Goal: Task Accomplishment & Management: Use online tool/utility

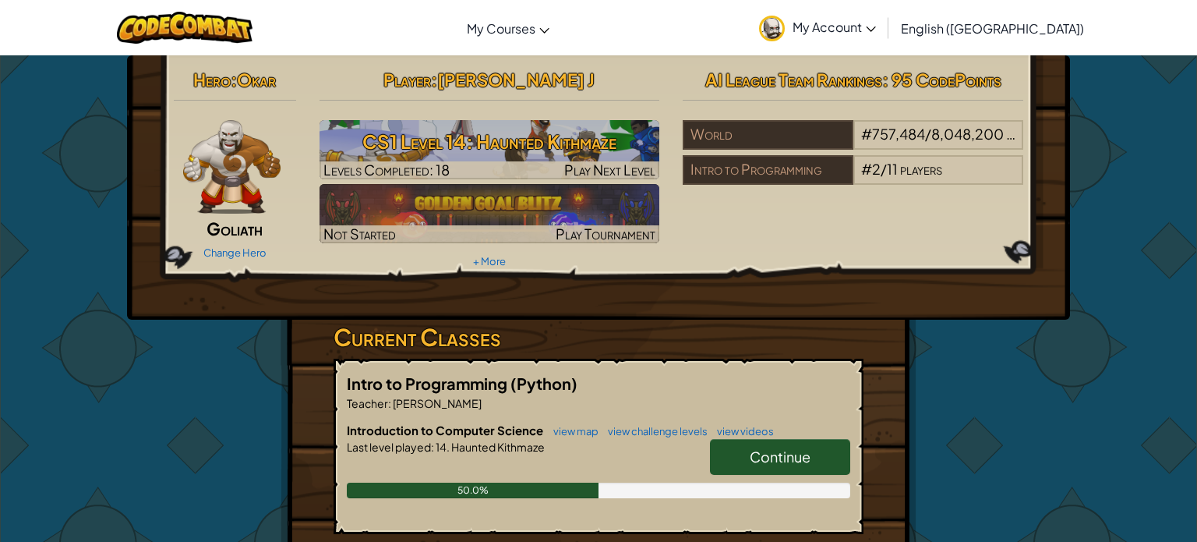
click at [745, 453] on link "Continue" at bounding box center [780, 457] width 140 height 36
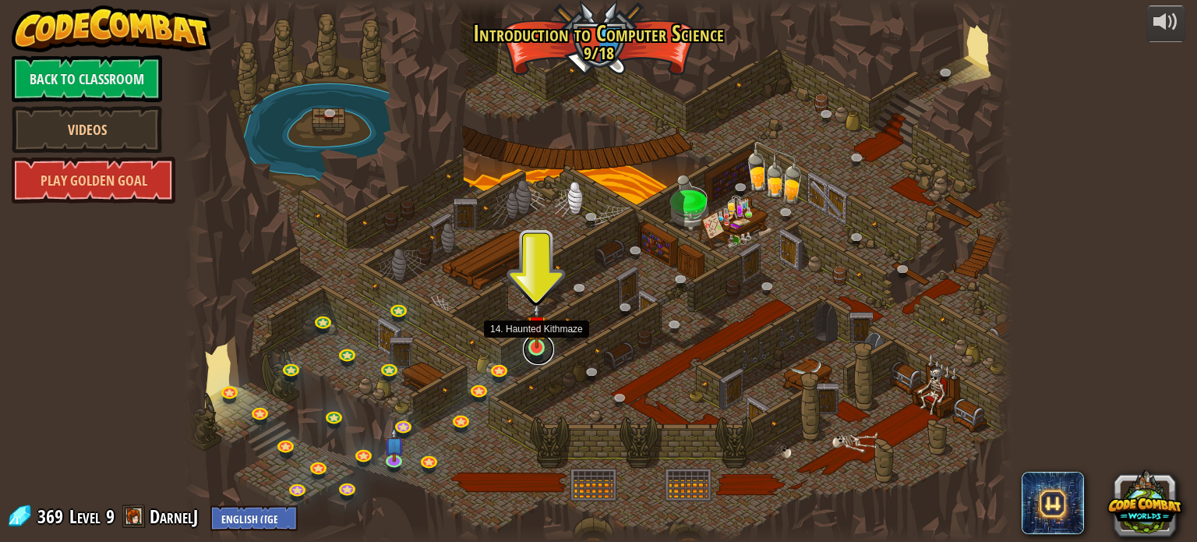
click at [534, 349] on link at bounding box center [538, 348] width 31 height 31
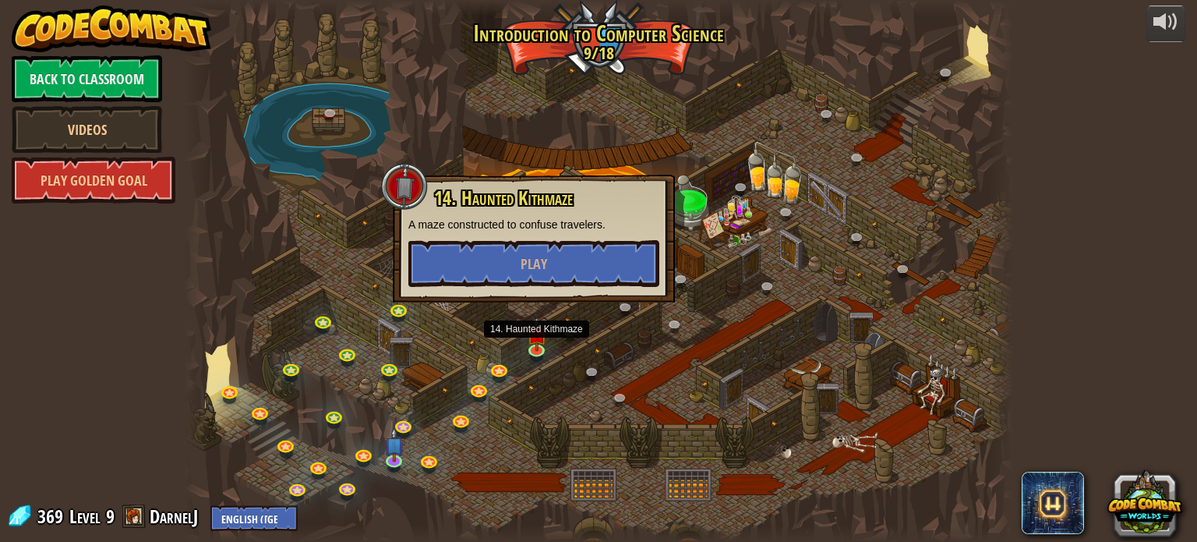
click at [494, 330] on div at bounding box center [598, 271] width 828 height 542
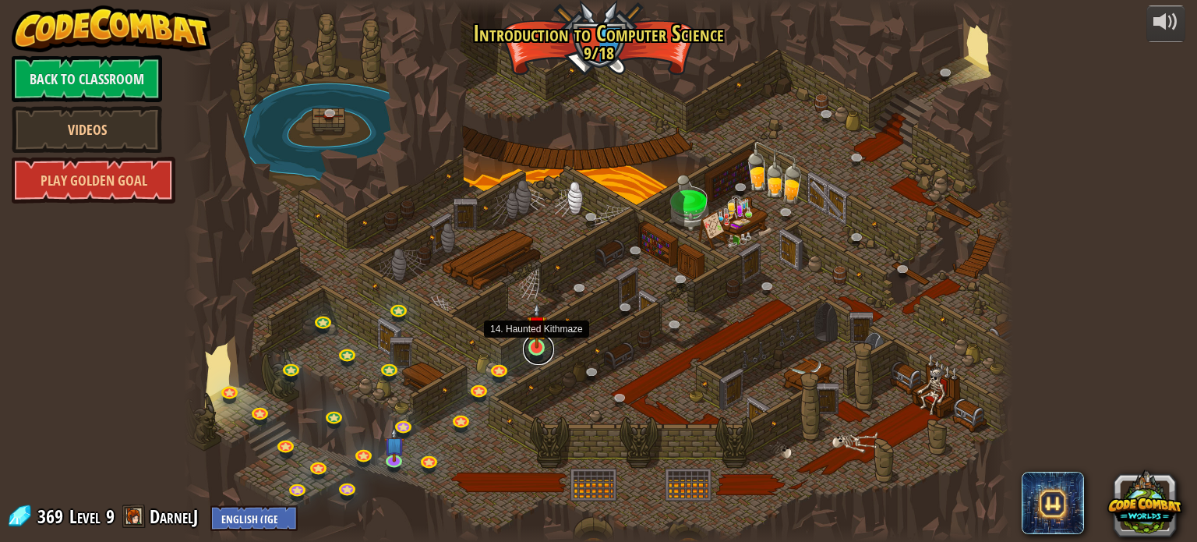
click at [535, 353] on link at bounding box center [538, 348] width 31 height 31
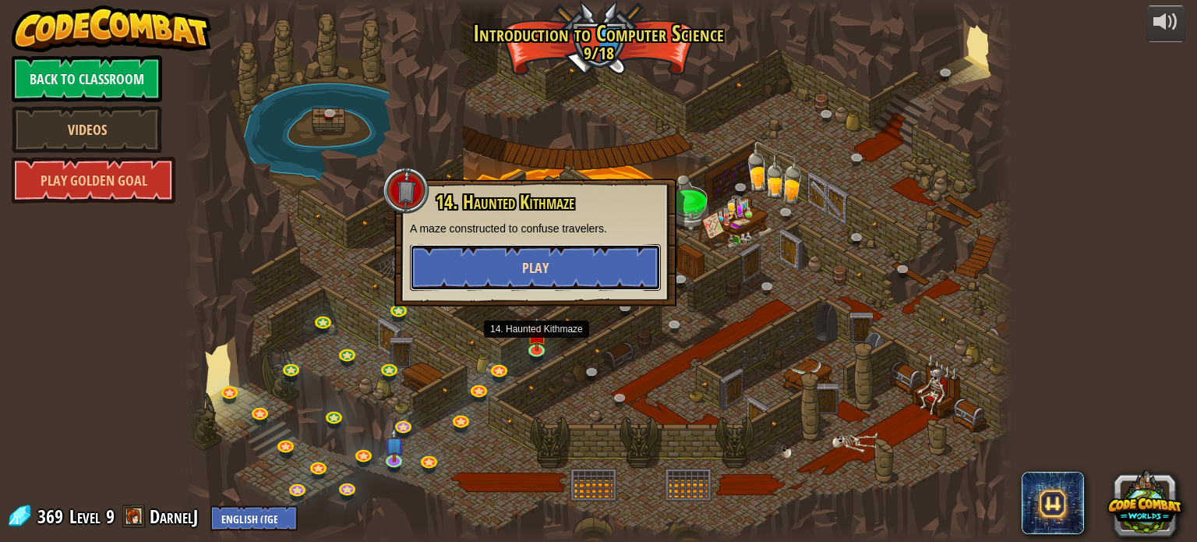
click at [512, 277] on button "Play" at bounding box center [535, 267] width 251 height 47
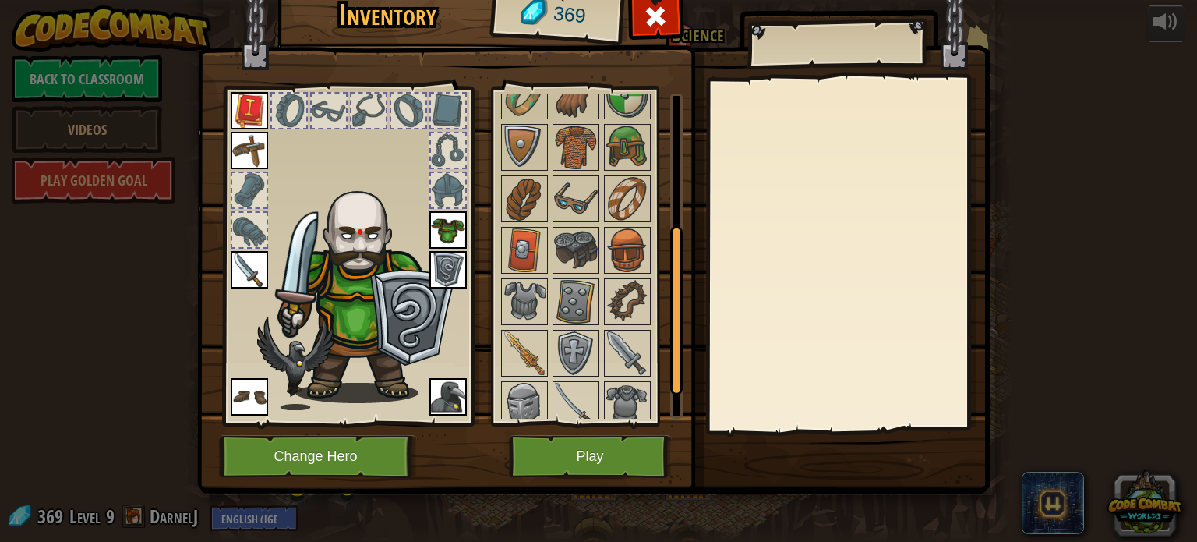
scroll to position [313, 0]
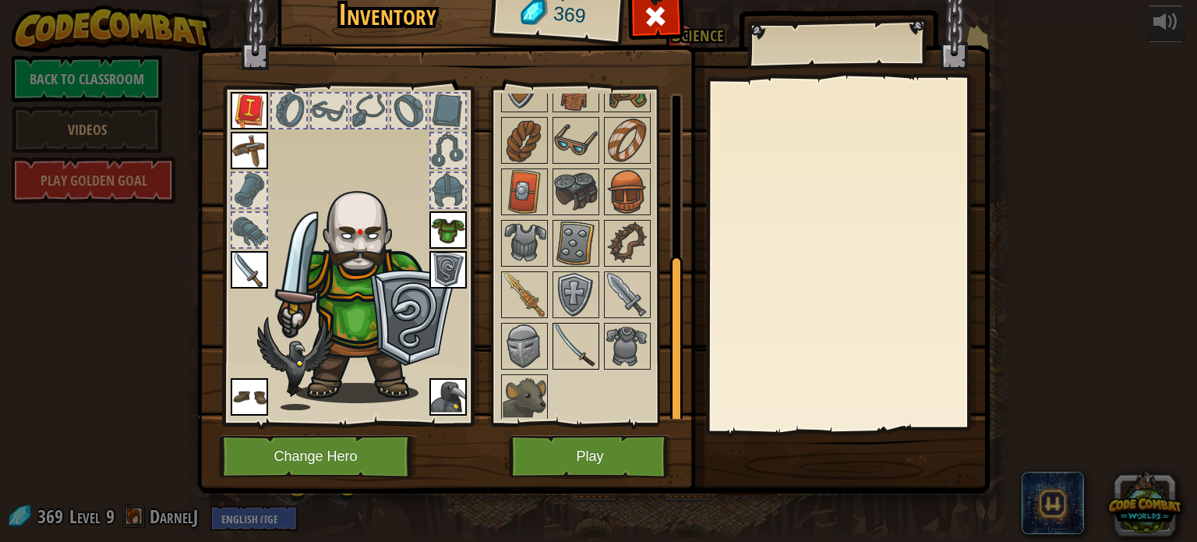
click at [565, 346] on img at bounding box center [576, 346] width 44 height 44
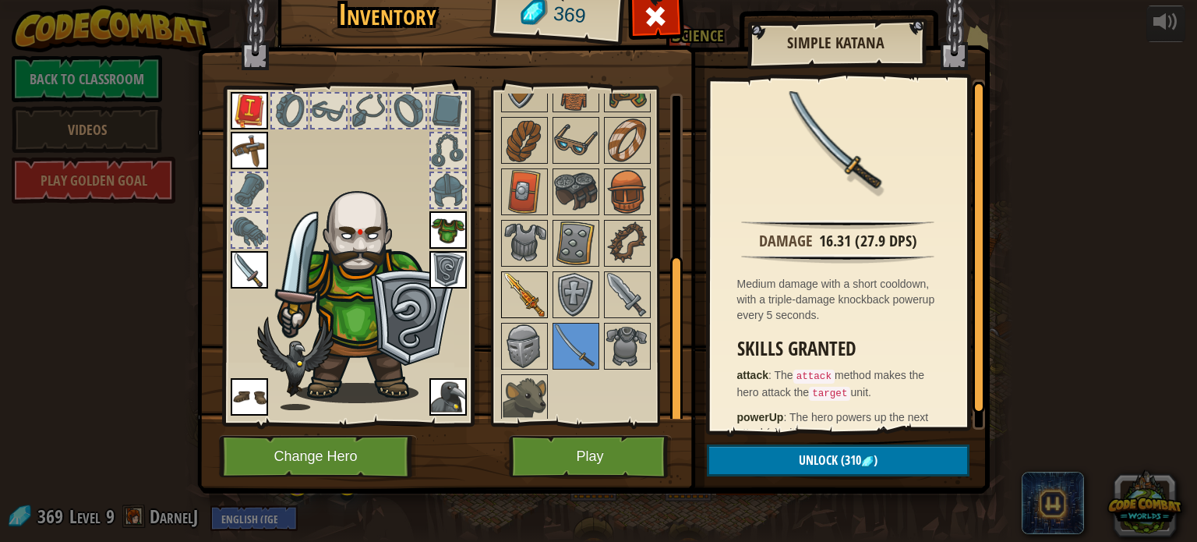
click at [524, 295] on img at bounding box center [525, 295] width 44 height 44
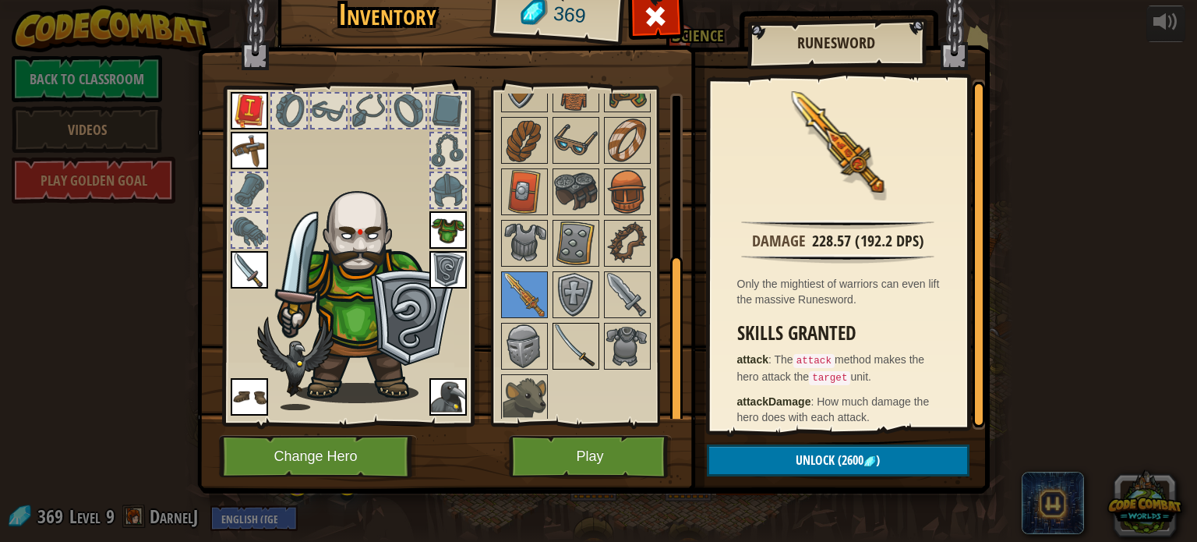
click at [561, 338] on img at bounding box center [576, 346] width 44 height 44
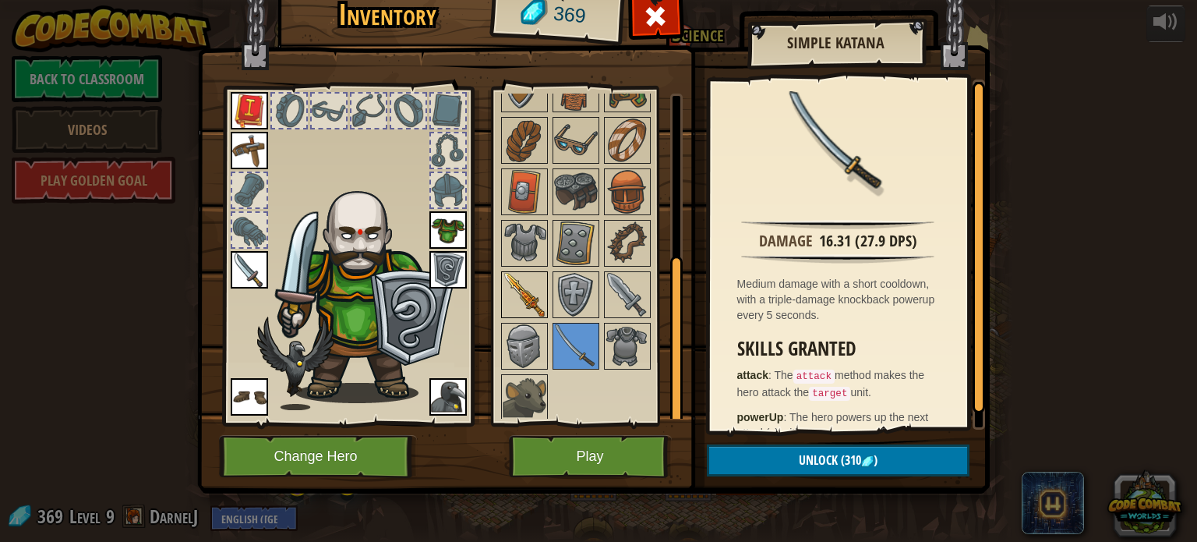
click at [530, 300] on img at bounding box center [525, 295] width 44 height 44
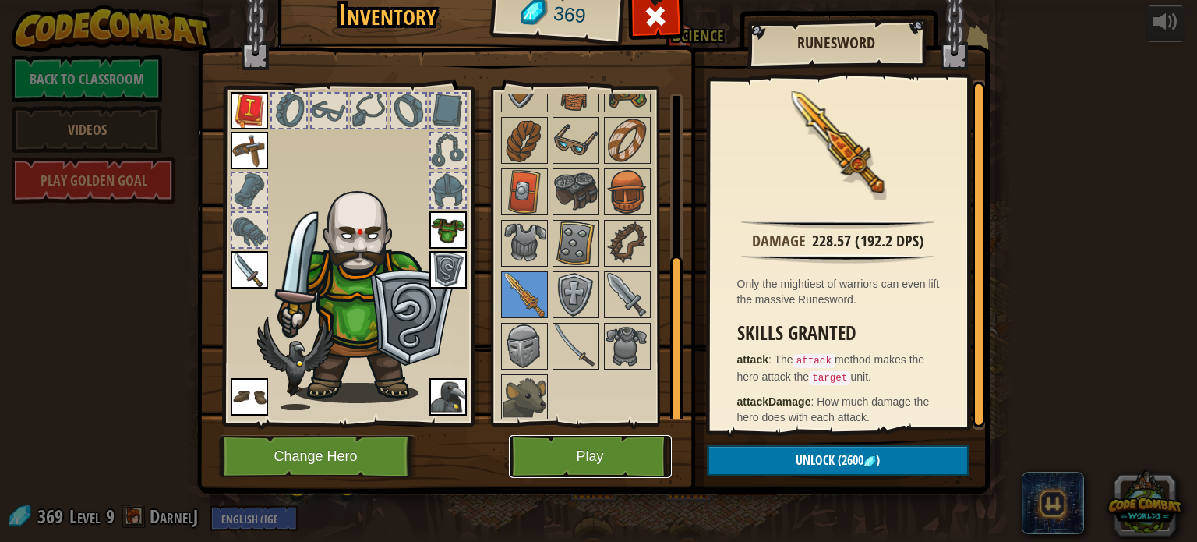
click at [589, 454] on button "Play" at bounding box center [590, 456] width 163 height 43
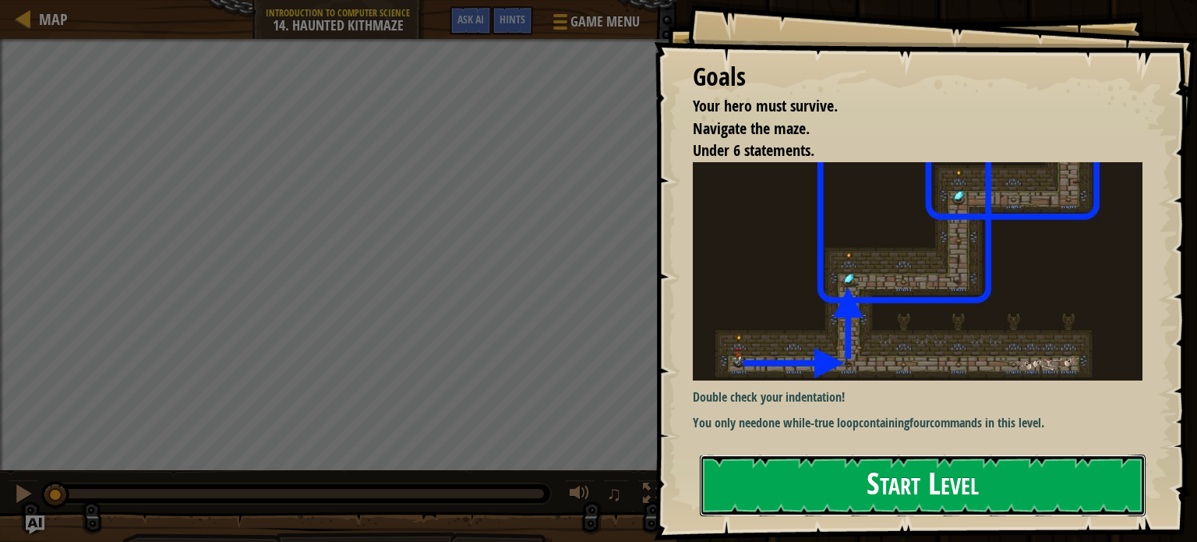
click at [907, 473] on button "Start Level" at bounding box center [923, 485] width 446 height 62
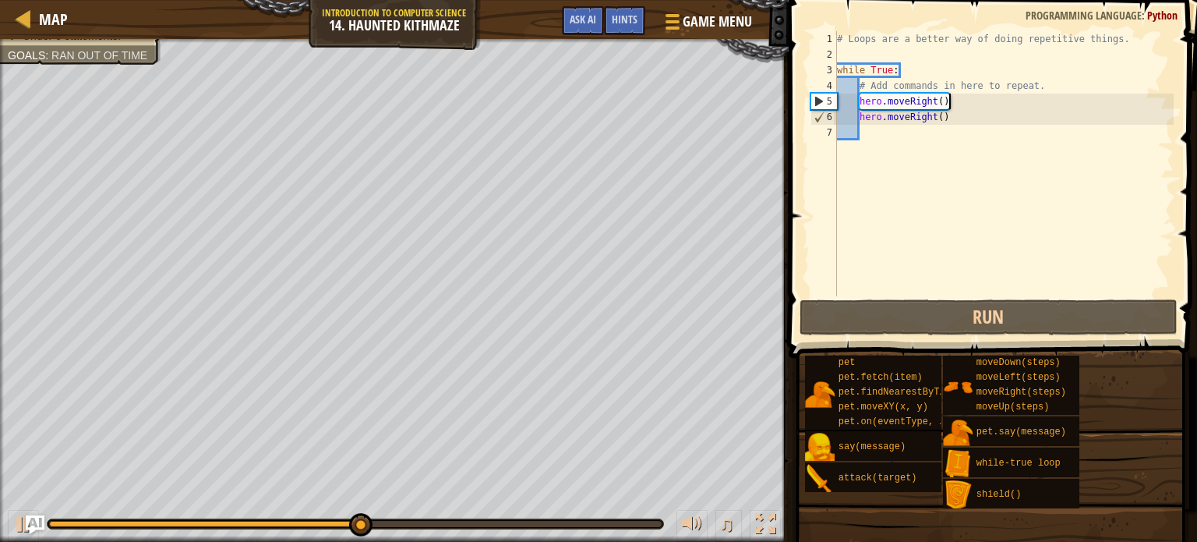
click at [972, 94] on div "# Loops are a better way of doing repetitive things. while True : # Add command…" at bounding box center [1004, 179] width 340 height 296
type textarea "hero.moveRight()"
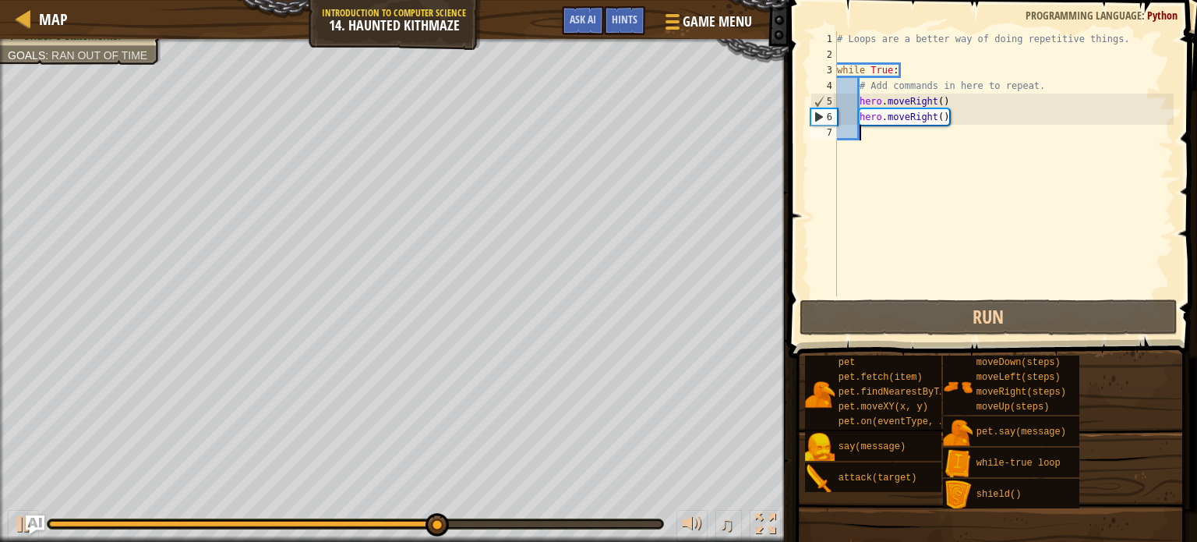
click at [951, 140] on div "# Loops are a better way of doing repetitive things. while True : # Add command…" at bounding box center [1004, 179] width 340 height 296
click at [956, 107] on div "# Loops are a better way of doing repetitive things. while True : # Add command…" at bounding box center [1004, 179] width 340 height 296
type textarea "hero.moveRight()"
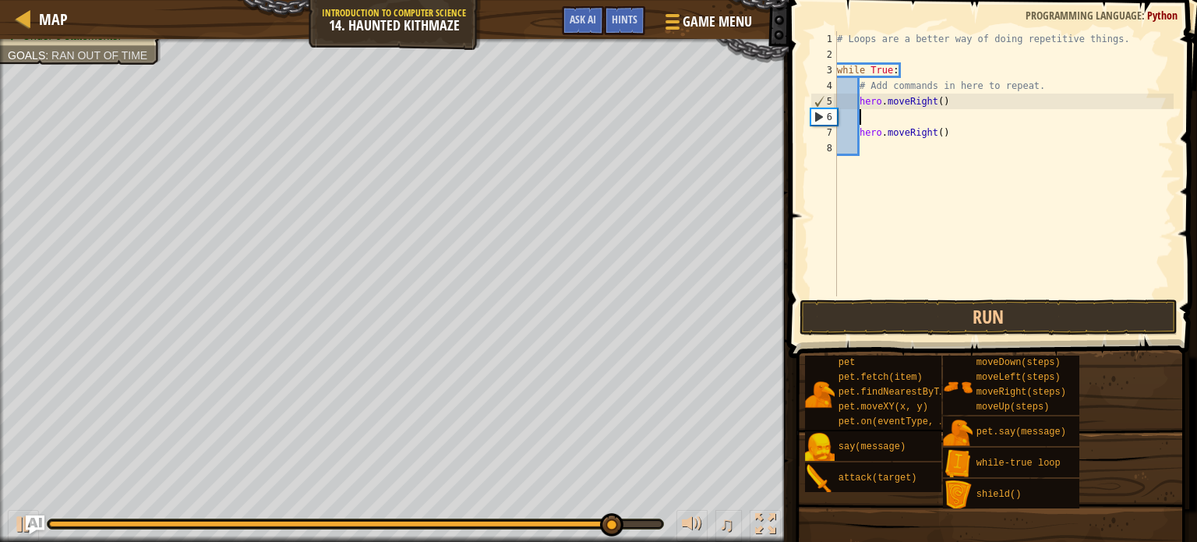
type textarea "h"
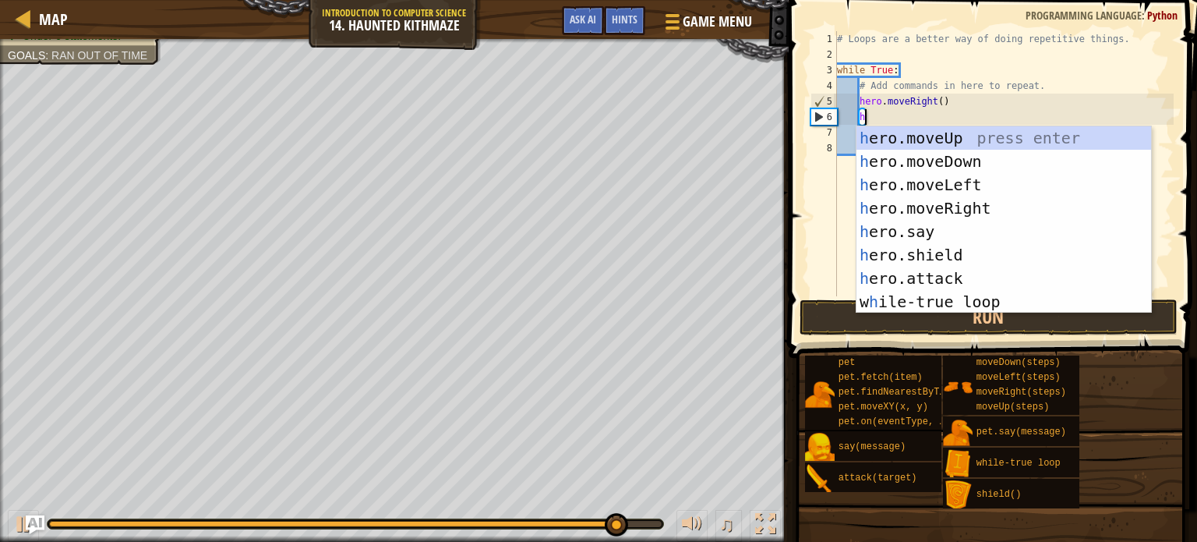
scroll to position [7, 1]
click at [976, 139] on div "h ero.moveUp press enter h ero.moveDown press enter h ero.moveLeft press enter …" at bounding box center [1003, 243] width 295 height 234
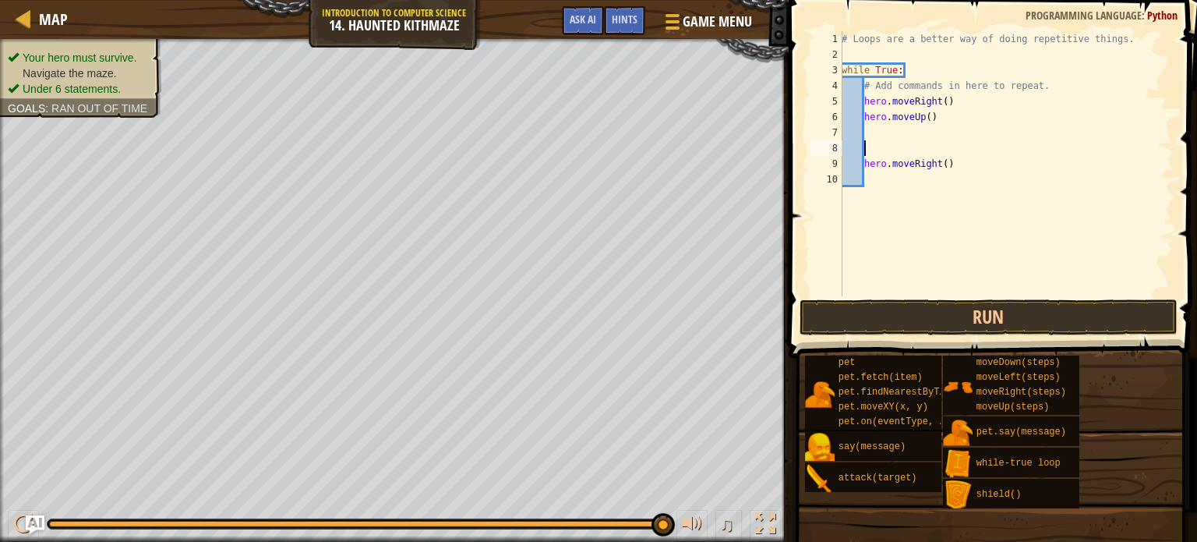
scroll to position [7, 0]
click at [863, 163] on div "# Loops are a better way of doing repetitive things. while True : # Add command…" at bounding box center [1005, 179] width 335 height 296
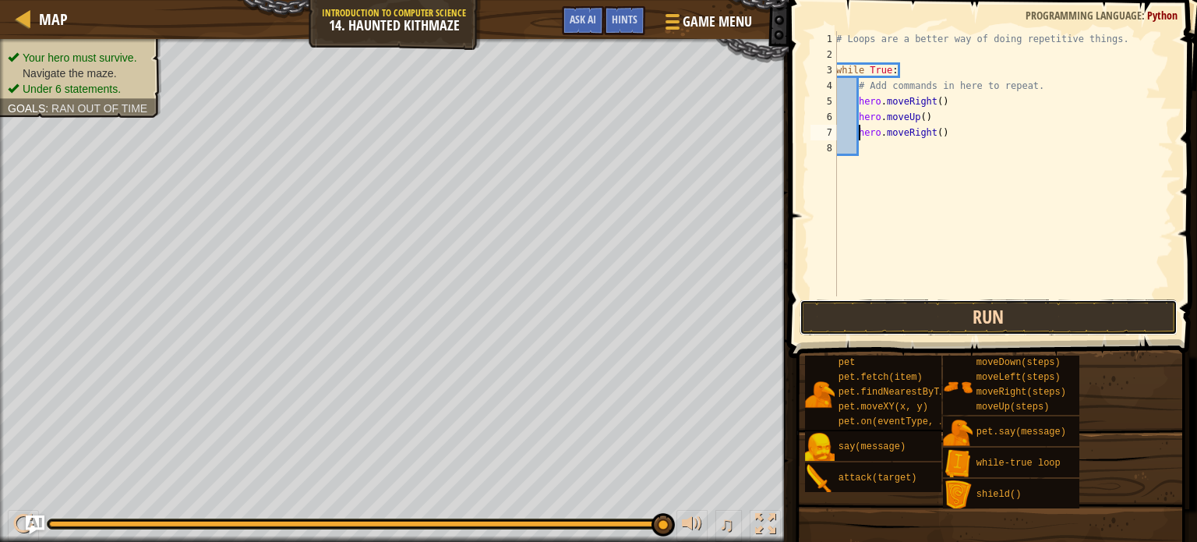
click at [1004, 317] on button "Run" at bounding box center [988, 317] width 378 height 36
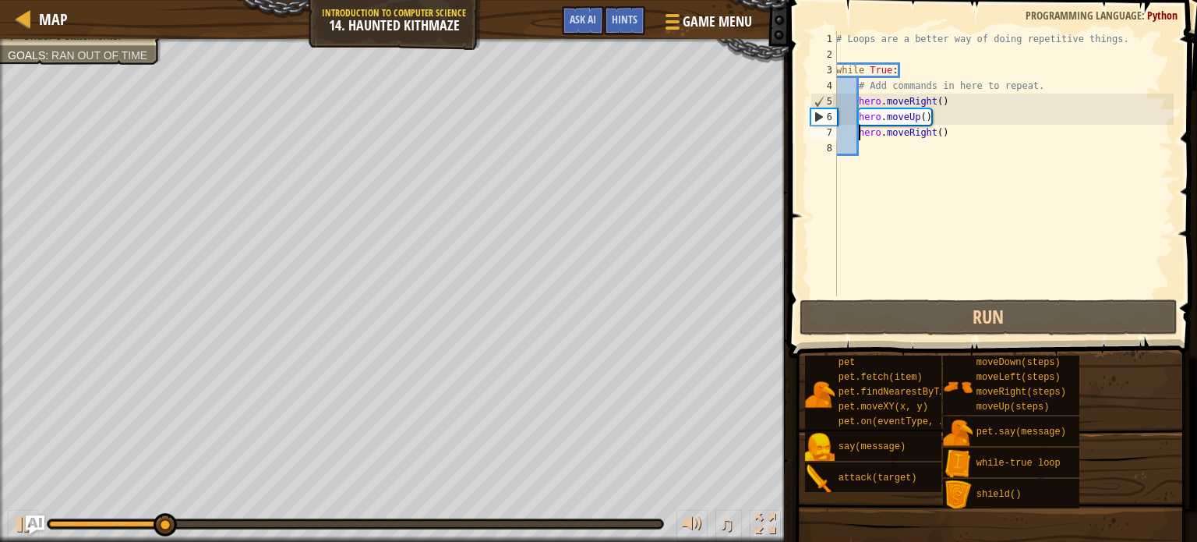
click at [944, 122] on div "# Loops are a better way of doing repetitive things. while True : # Add command…" at bounding box center [1003, 179] width 341 height 296
type textarea "hero.moveUp()"
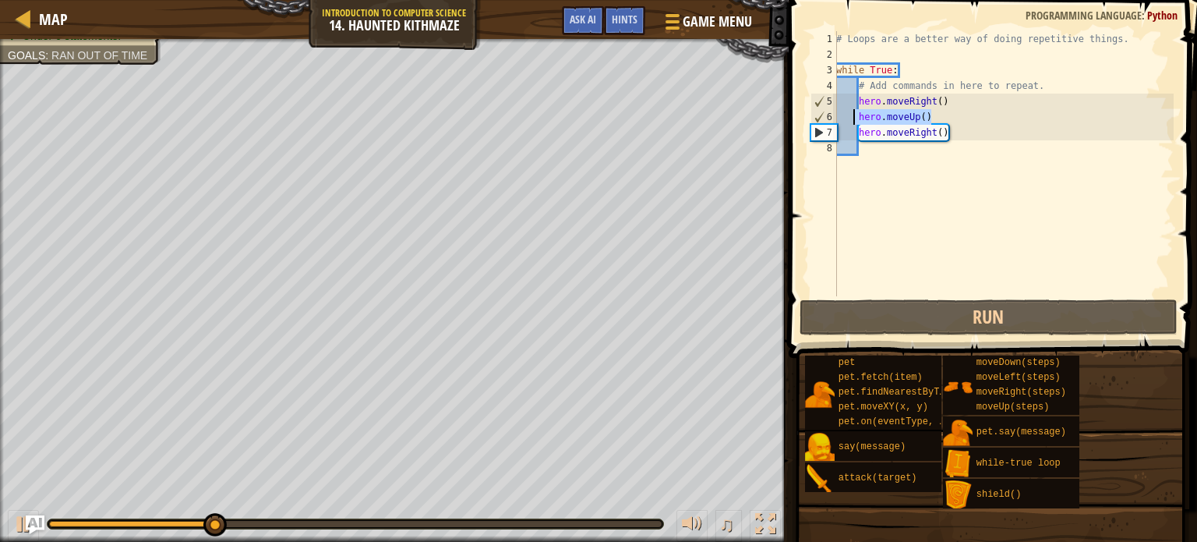
drag, startPoint x: 934, startPoint y: 119, endPoint x: 856, endPoint y: 115, distance: 78.8
click at [856, 115] on div "# Loops are a better way of doing repetitive things. while True : # Add command…" at bounding box center [1003, 179] width 341 height 296
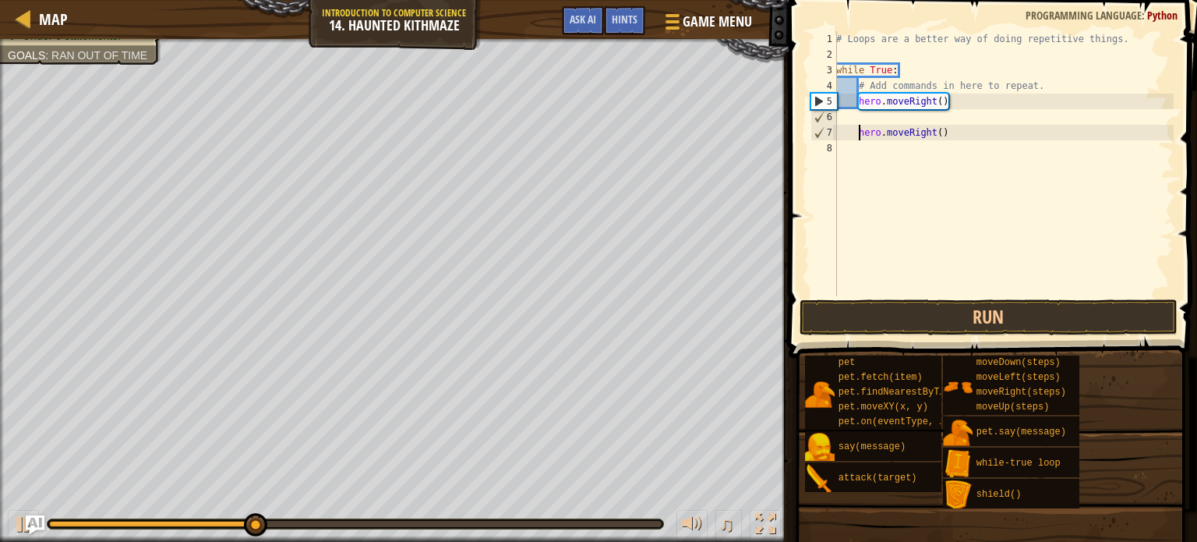
click at [861, 139] on div "# Loops are a better way of doing repetitive things. while True : # Add command…" at bounding box center [1003, 179] width 341 height 296
type textarea "hero.moveRight()"
click at [843, 118] on div "# Loops are a better way of doing repetitive things. while True : # Add command…" at bounding box center [1003, 179] width 341 height 296
type textarea "hero.moveRight()"
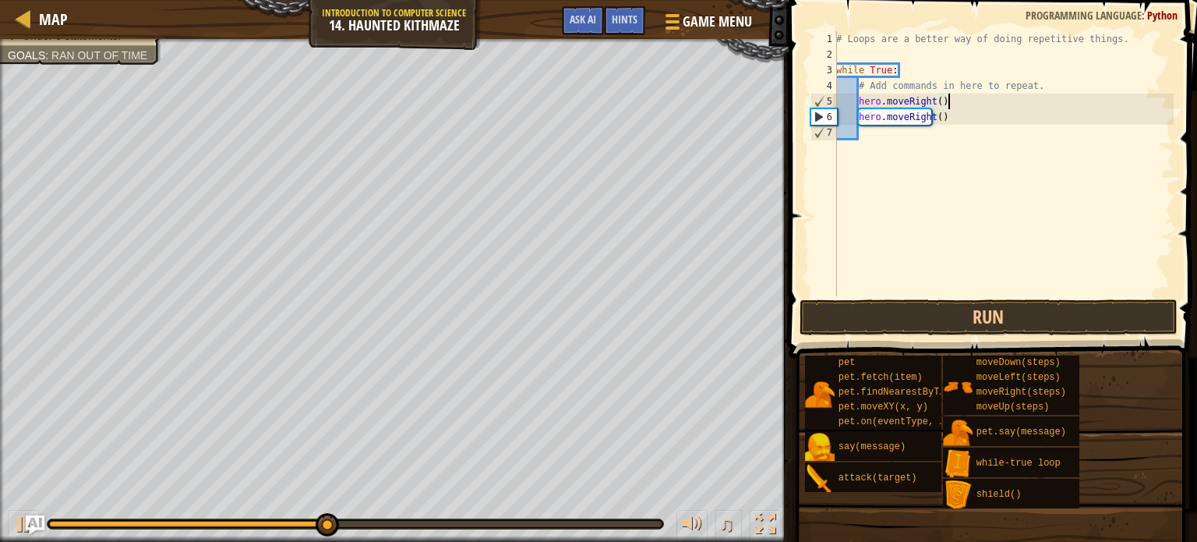
click at [897, 137] on div "# Loops are a better way of doing repetitive things. while True : # Add command…" at bounding box center [1003, 179] width 341 height 296
type textarea "h"
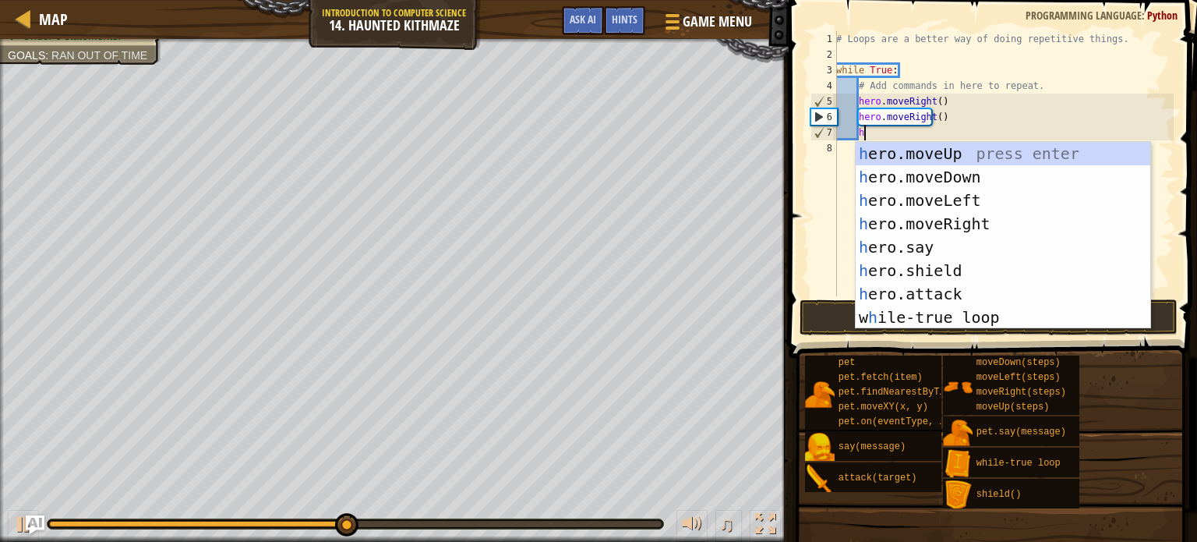
scroll to position [7, 1]
click at [907, 155] on div "h ero.moveUp press enter h ero.moveDown press enter h ero.moveLeft press enter …" at bounding box center [1003, 259] width 295 height 234
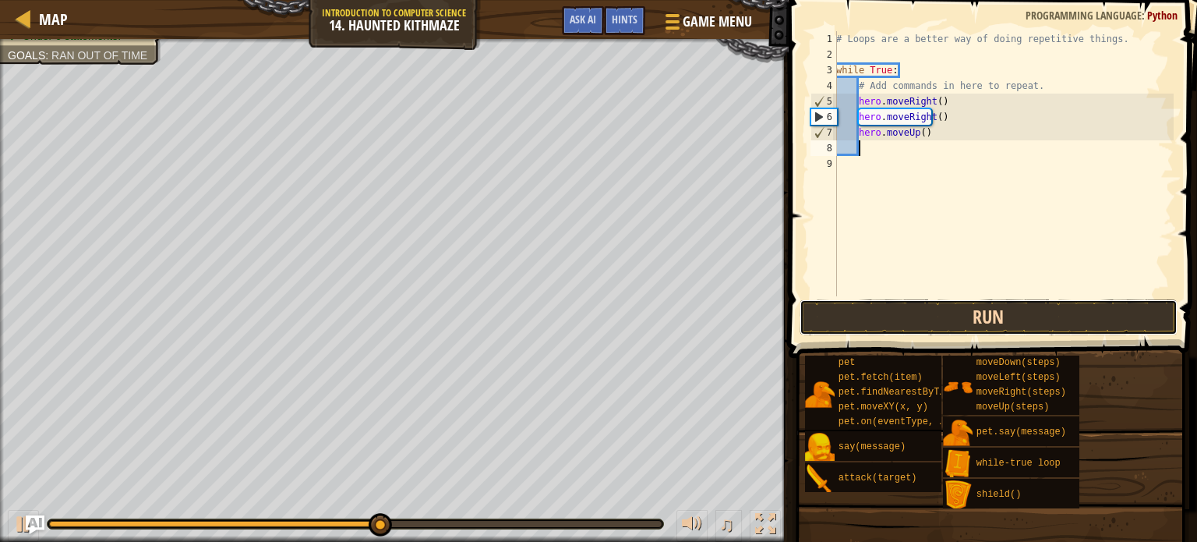
click at [965, 309] on button "Run" at bounding box center [988, 317] width 378 height 36
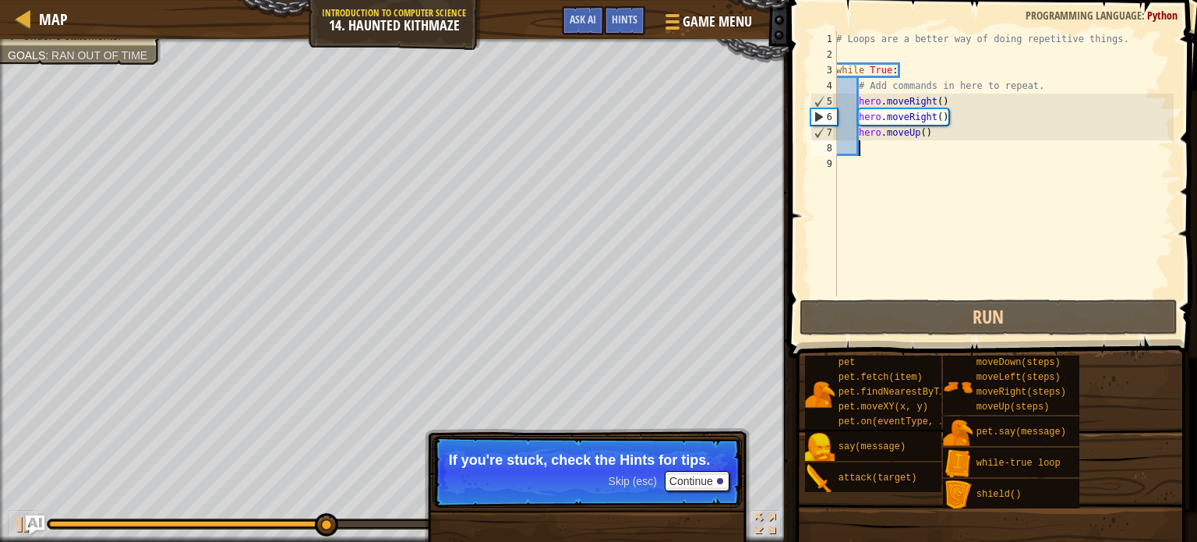
click at [926, 133] on div "# Loops are a better way of doing repetitive things. while True : # Add command…" at bounding box center [1003, 179] width 341 height 296
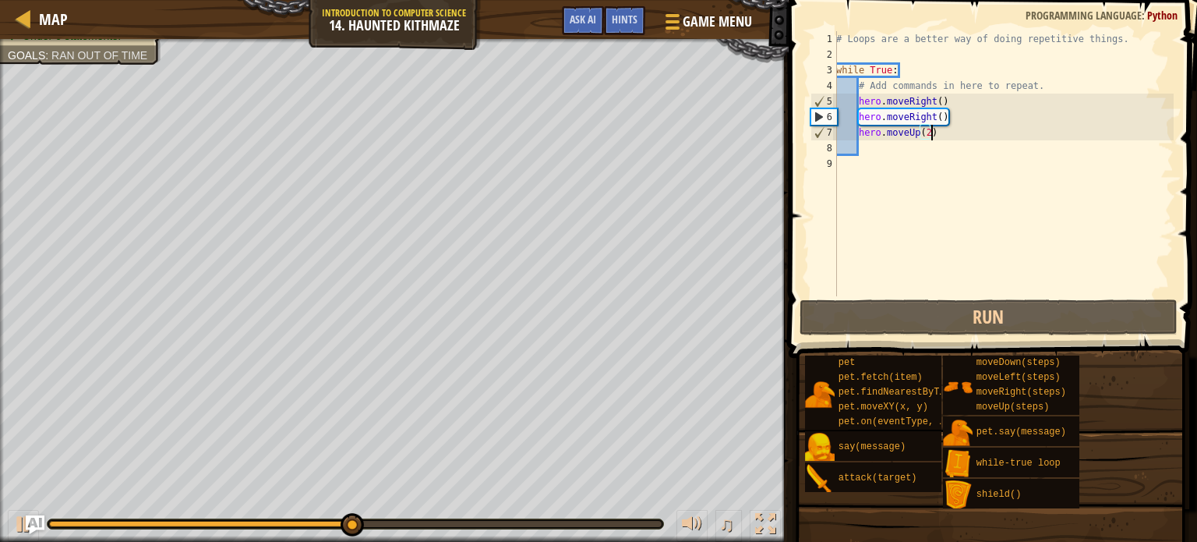
scroll to position [7, 7]
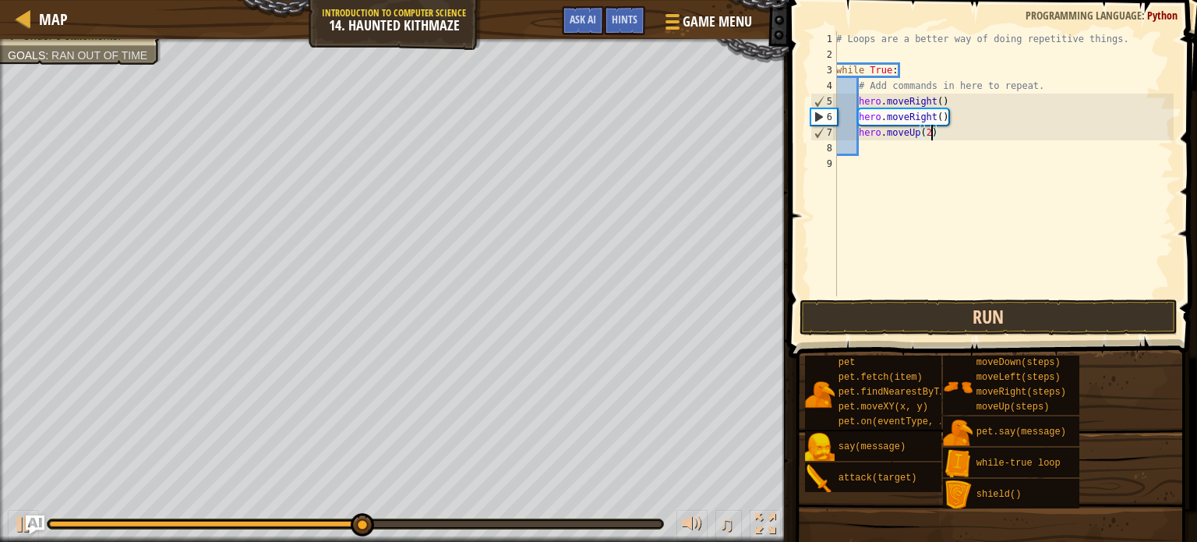
type textarea "hero.moveUp(2)"
click at [995, 315] on button "Run" at bounding box center [988, 317] width 378 height 36
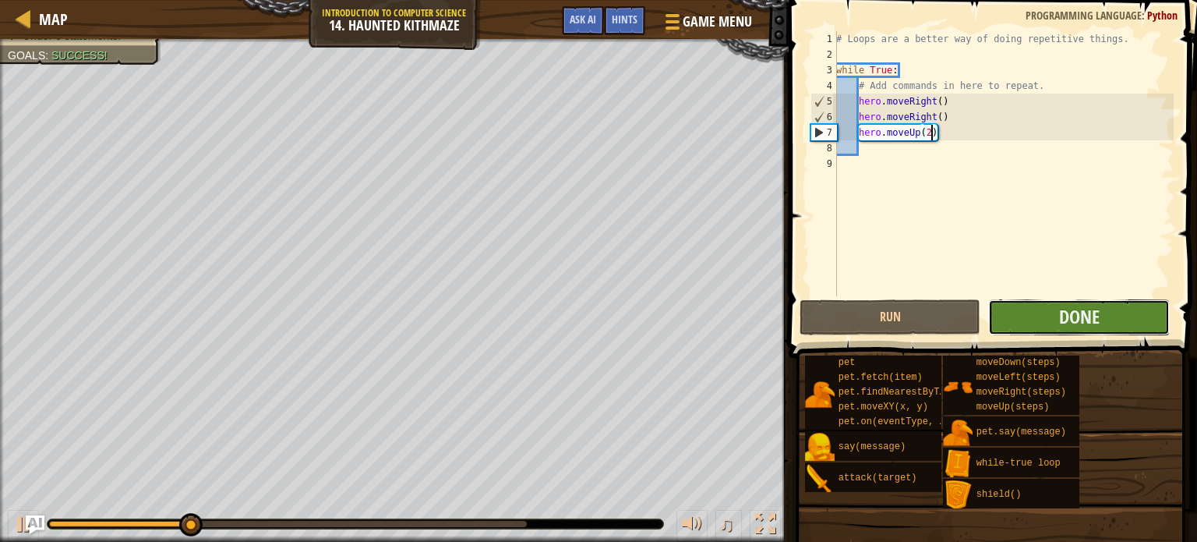
click at [1023, 314] on button "Done" at bounding box center [1079, 317] width 182 height 36
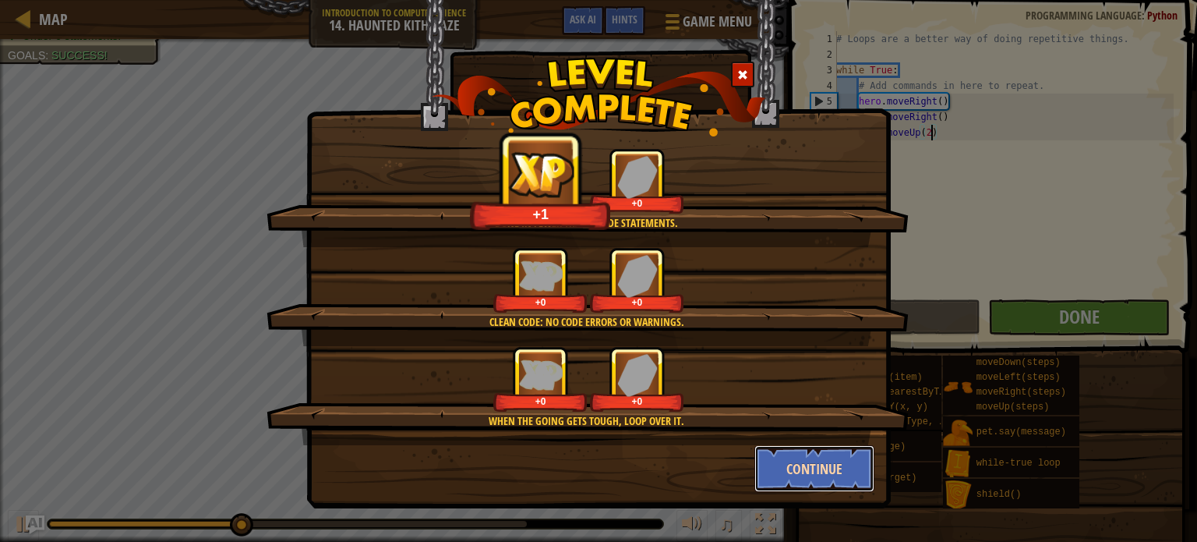
click at [778, 453] on button "Continue" at bounding box center [814, 468] width 121 height 47
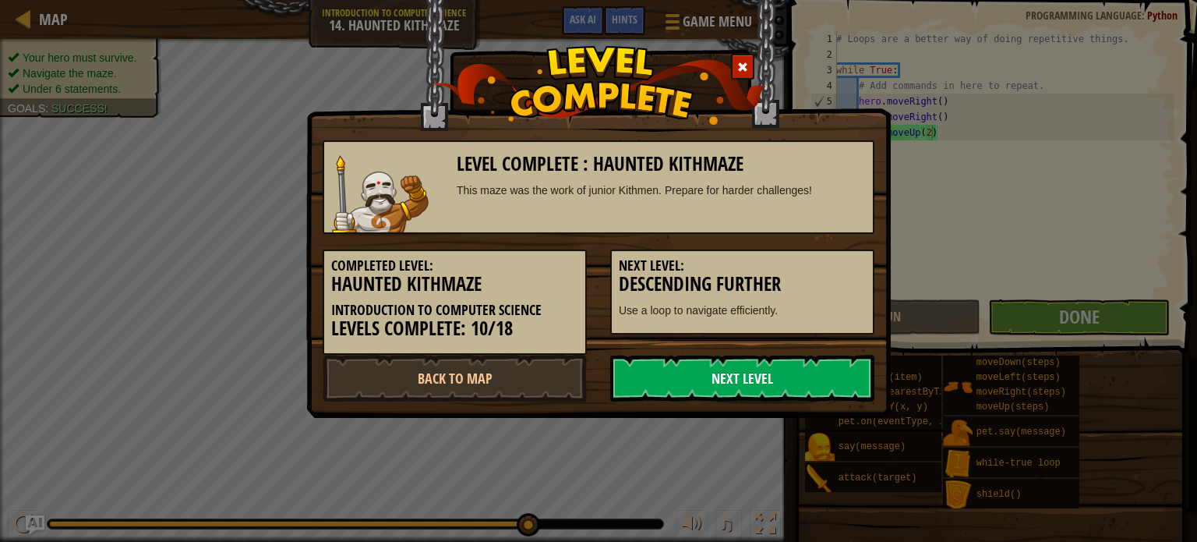
click at [760, 392] on link "Next Level" at bounding box center [742, 378] width 264 height 47
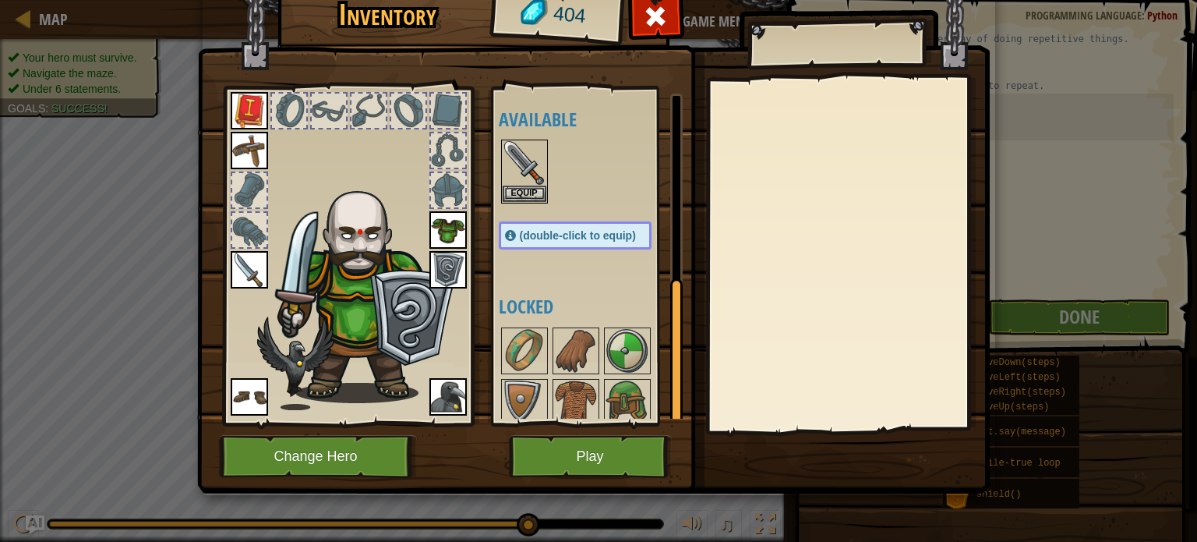
scroll to position [415, 0]
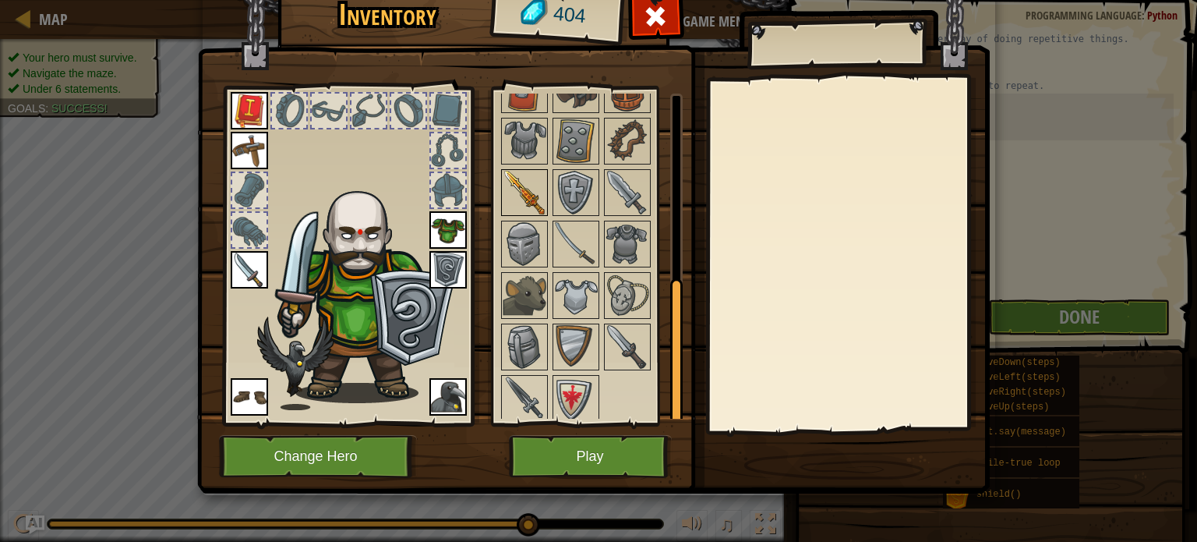
click at [524, 198] on img at bounding box center [525, 193] width 44 height 44
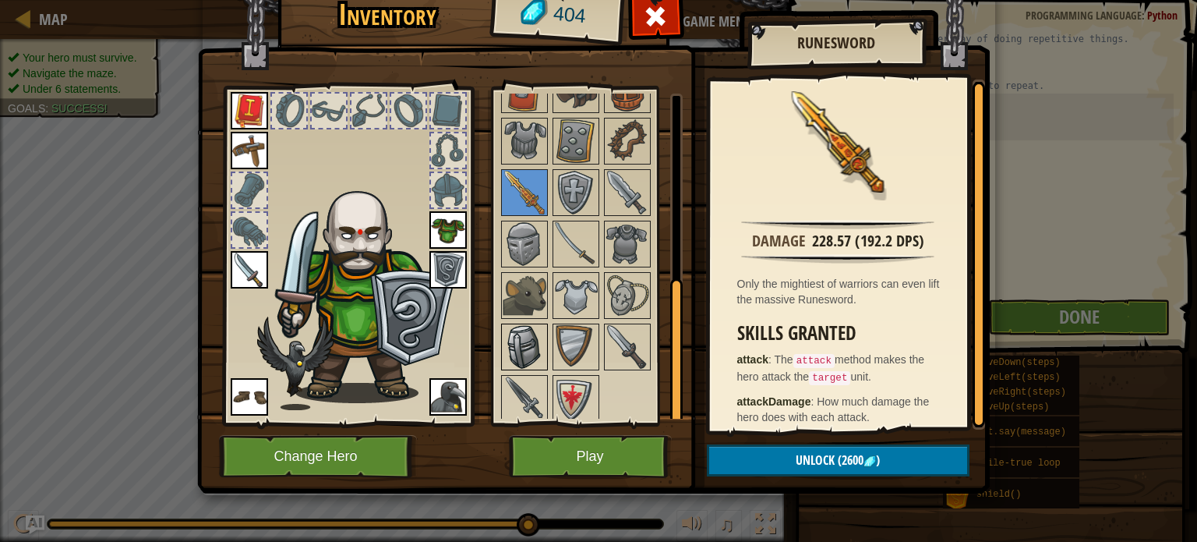
click at [534, 345] on img at bounding box center [525, 347] width 44 height 44
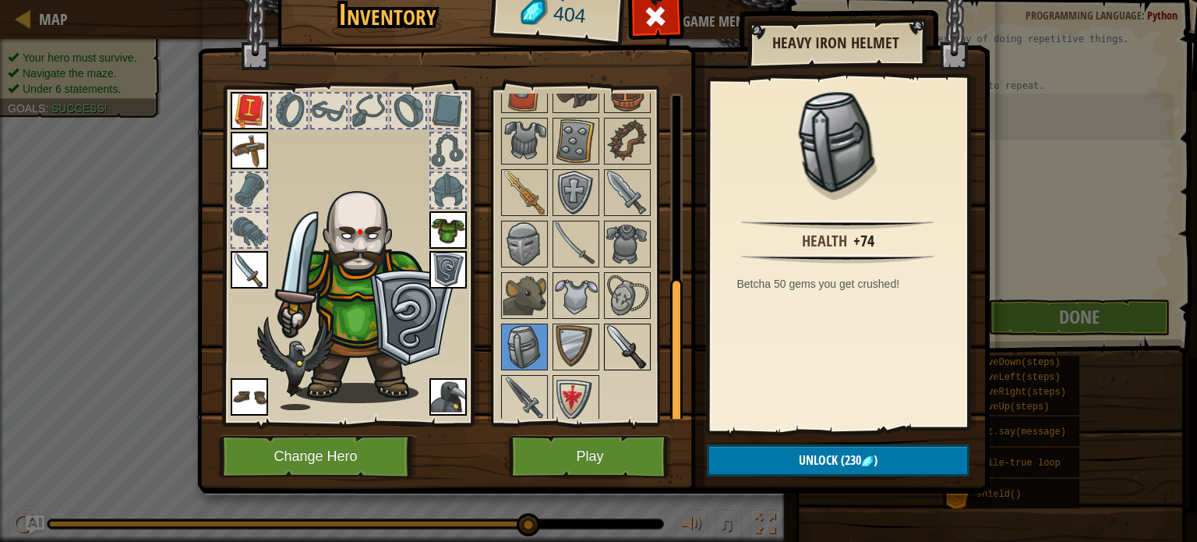
click at [611, 350] on img at bounding box center [627, 347] width 44 height 44
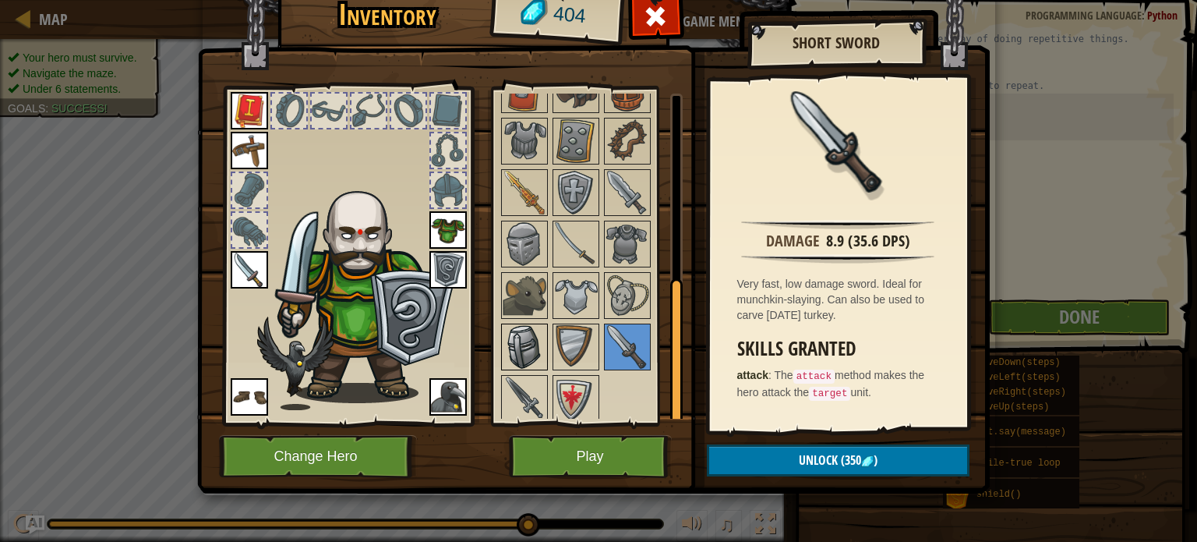
click at [518, 333] on img at bounding box center [525, 347] width 44 height 44
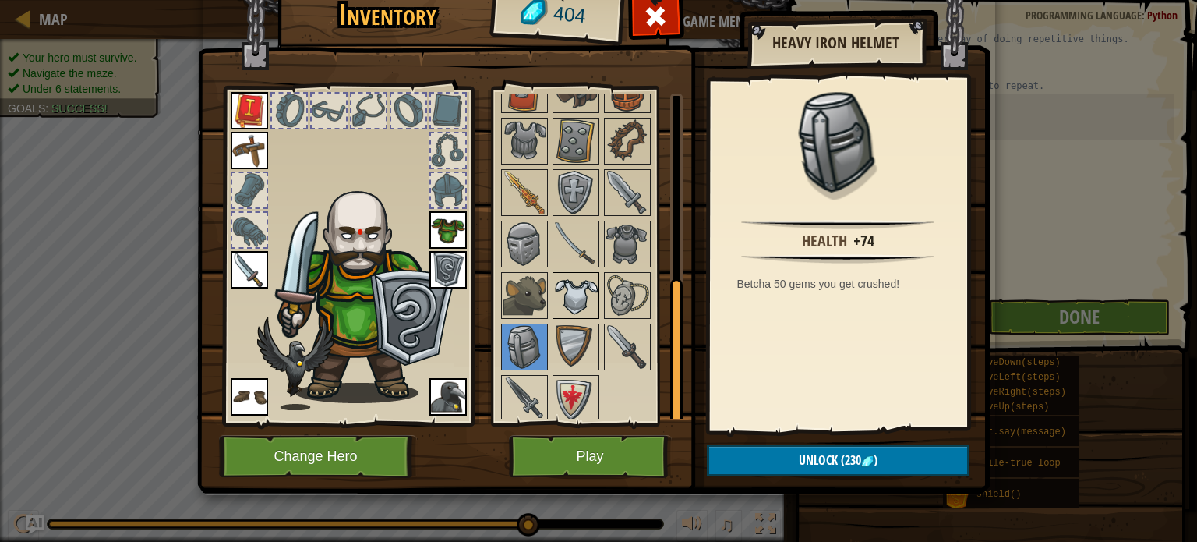
click at [594, 290] on img at bounding box center [576, 295] width 44 height 44
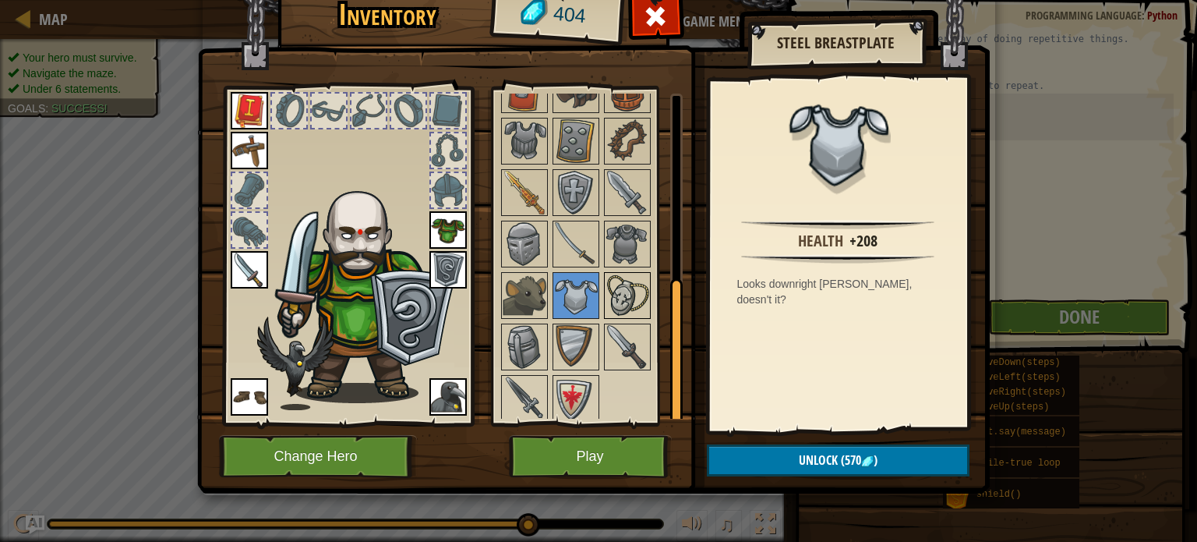
click at [614, 291] on img at bounding box center [627, 295] width 44 height 44
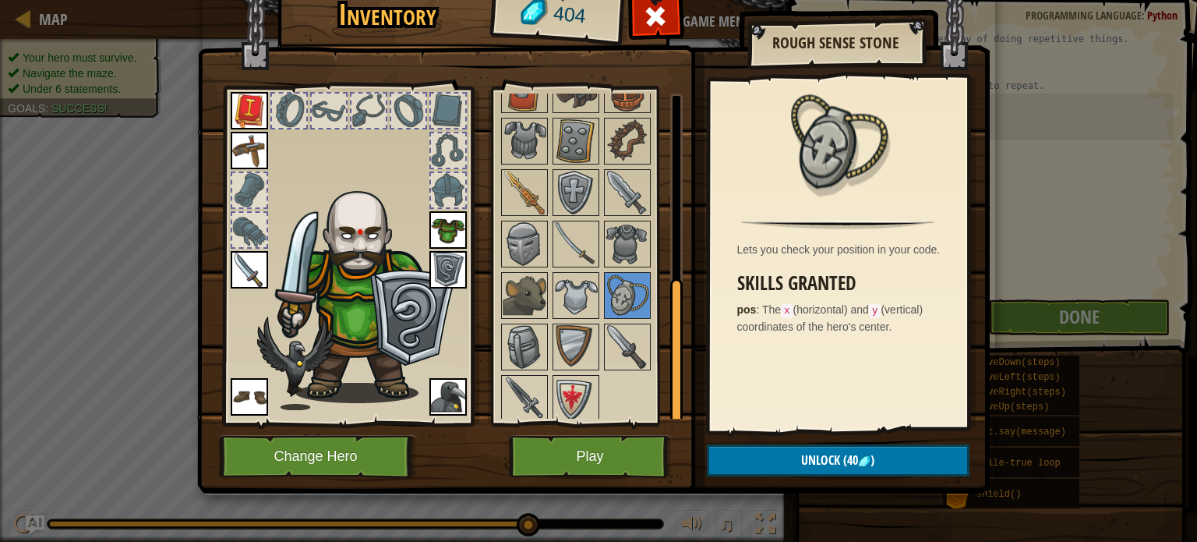
click at [591, 315] on div at bounding box center [591, 167] width 184 height 514
click at [592, 326] on img at bounding box center [576, 347] width 44 height 44
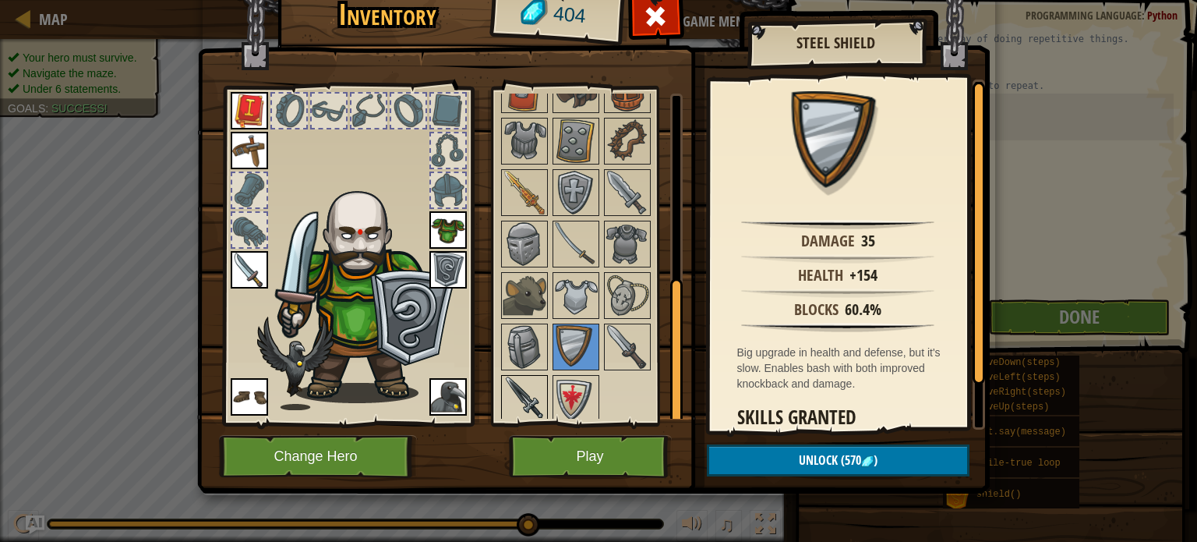
click at [513, 409] on img at bounding box center [525, 398] width 44 height 44
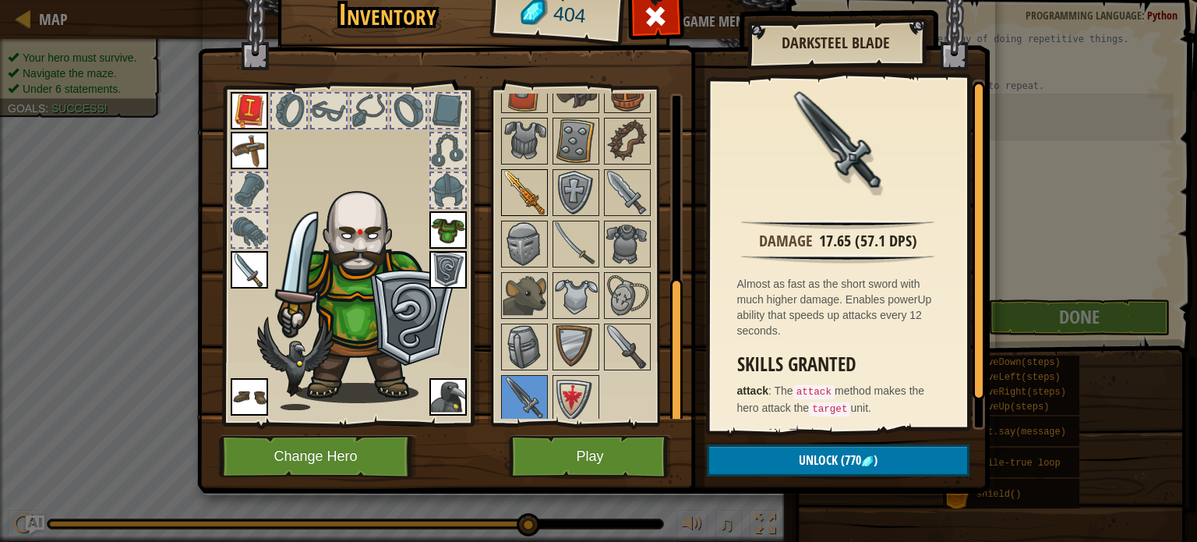
click at [509, 191] on img at bounding box center [525, 193] width 44 height 44
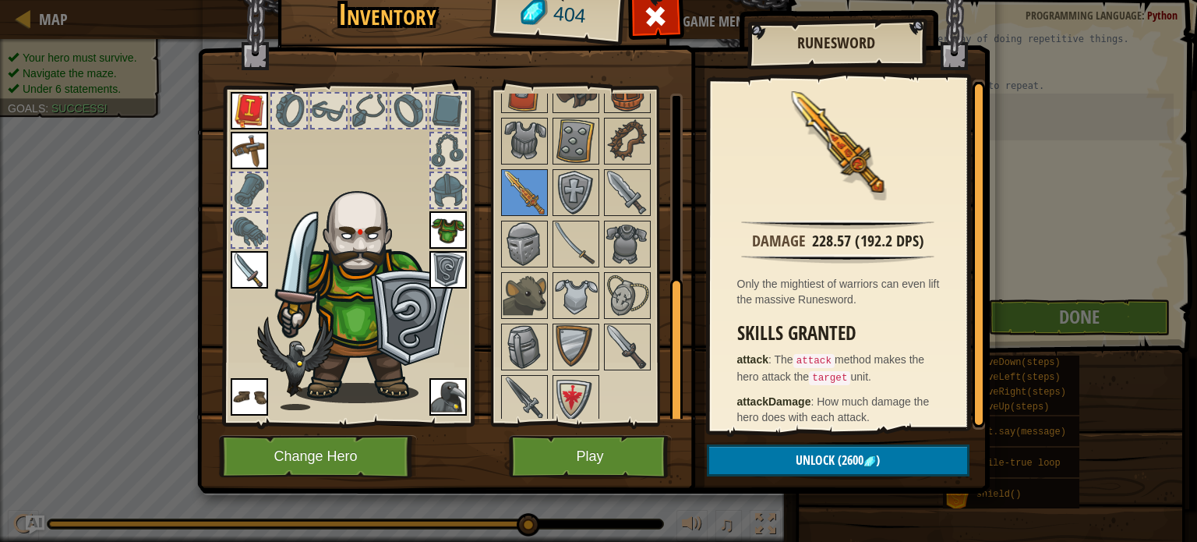
click at [902, 336] on h3 "Skills Granted" at bounding box center [842, 333] width 210 height 21
click at [565, 234] on img at bounding box center [576, 244] width 44 height 44
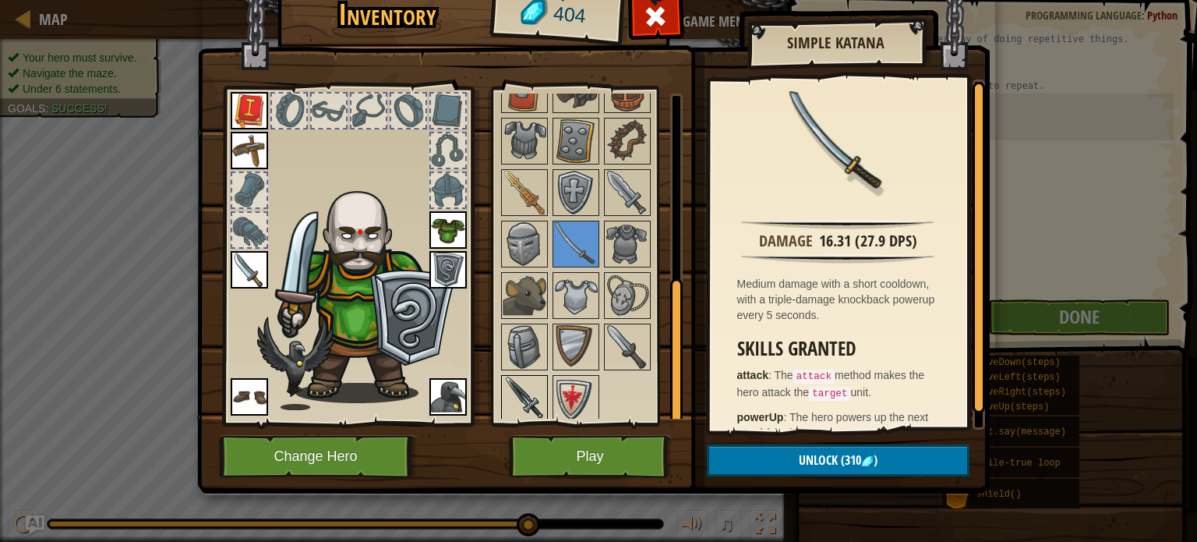
click at [523, 376] on img at bounding box center [525, 398] width 44 height 44
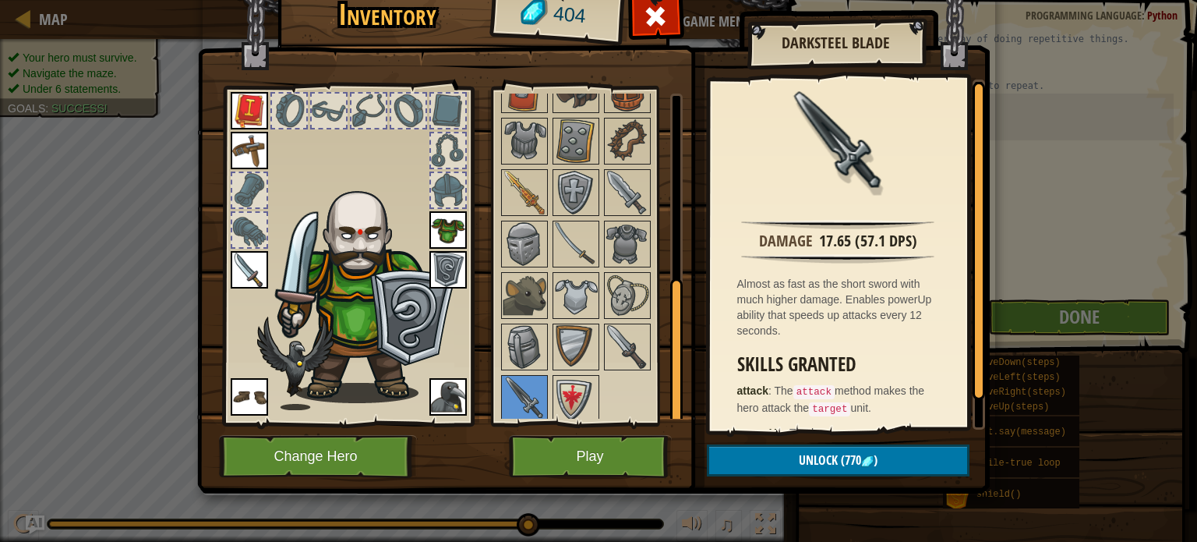
click at [242, 269] on img at bounding box center [249, 269] width 37 height 37
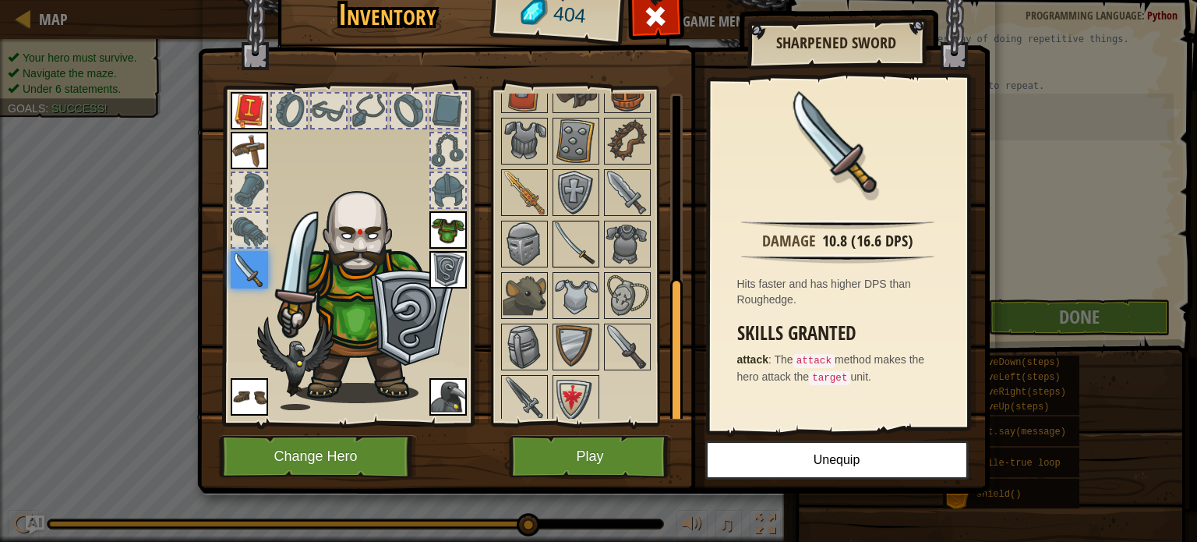
click at [566, 235] on img at bounding box center [576, 244] width 44 height 44
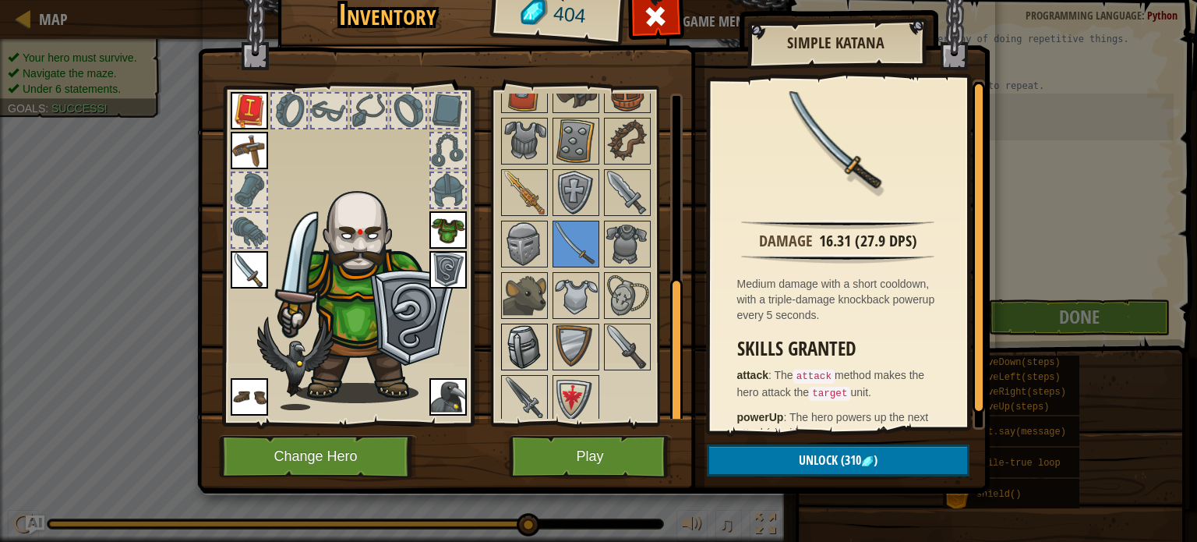
click at [522, 333] on img at bounding box center [525, 347] width 44 height 44
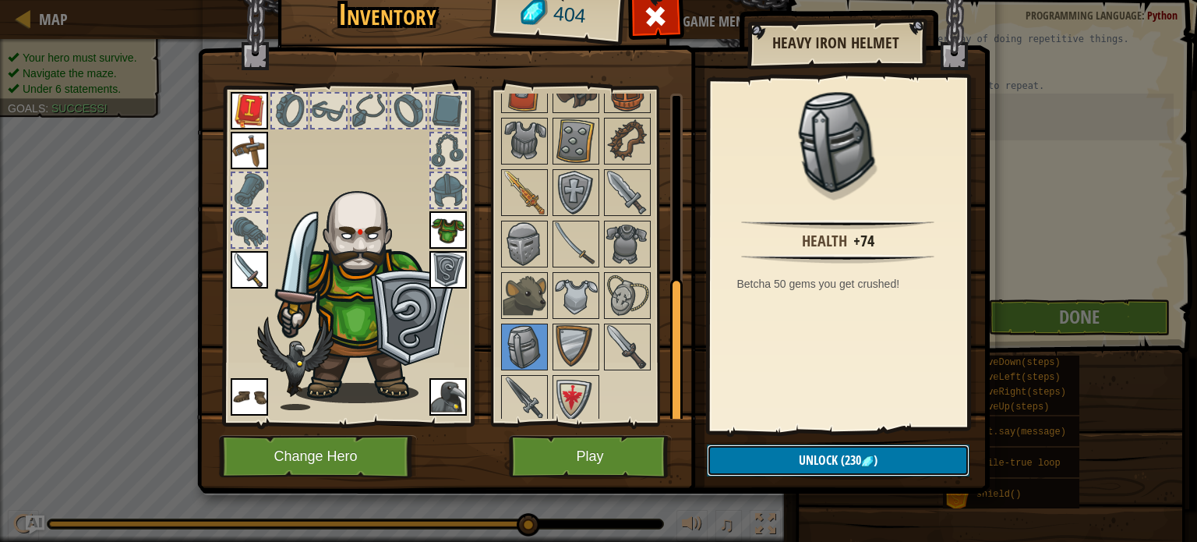
click at [923, 463] on button "Unlock (230 )" at bounding box center [838, 460] width 263 height 32
click at [809, 461] on button "Confirm" at bounding box center [838, 460] width 263 height 32
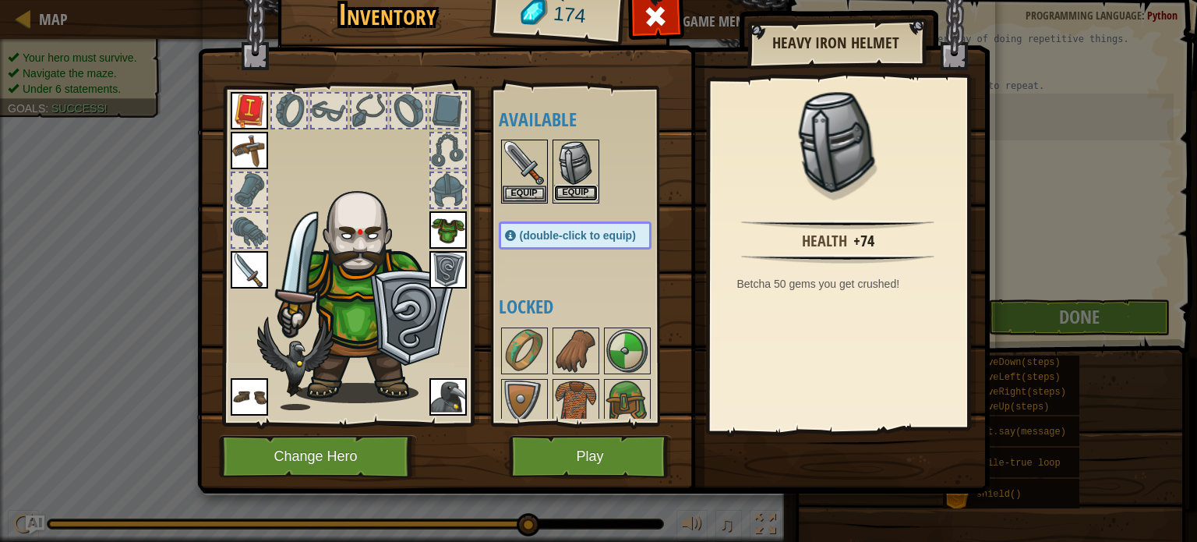
click at [586, 194] on button "Equip" at bounding box center [576, 193] width 44 height 16
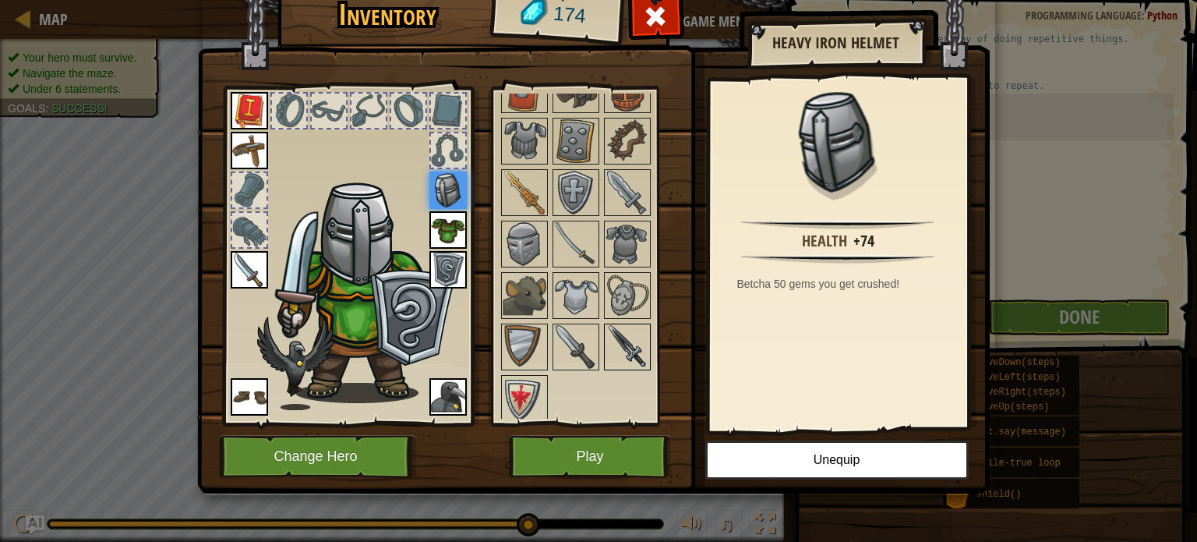
click at [628, 344] on img at bounding box center [627, 347] width 44 height 44
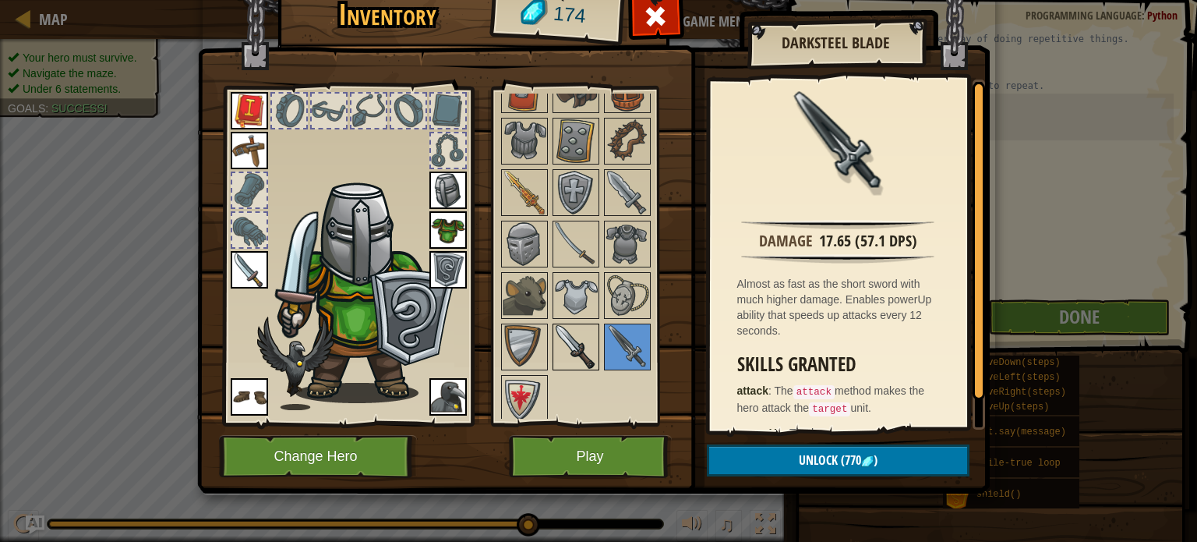
click at [577, 341] on img at bounding box center [576, 347] width 44 height 44
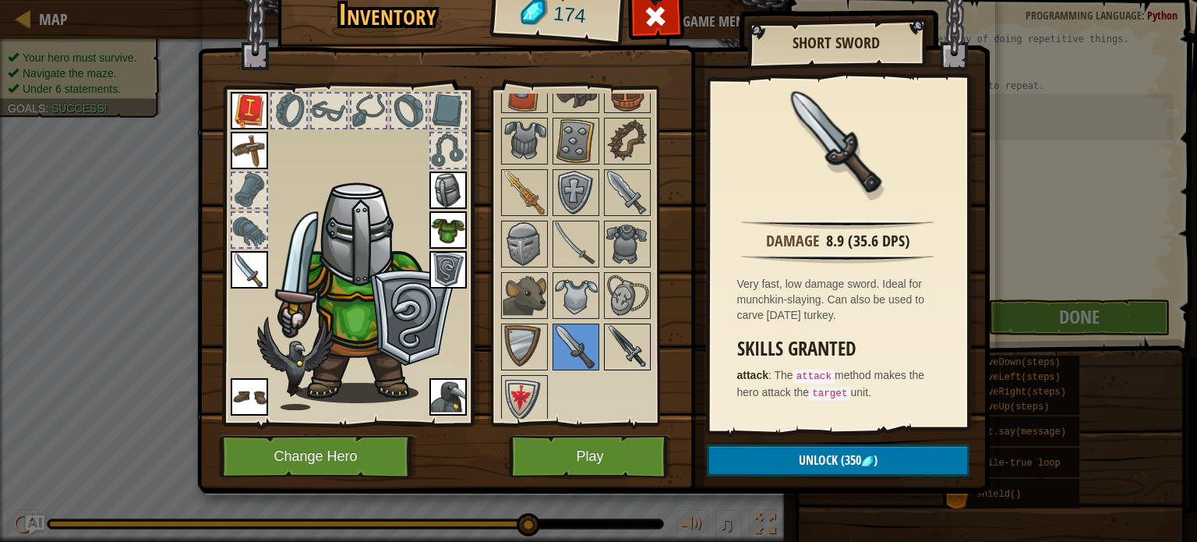
click at [630, 341] on img at bounding box center [627, 347] width 44 height 44
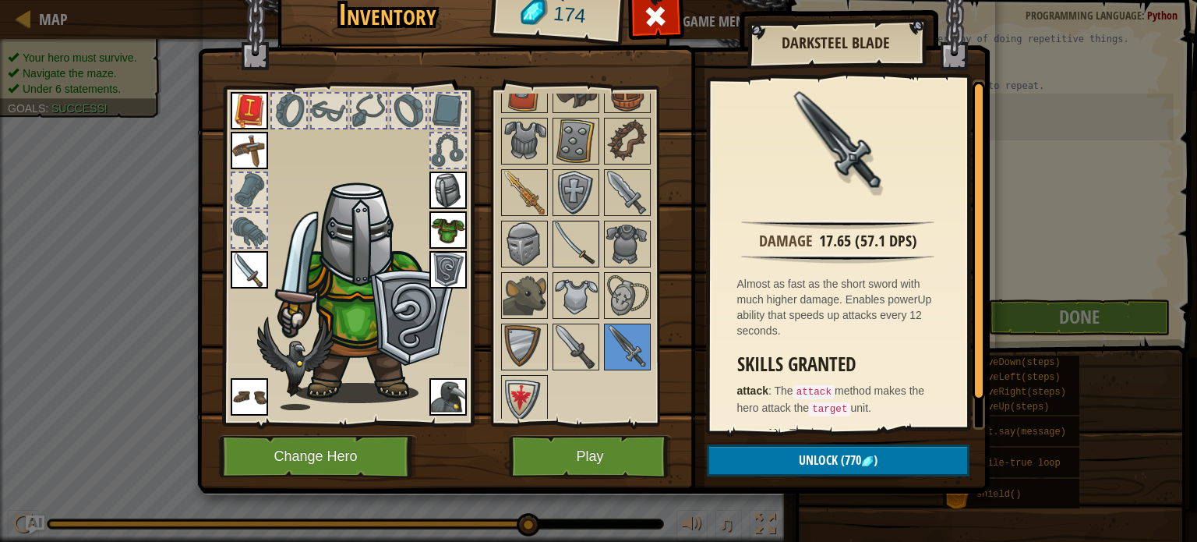
click at [561, 229] on img at bounding box center [576, 244] width 44 height 44
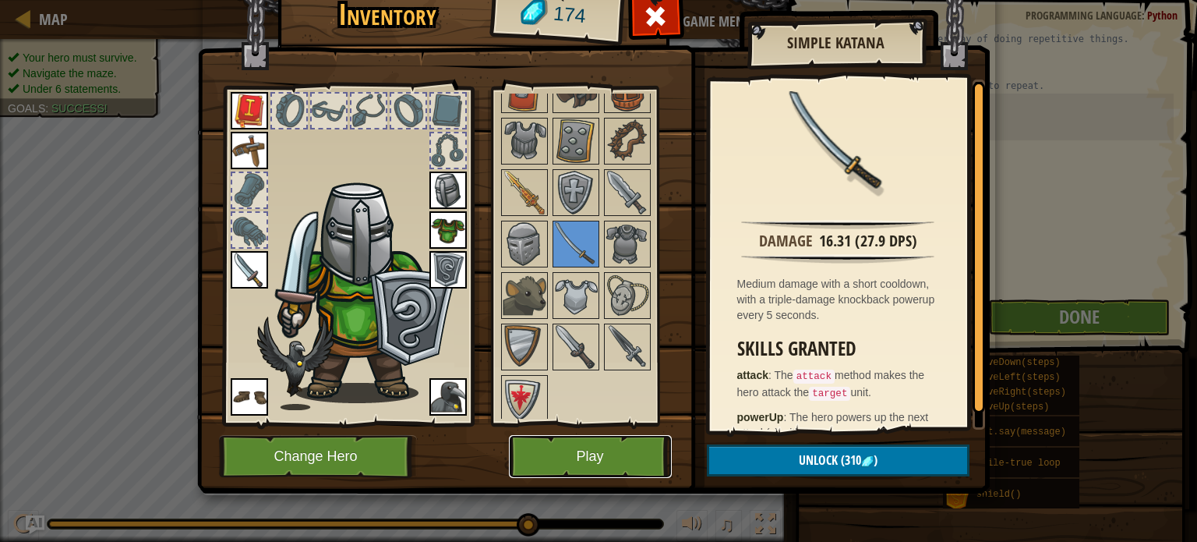
click at [571, 455] on button "Play" at bounding box center [590, 456] width 163 height 43
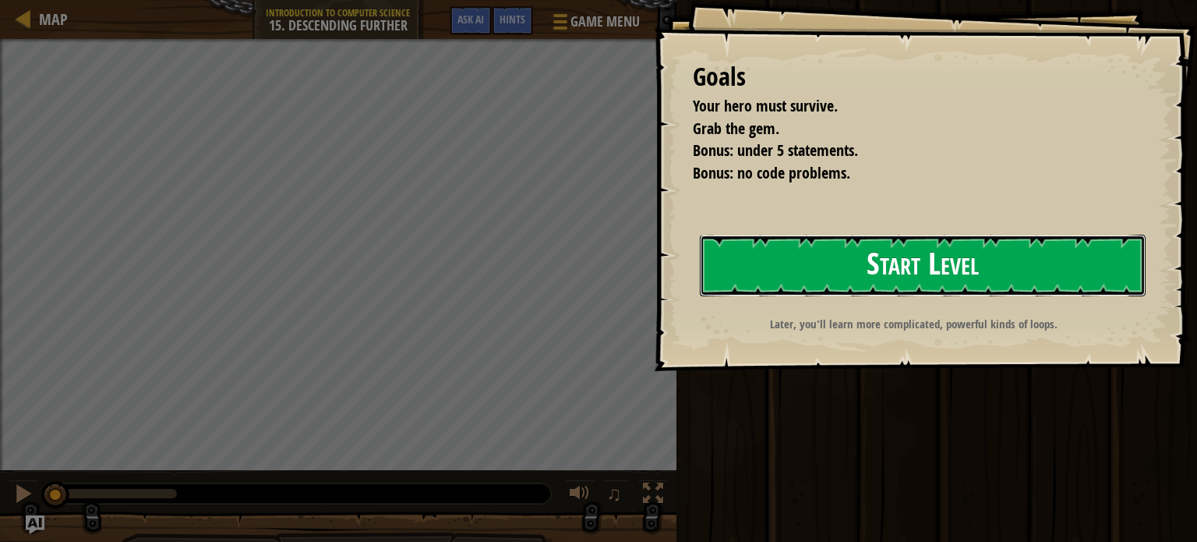
click at [838, 252] on button "Start Level" at bounding box center [923, 266] width 446 height 62
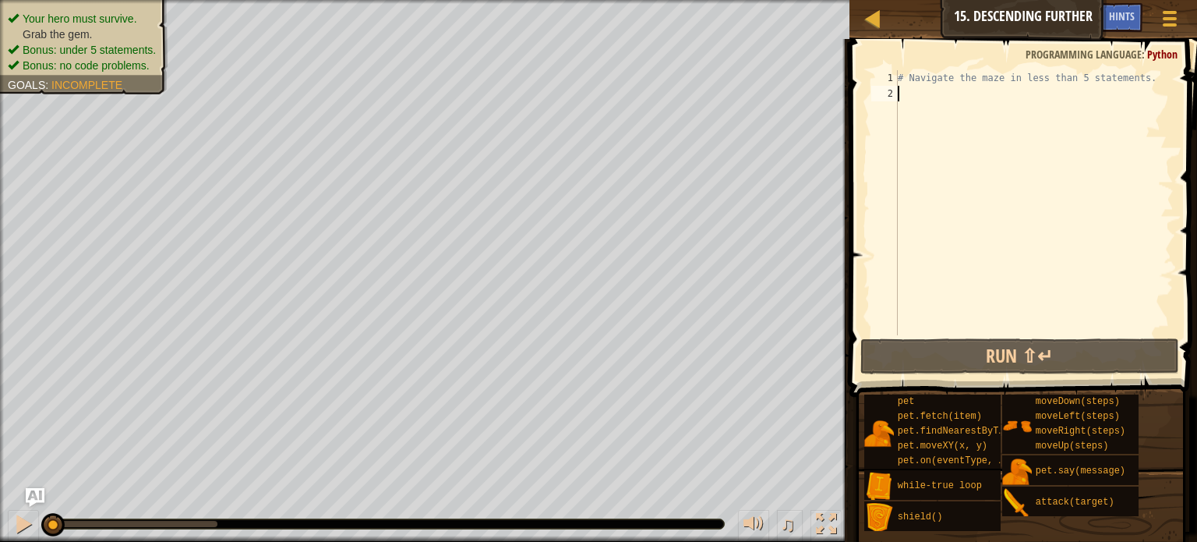
type textarea "h"
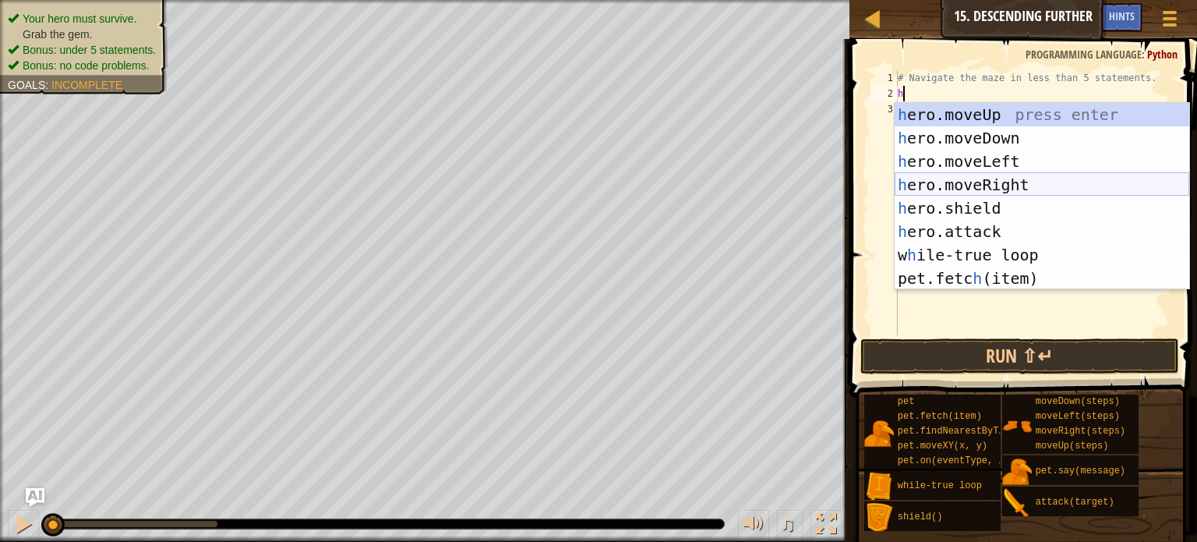
click at [1018, 186] on div "h ero.moveUp press enter h ero.moveDown press enter h ero.moveLeft press enter …" at bounding box center [1042, 220] width 295 height 234
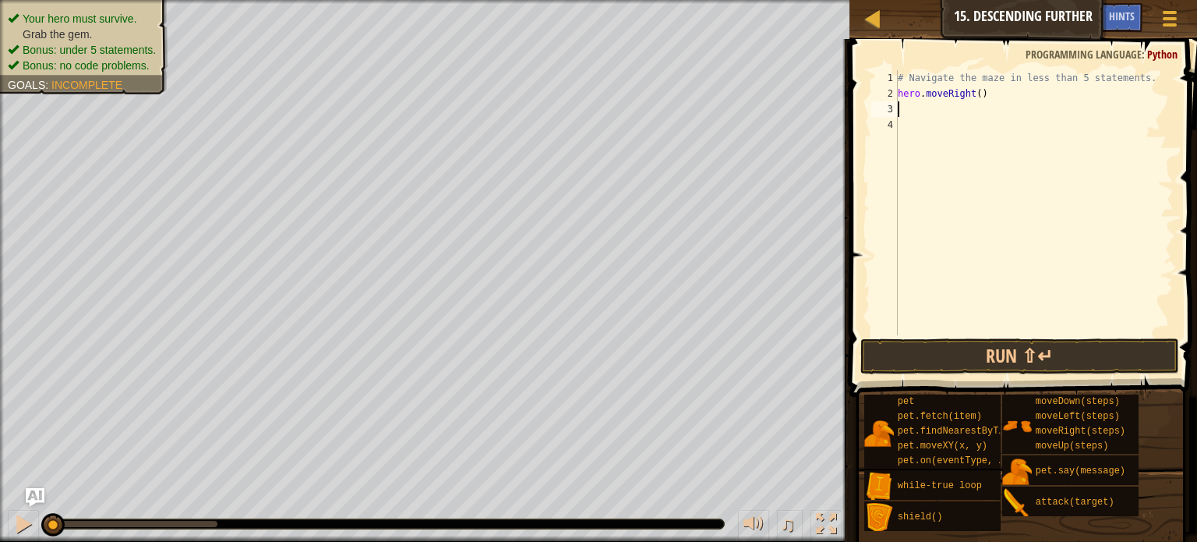
click at [983, 90] on div "# Navigate the maze in less than 5 statements. hero . moveRight ( )" at bounding box center [1034, 218] width 279 height 296
type textarea "hero.moveRight(2)"
click at [1000, 93] on div "# Navigate the maze in less than 5 statements. hero . moveRight ( 2 )" at bounding box center [1034, 218] width 279 height 296
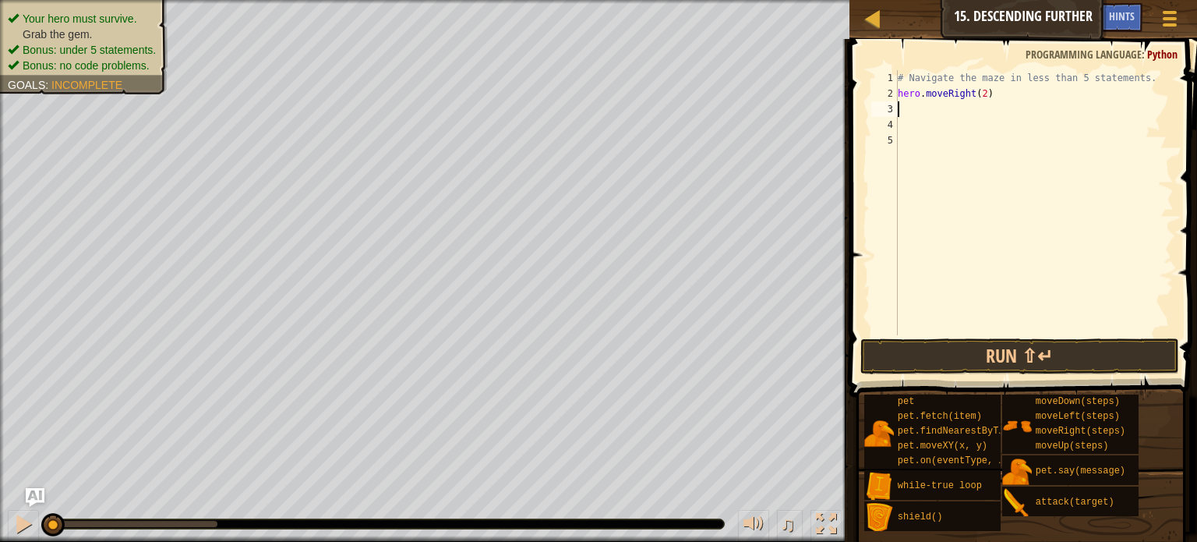
type textarea "h"
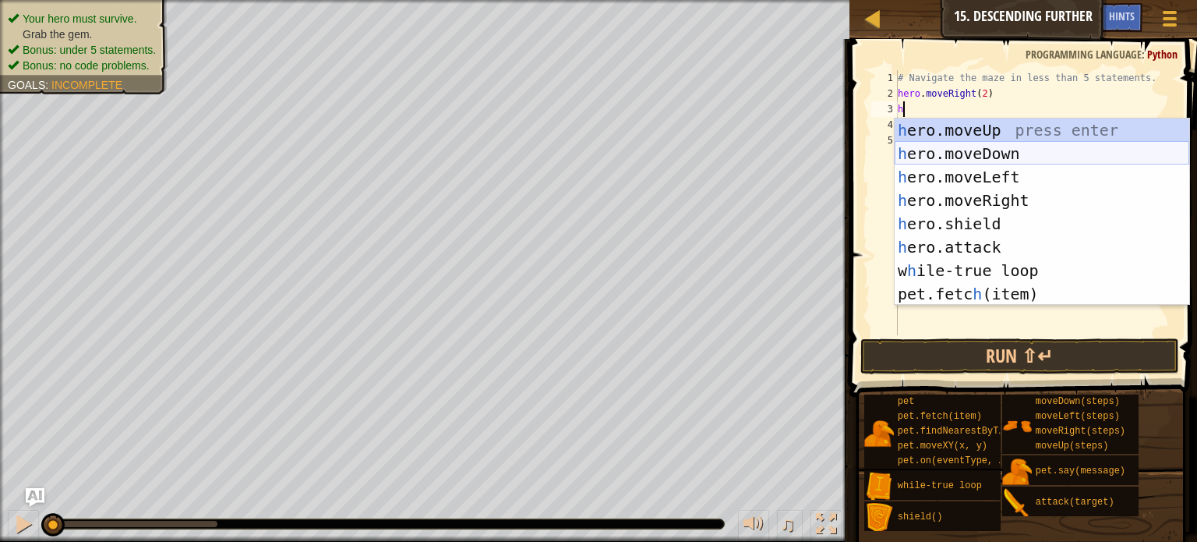
click at [993, 153] on div "h ero.moveUp press enter h ero.moveDown press enter h ero.moveLeft press enter …" at bounding box center [1042, 235] width 295 height 234
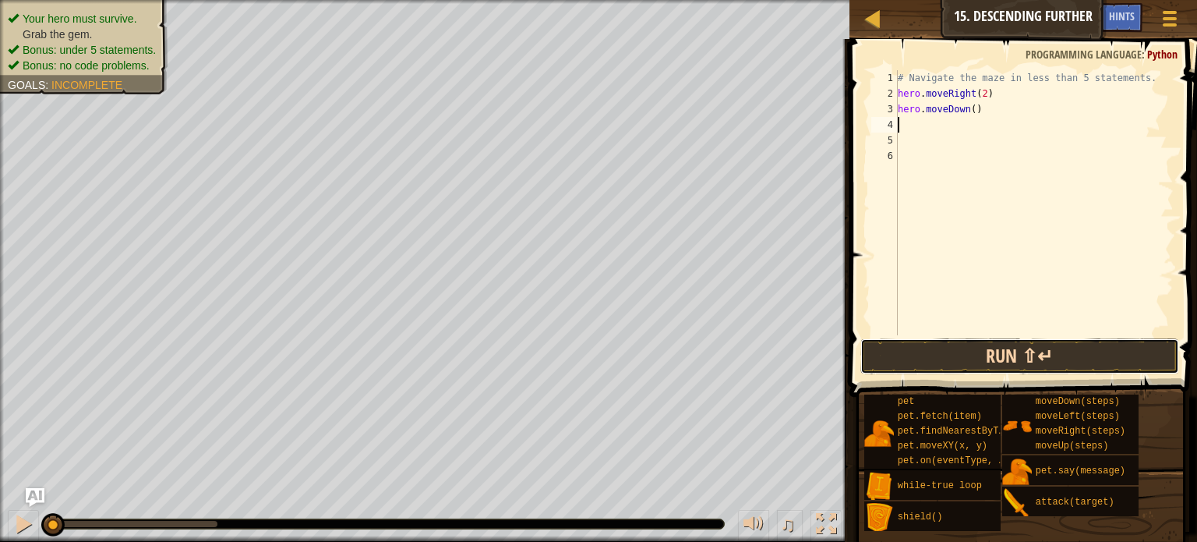
click at [998, 370] on button "Run ⇧↵" at bounding box center [1019, 356] width 319 height 36
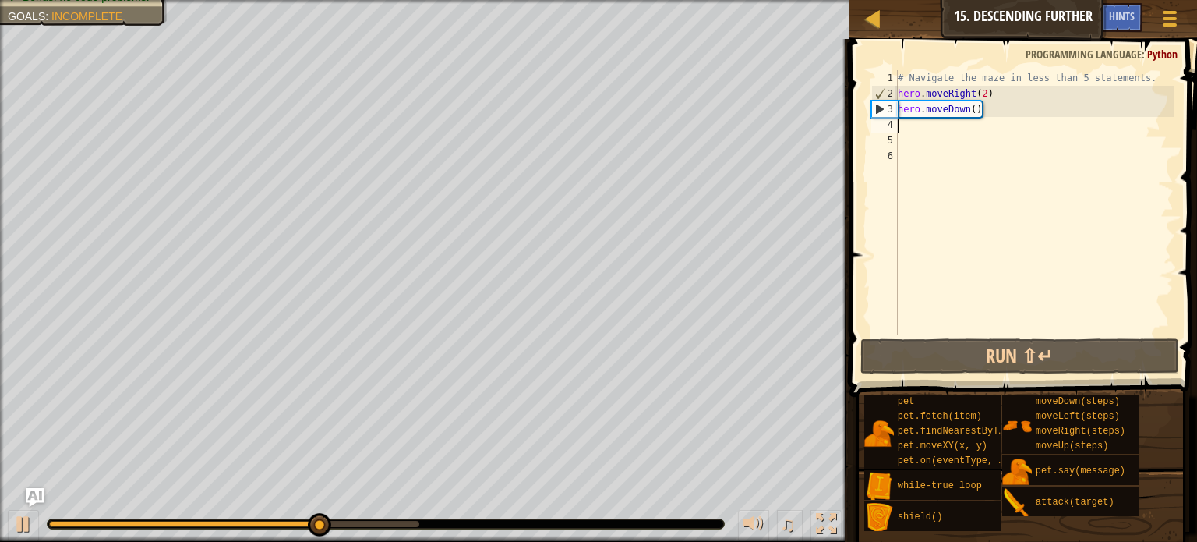
click at [928, 118] on div "# Navigate the maze in less than 5 statements. hero . moveRight ( 2 ) hero . mo…" at bounding box center [1034, 218] width 279 height 296
click at [930, 125] on div "# Navigate the maze in less than 5 statements. hero . moveRight ( 2 ) hero . mo…" at bounding box center [1034, 218] width 279 height 296
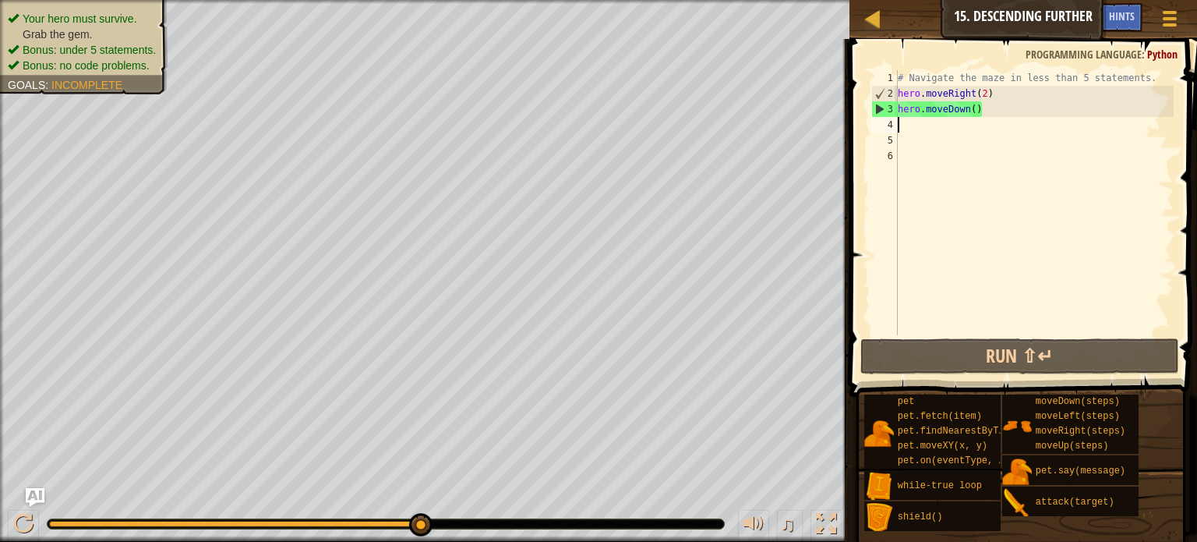
type textarea "h"
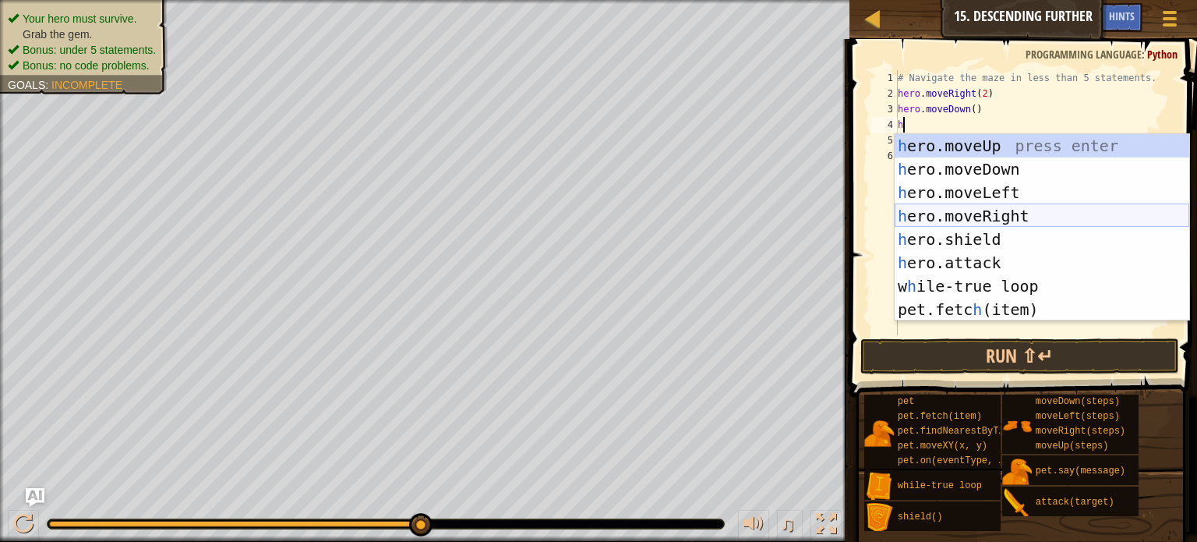
click at [990, 211] on div "h ero.moveUp press enter h ero.moveDown press enter h ero.moveLeft press enter …" at bounding box center [1042, 251] width 295 height 234
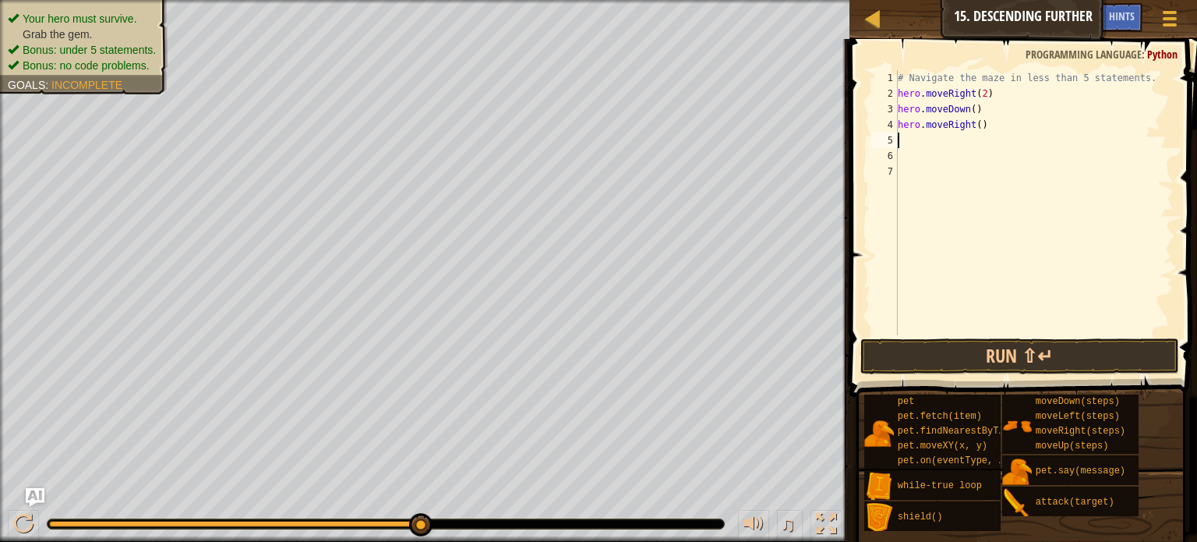
click at [983, 125] on div "# Navigate the maze in less than 5 statements. hero . moveRight ( 2 ) hero . mo…" at bounding box center [1034, 218] width 279 height 296
type textarea "hero.moveRight(2)"
type textarea "h"
click at [1103, 339] on button "Run ⇧↵" at bounding box center [1019, 356] width 319 height 36
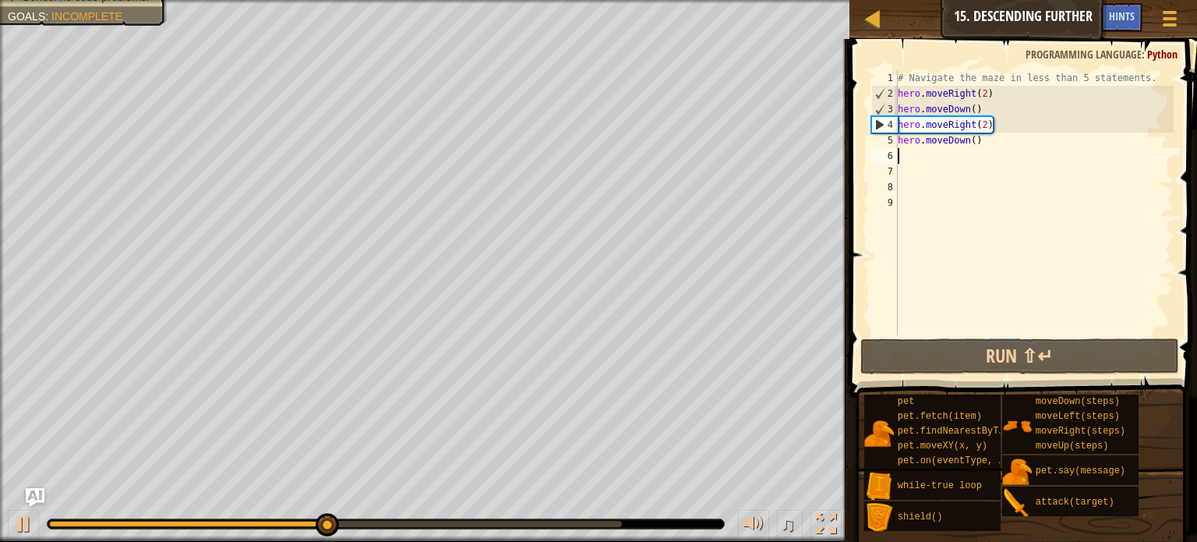
type textarea "h"
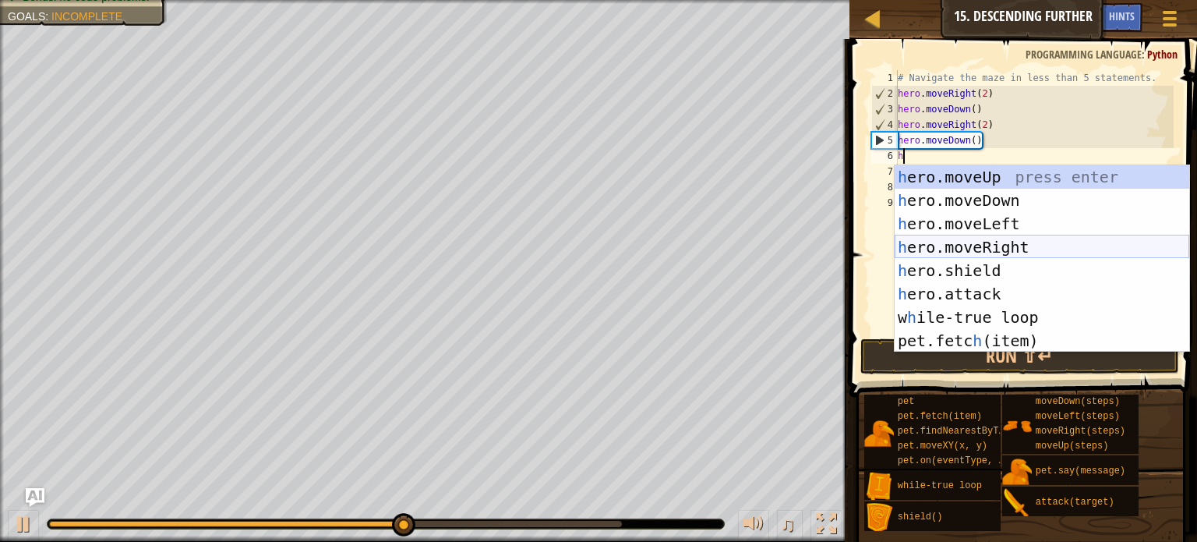
click at [1020, 245] on div "h ero.moveUp press enter h ero.moveDown press enter h ero.moveLeft press enter …" at bounding box center [1042, 282] width 295 height 234
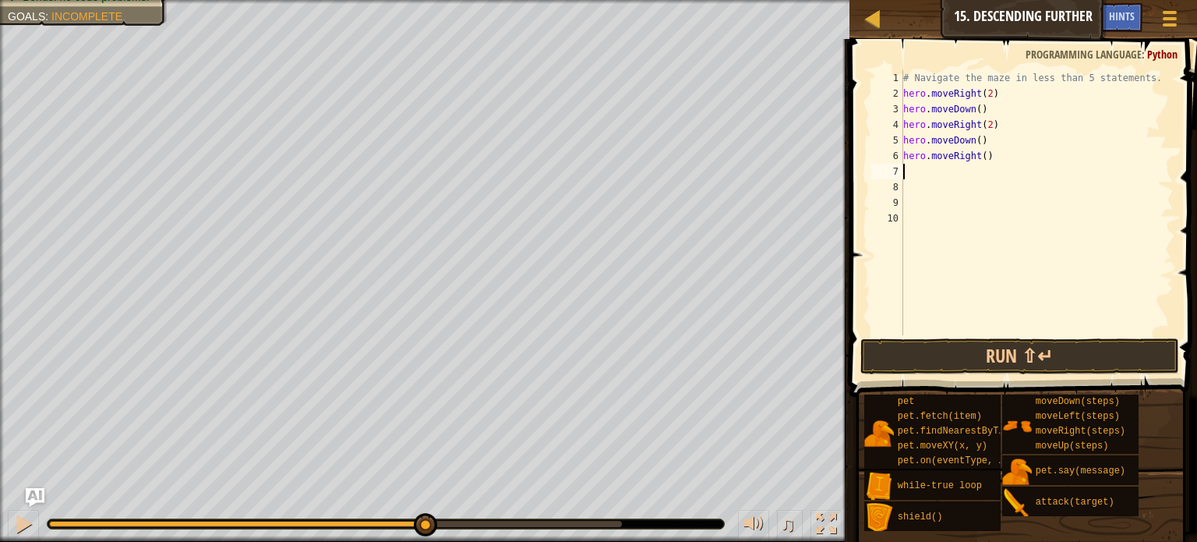
click at [987, 154] on div "# Navigate the maze in less than 5 statements. hero . moveRight ( 2 ) hero . mo…" at bounding box center [1037, 218] width 274 height 296
click at [1034, 348] on button "Run ⇧↵" at bounding box center [1019, 356] width 319 height 36
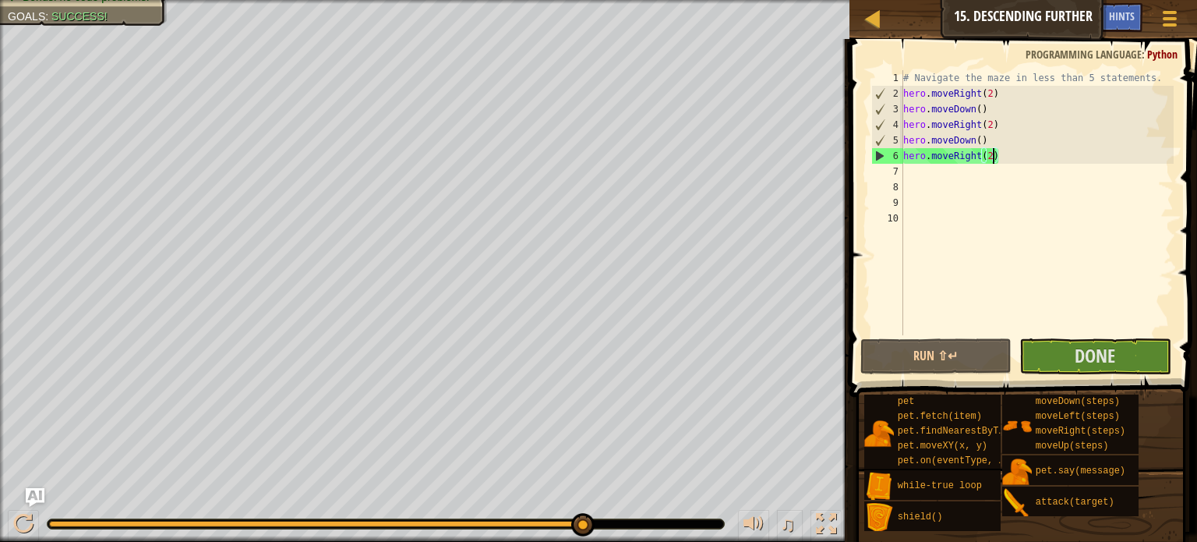
click at [904, 159] on div "# Navigate the maze in less than 5 statements. hero . moveRight ( 2 ) hero . mo…" at bounding box center [1037, 218] width 274 height 296
click at [1119, 76] on div "# Navigate the maze in less than 5 statements. hero . moveRight ( 2 ) hero . mo…" at bounding box center [1037, 218] width 274 height 296
type textarea "# Navigate the maze in less than 5 statements."
drag, startPoint x: 1158, startPoint y: 75, endPoint x: 906, endPoint y: 77, distance: 251.7
click at [906, 77] on div "# Navigate the maze in less than 5 statements. hero . moveRight ( 2 ) hero . mo…" at bounding box center [1037, 218] width 274 height 296
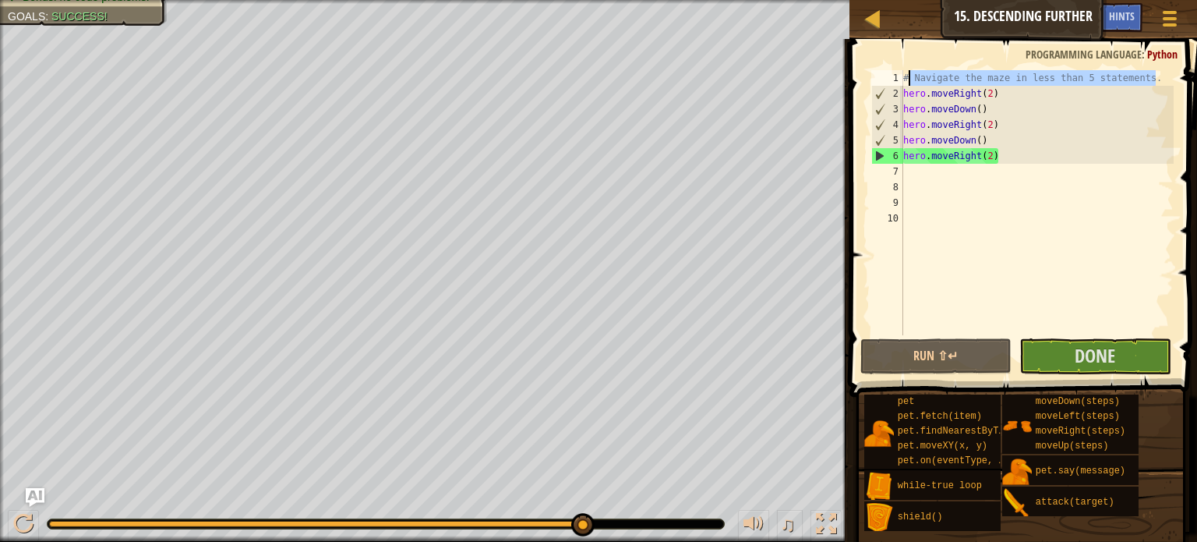
click at [1002, 197] on div "# Navigate the maze in less than 5 statements. hero . moveRight ( 2 ) hero . mo…" at bounding box center [1037, 218] width 274 height 296
click at [1014, 153] on div "# Navigate the maze in less than 5 statements. hero . moveRight ( 2 ) hero . mo…" at bounding box center [1037, 218] width 274 height 296
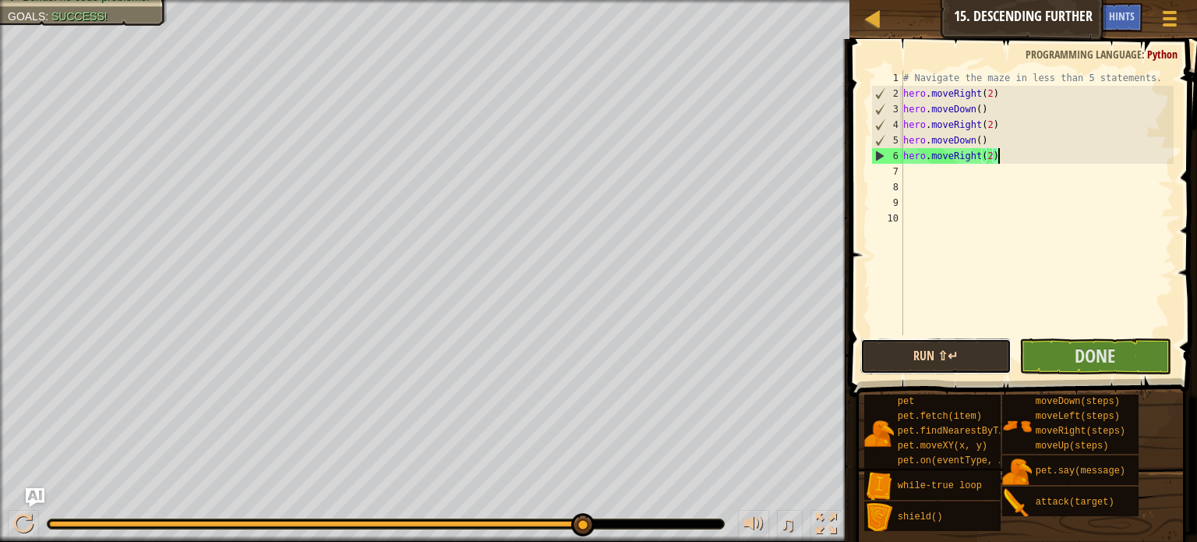
click at [962, 354] on button "Run ⇧↵" at bounding box center [936, 356] width 152 height 36
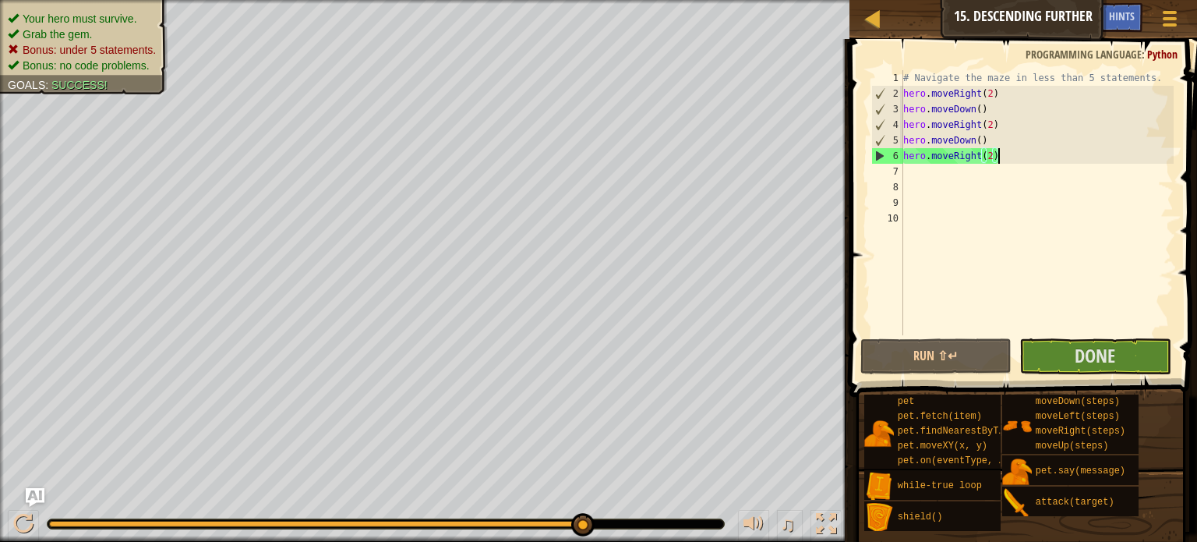
drag, startPoint x: 594, startPoint y: 522, endPoint x: 666, endPoint y: 528, distance: 72.7
click at [992, 141] on div "# Navigate the maze in less than 5 statements. hero . moveRight ( 2 ) hero . mo…" at bounding box center [1037, 218] width 274 height 296
click at [981, 142] on div "# Navigate the maze in less than 5 statements. hero . moveRight ( 2 ) hero . mo…" at bounding box center [1037, 218] width 274 height 296
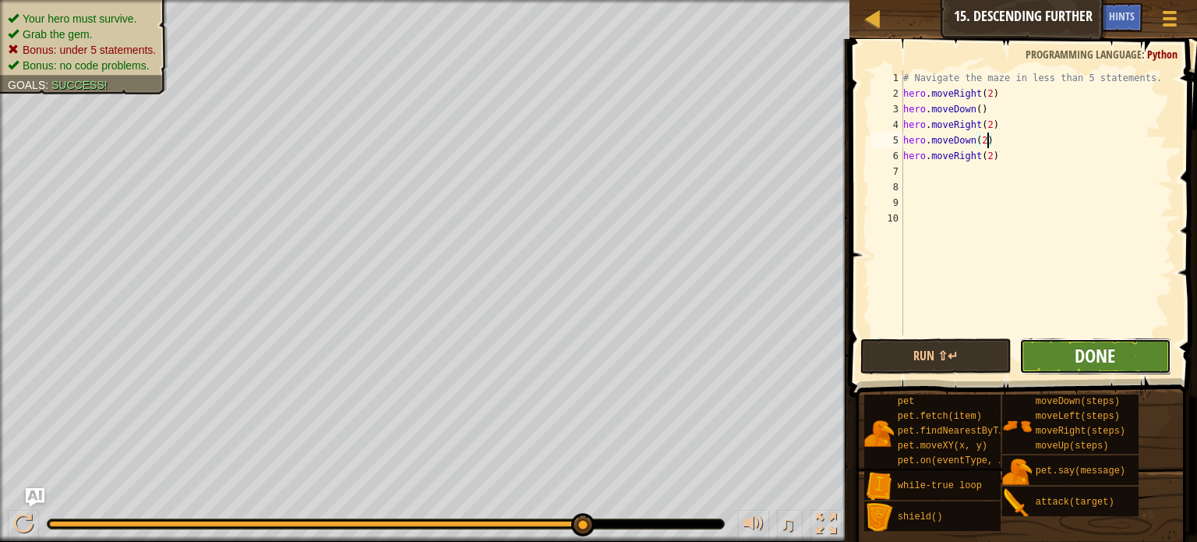
click at [1102, 355] on span "Done" at bounding box center [1095, 355] width 41 height 25
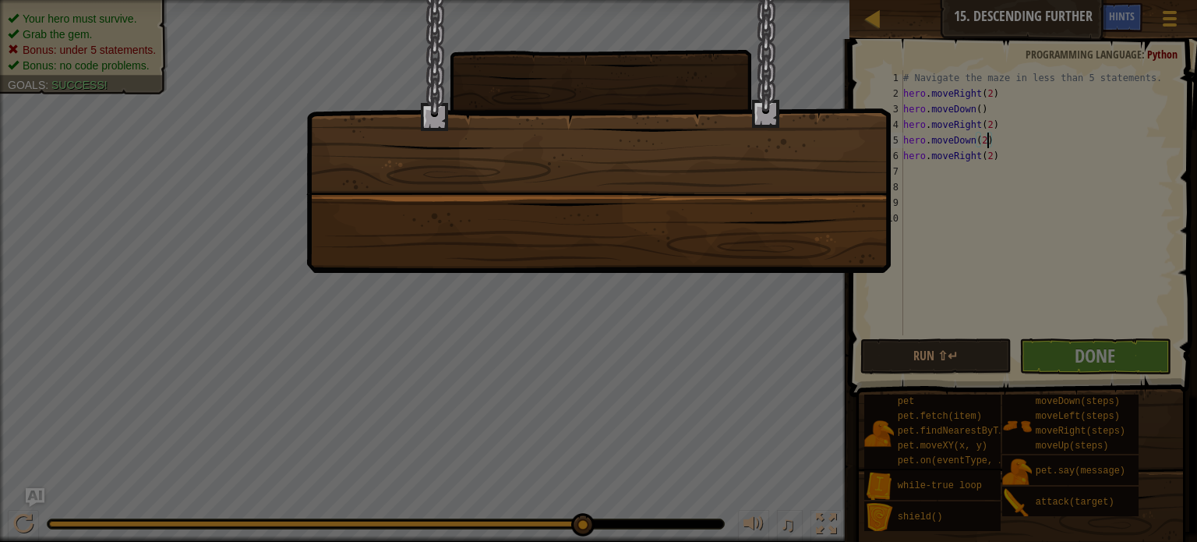
click at [940, 362] on div at bounding box center [598, 271] width 1197 height 542
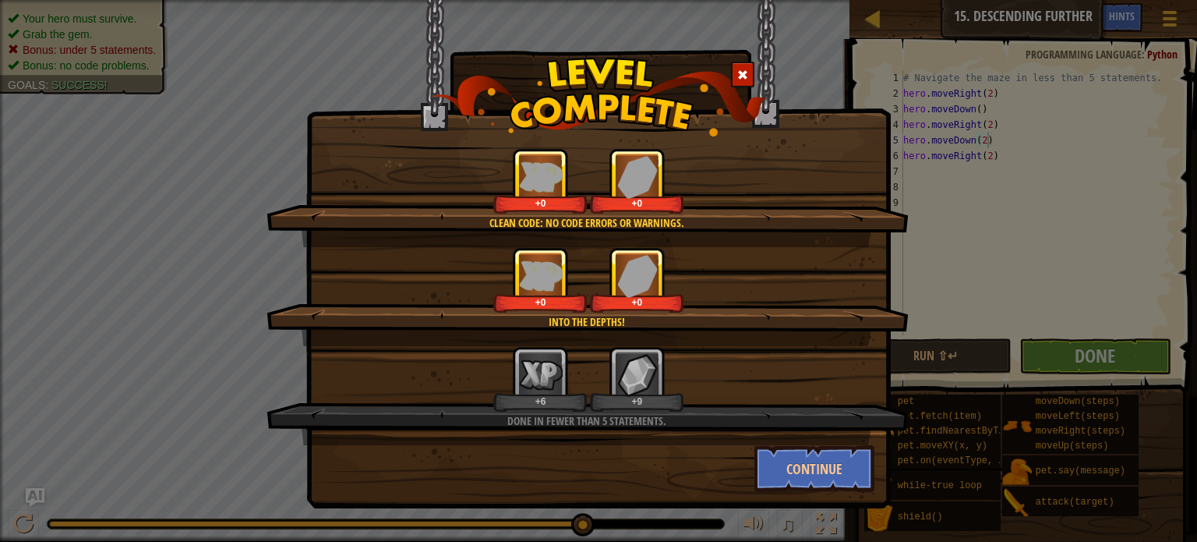
click at [741, 74] on span at bounding box center [742, 74] width 11 height 11
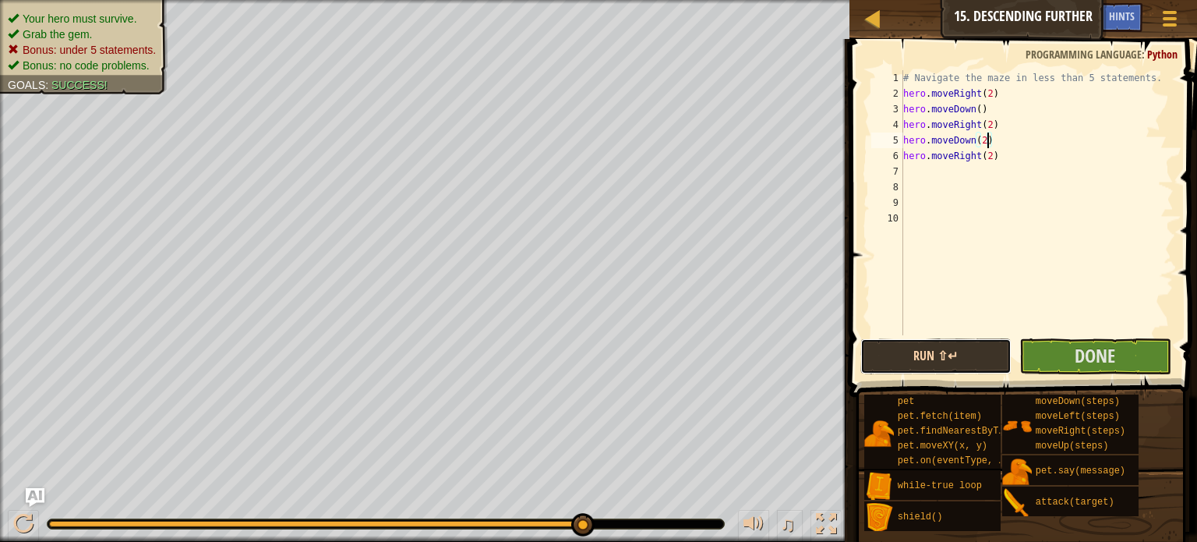
click at [942, 341] on button "Run ⇧↵" at bounding box center [936, 356] width 152 height 36
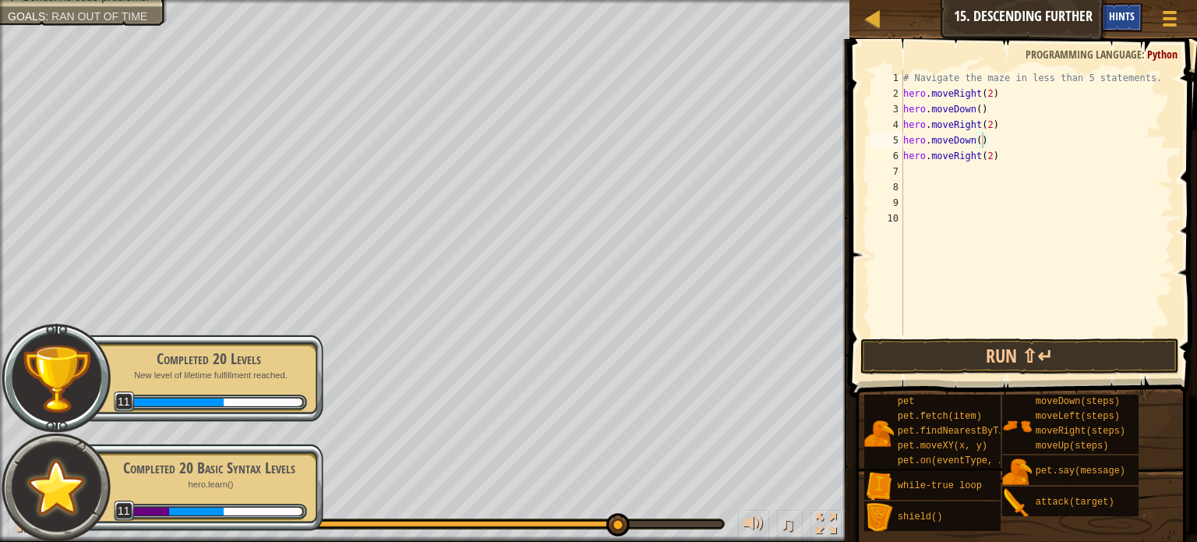
click at [1132, 15] on span "Hints" at bounding box center [1122, 16] width 26 height 15
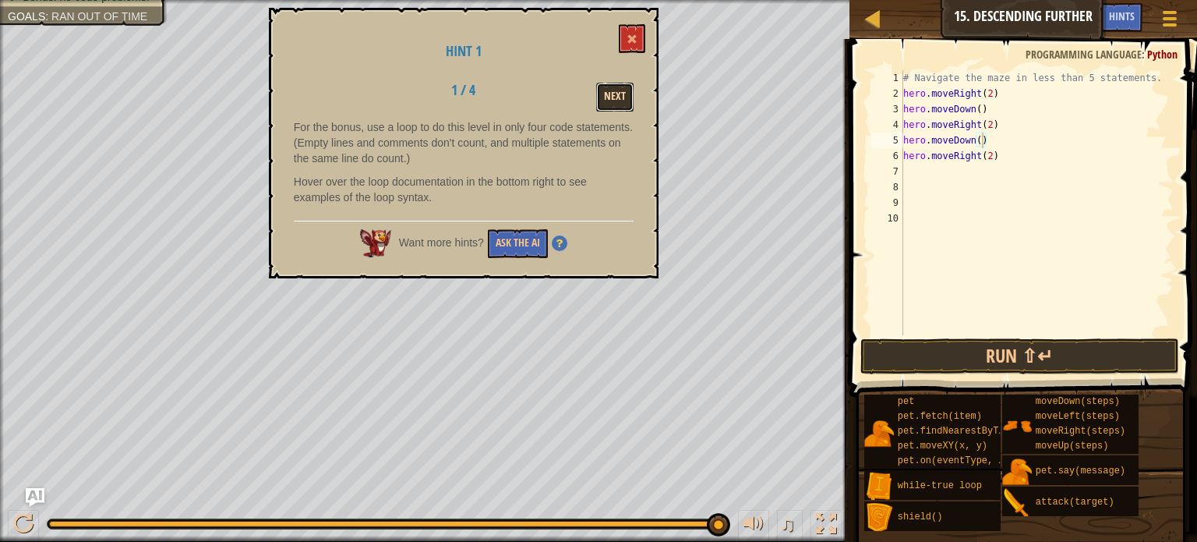
click at [615, 94] on button "Next" at bounding box center [614, 97] width 37 height 29
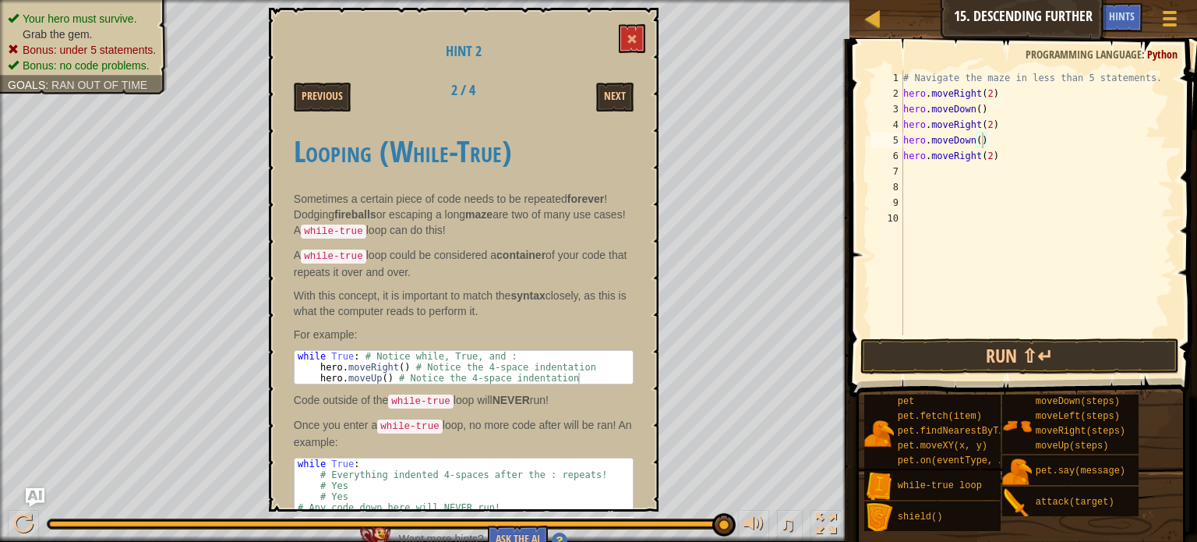
scroll to position [17, 0]
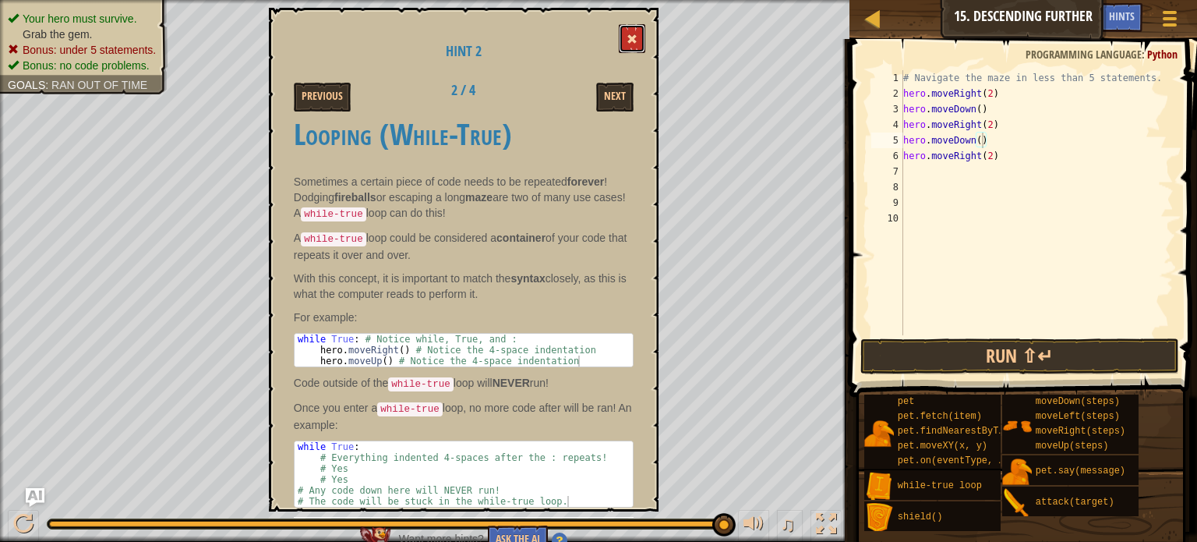
click at [633, 37] on span at bounding box center [631, 39] width 11 height 11
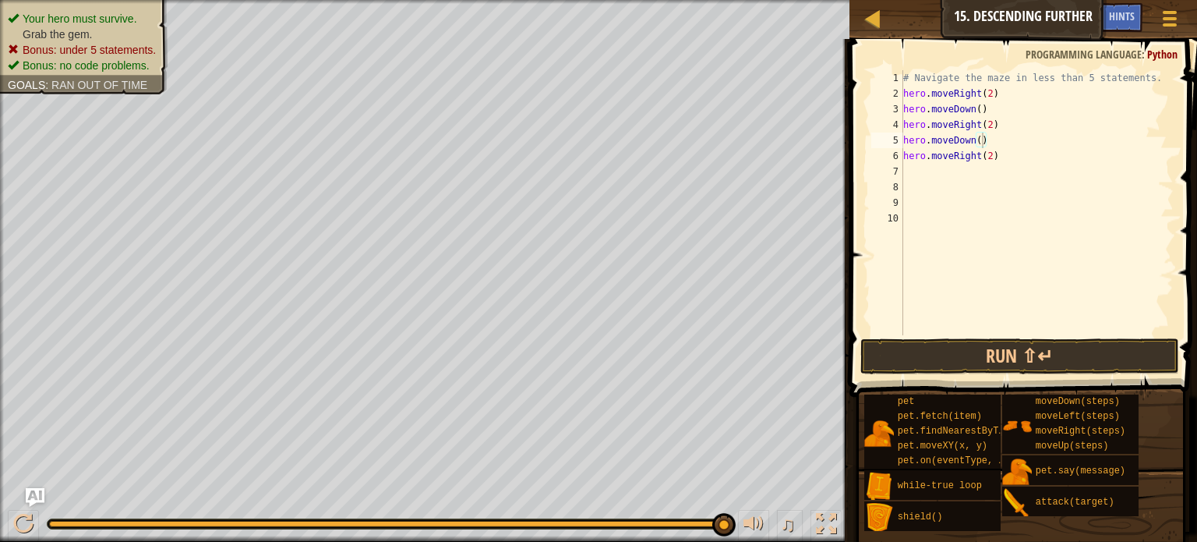
click at [978, 143] on div "# Navigate the maze in less than 5 statements. hero . moveRight ( 2 ) hero . mo…" at bounding box center [1037, 218] width 274 height 296
click at [973, 160] on div "# Navigate the maze in less than 5 statements. hero . moveRight ( 2 ) hero . mo…" at bounding box center [1037, 218] width 274 height 296
type textarea "hero.moveRight(2)"
click at [971, 172] on div "# Navigate the maze in less than 5 statements. hero . moveRight ( 2 ) hero . mo…" at bounding box center [1037, 218] width 274 height 296
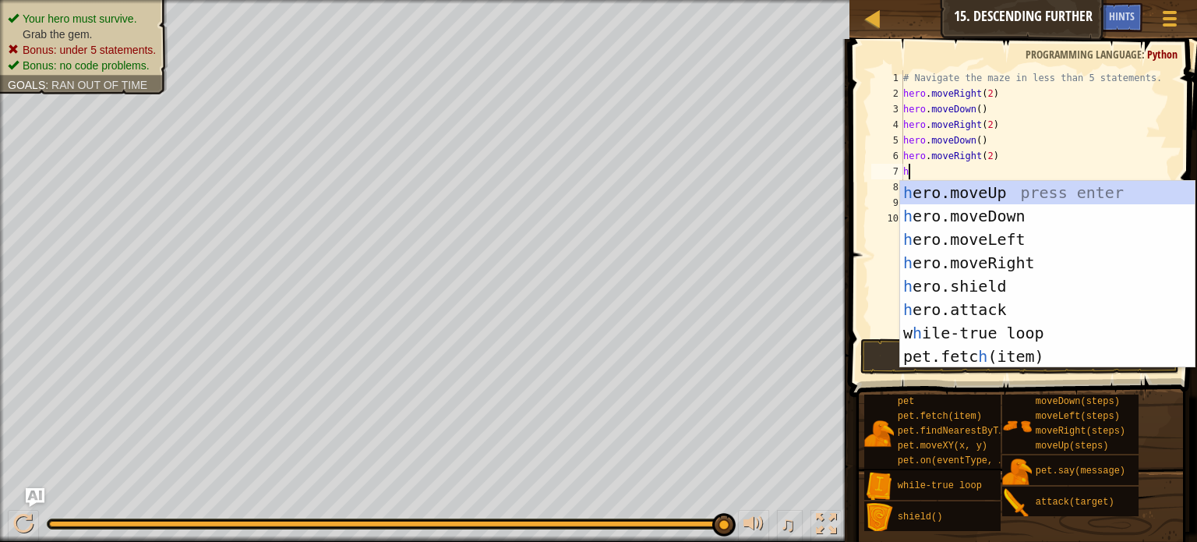
click at [863, 294] on span at bounding box center [1025, 196] width 360 height 404
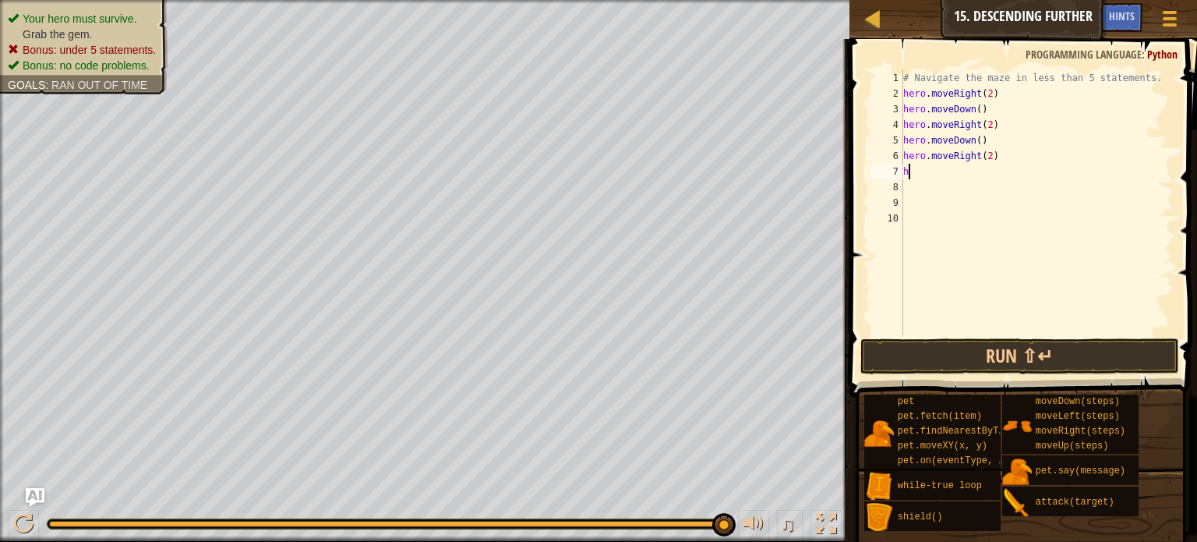
click at [903, 95] on div "# Navigate the maze in less than 5 statements. hero . moveRight ( 2 ) hero . mo…" at bounding box center [1037, 218] width 274 height 296
type textarea "hero.moveRight(2)"
drag, startPoint x: 1008, startPoint y: 127, endPoint x: 904, endPoint y: 125, distance: 103.7
click at [904, 125] on div "# Navigate the maze in less than 5 statements. hero . moveRight ( 2 ) hero . mo…" at bounding box center [1037, 218] width 274 height 296
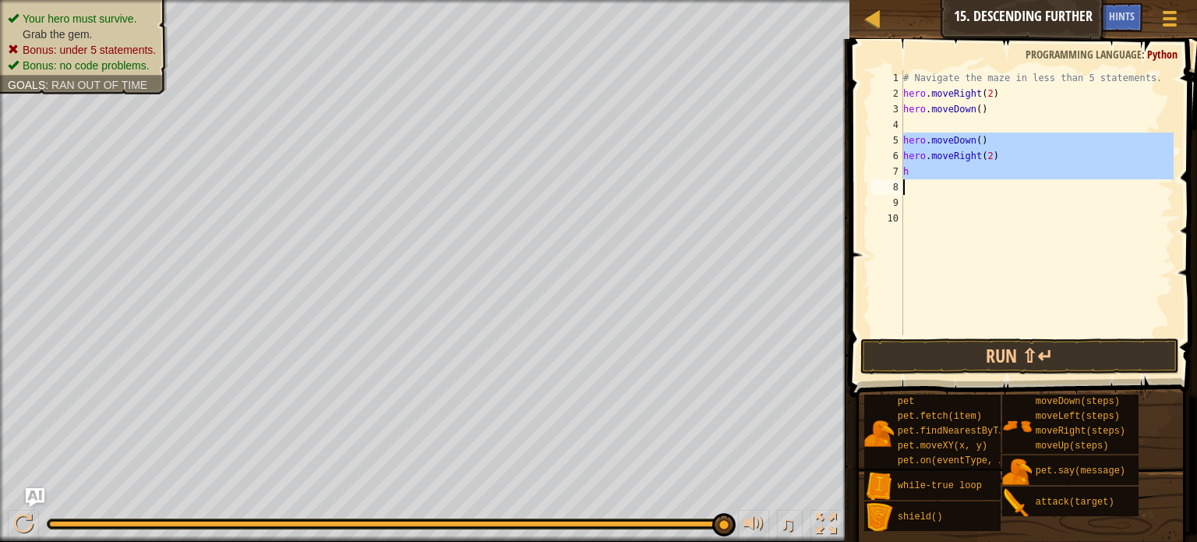
drag, startPoint x: 902, startPoint y: 137, endPoint x: 969, endPoint y: 184, distance: 82.3
click at [969, 184] on div "1 2 3 4 5 6 7 8 9 10 # Navigate the maze in less than 5 statements. hero . move…" at bounding box center [1020, 202] width 305 height 265
type textarea "h"
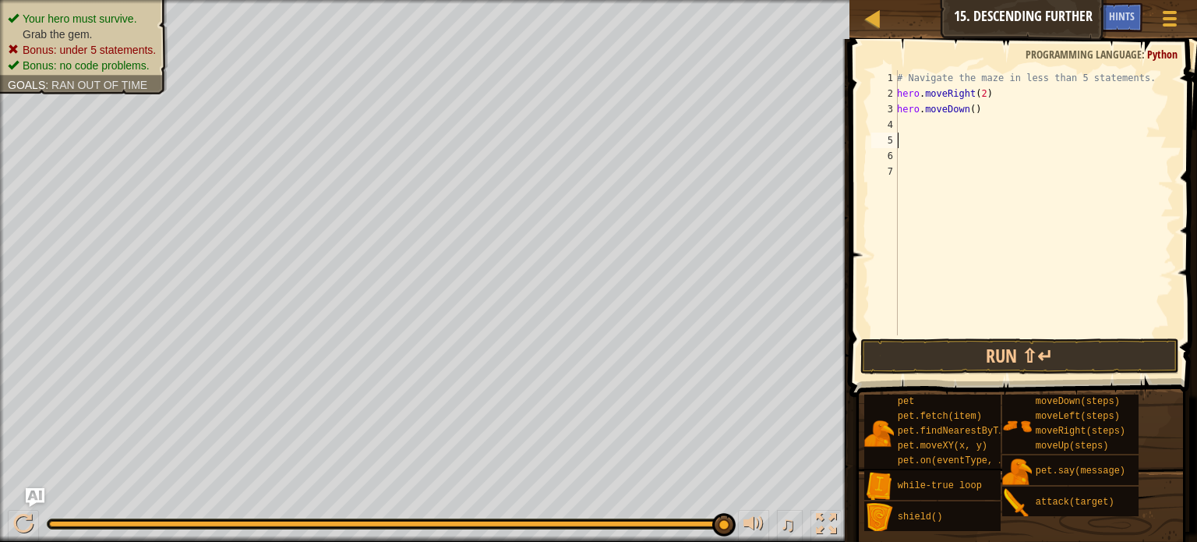
click at [934, 134] on div "# Navigate the maze in less than 5 statements. hero . moveRight ( 2 ) hero . mo…" at bounding box center [1034, 218] width 280 height 296
click at [1029, 84] on div "# Navigate the maze in less than 5 statements. hero . moveRight ( 2 ) hero . mo…" at bounding box center [1034, 218] width 280 height 296
click at [1149, 78] on div "# Navigate the maze in less than 5 statements. hero . moveRight ( 2 ) hero . mo…" at bounding box center [1034, 218] width 280 height 296
click at [1152, 77] on div "# Navigate the maze in less than 5 statements. hero . moveRight ( 2 ) hero . mo…" at bounding box center [1034, 218] width 280 height 296
type textarea "."
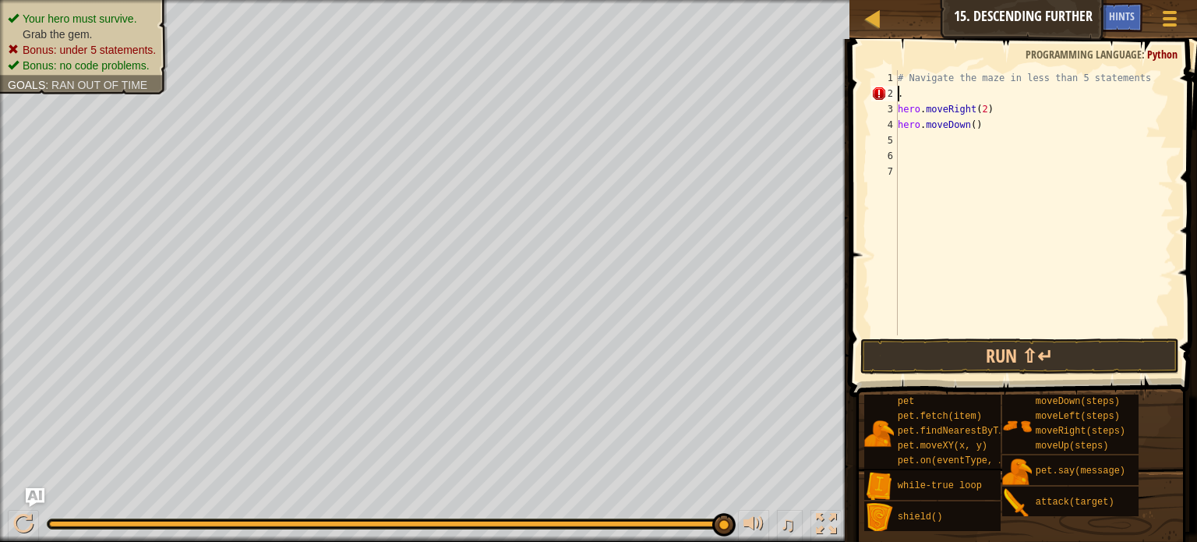
click at [972, 94] on div "# Navigate the maze in less than 5 statements . hero . moveRight ( 2 ) hero . m…" at bounding box center [1034, 218] width 279 height 296
click at [1161, 77] on div "# Navigate the maze in less than 5 statements hero . moveRight ( 2 ) hero . mov…" at bounding box center [1034, 218] width 279 height 296
type textarea "# Navigate the maze in less than 5 statements."
click at [1007, 95] on div "# Navigate the maze in less than 5 statements. hero . moveRight ( 2 ) hero . mo…" at bounding box center [1034, 218] width 279 height 296
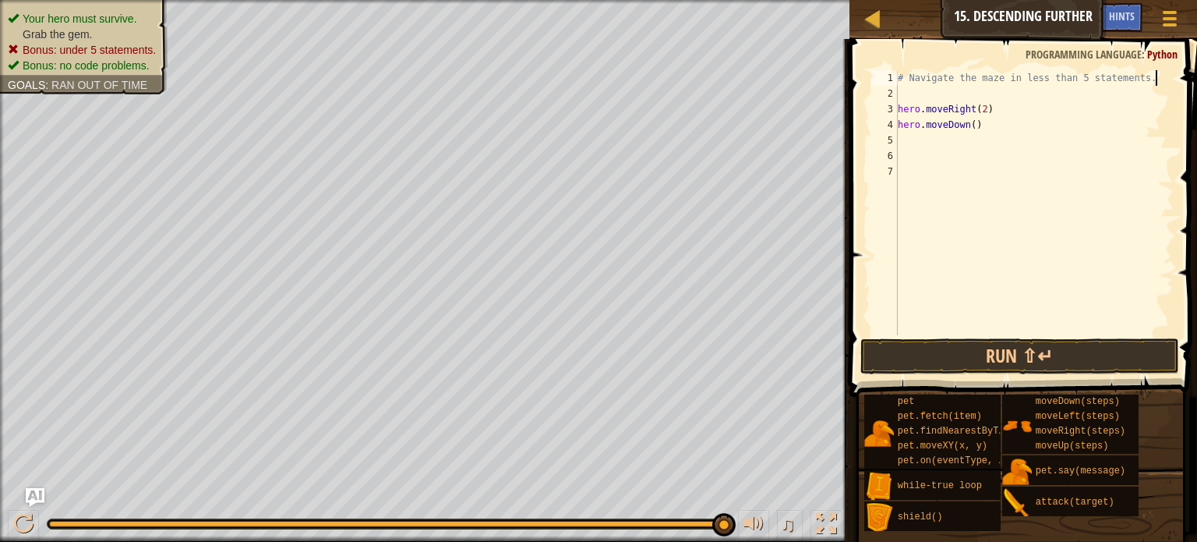
scroll to position [7, 0]
type textarea "h"
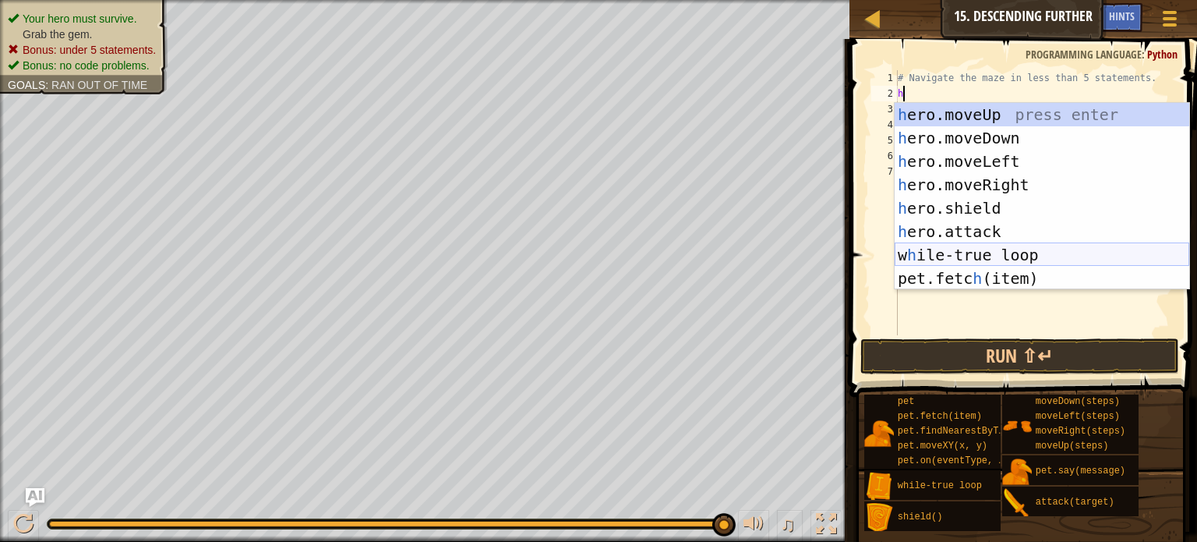
click at [972, 256] on div "h ero.moveUp press enter h ero.moveDown press enter h ero.moveLeft press enter …" at bounding box center [1042, 220] width 295 height 234
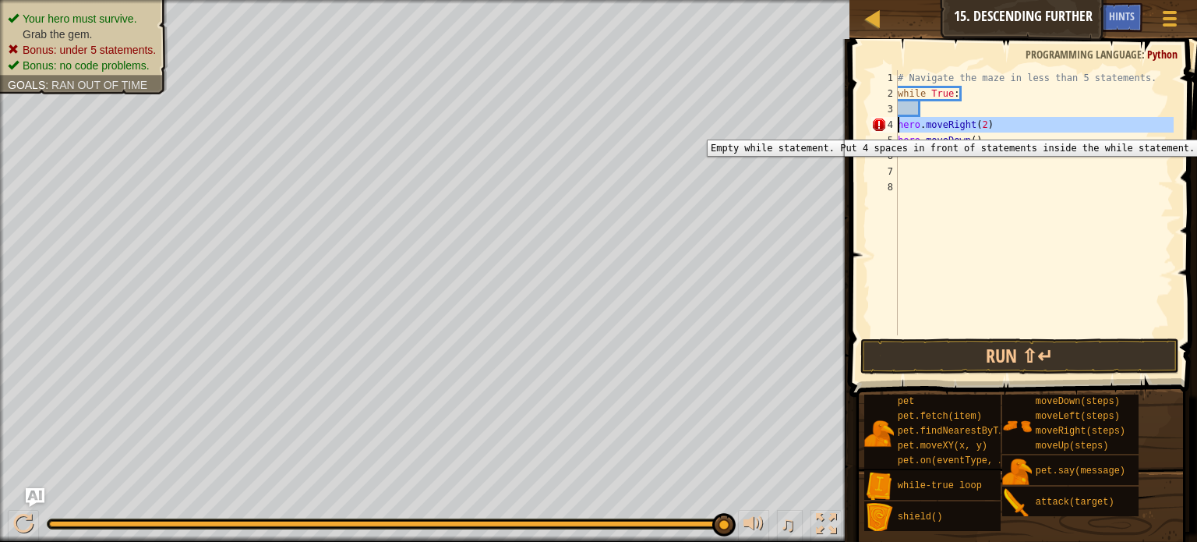
click at [897, 128] on div "4" at bounding box center [884, 125] width 26 height 16
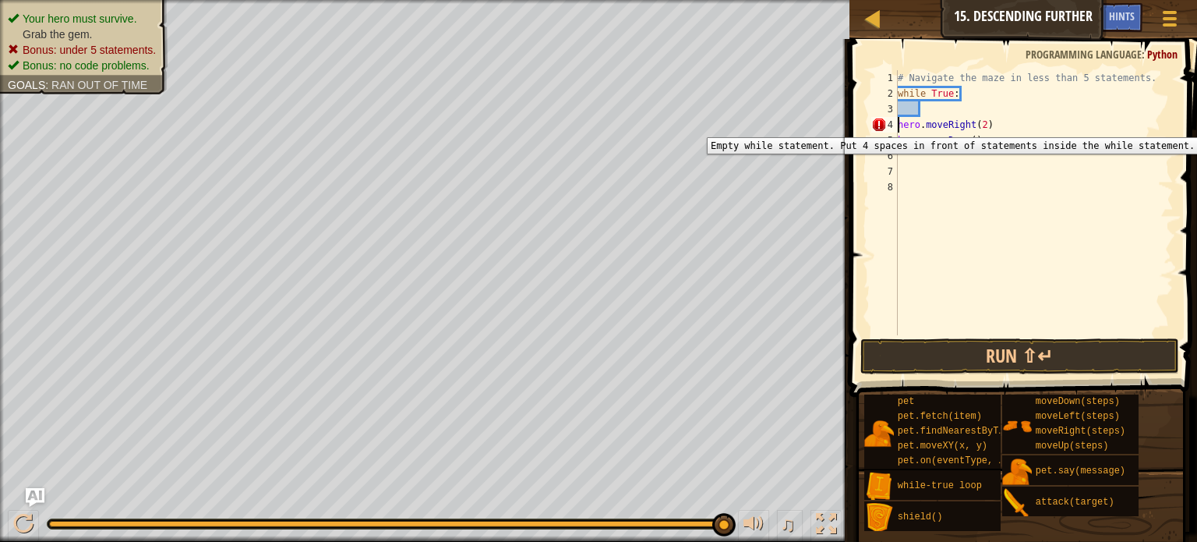
click at [897, 125] on div "4" at bounding box center [884, 125] width 26 height 16
type textarea "hero.moveRight(2)"
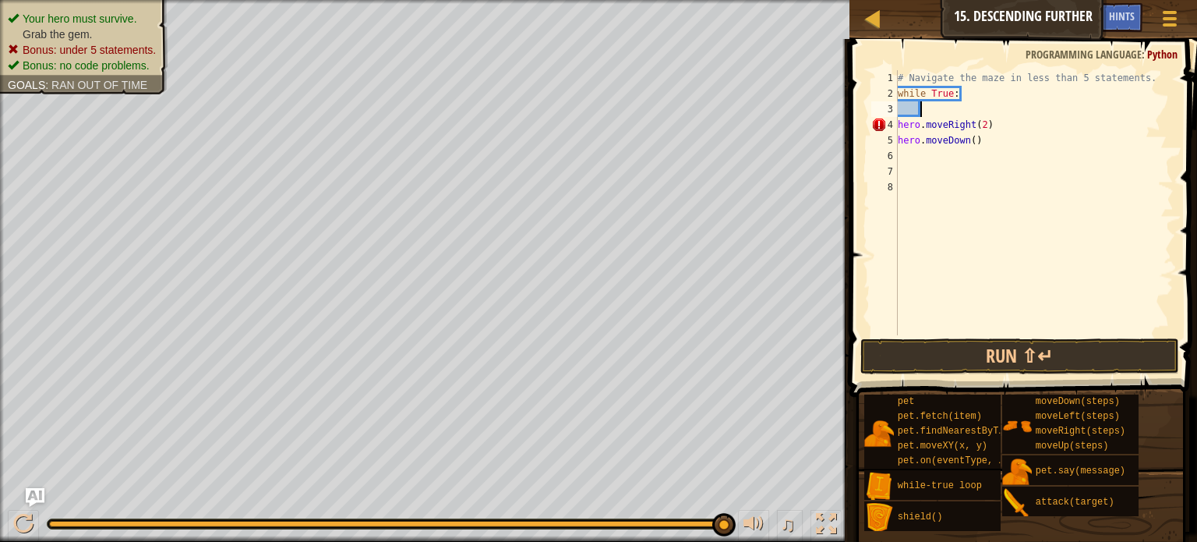
click at [921, 115] on div "# Navigate the maze in less than 5 statements. while True : hero . moveRight ( …" at bounding box center [1034, 218] width 279 height 296
click at [902, 124] on div "# Navigate the maze in less than 5 statements. while True : hero . moveRight ( …" at bounding box center [1034, 218] width 279 height 296
click at [899, 123] on div "# Navigate the maze in less than 5 statements. while True : hero . moveRight ( …" at bounding box center [1034, 218] width 279 height 296
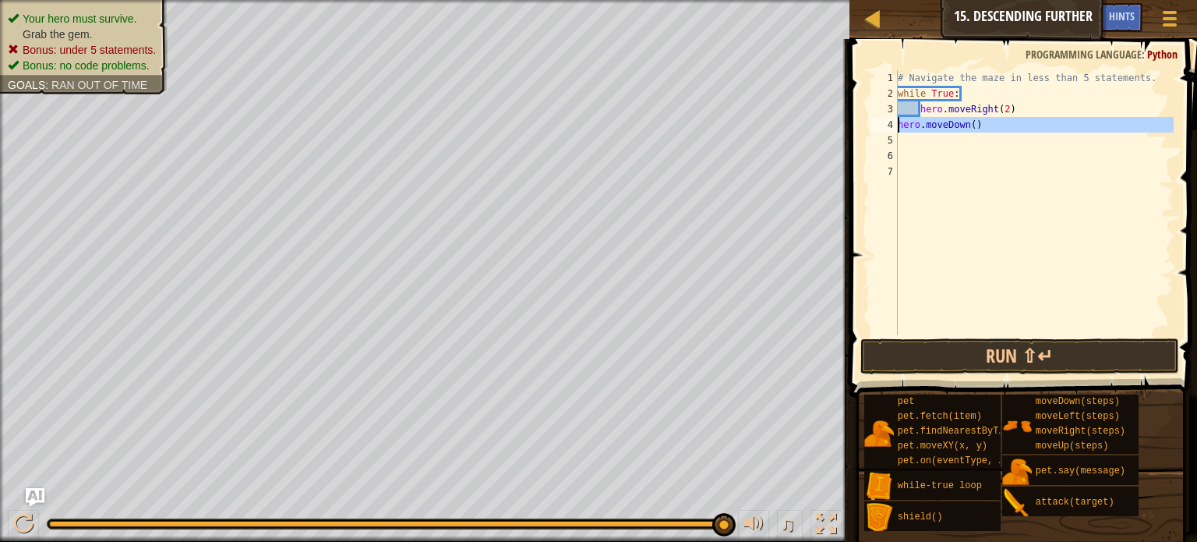
click at [896, 125] on div "4" at bounding box center [884, 125] width 26 height 16
click at [898, 128] on div "4" at bounding box center [884, 125] width 26 height 16
click at [897, 126] on div "4" at bounding box center [884, 125] width 26 height 16
type textarea "hero.moveRight(2)hero.moveDown()"
click at [920, 108] on div "# Navigate the maze in less than 5 statements. while True : hero . moveRight ( …" at bounding box center [1034, 218] width 279 height 296
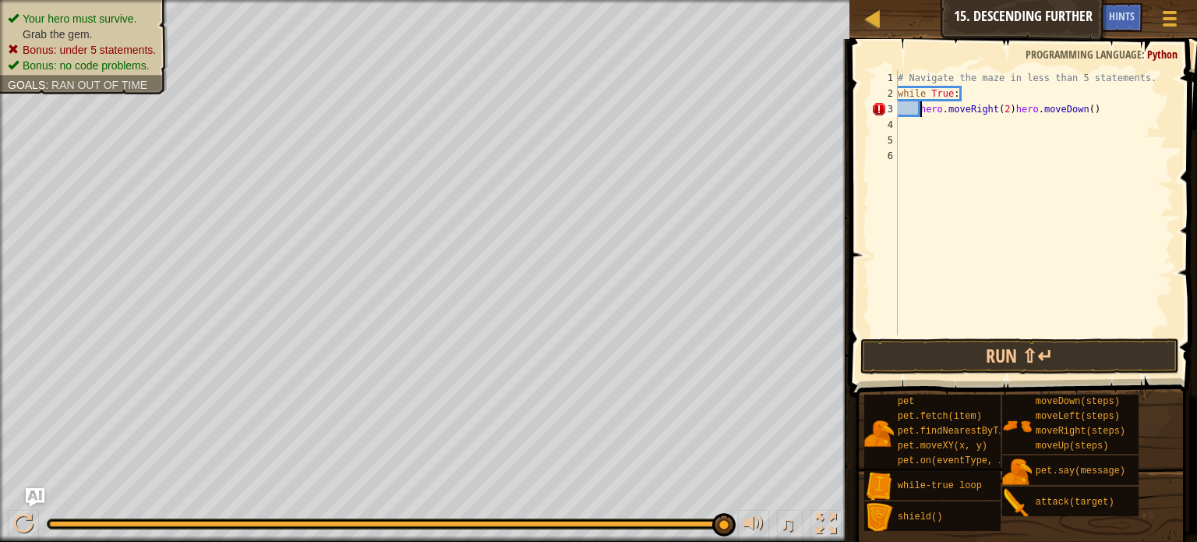
click at [900, 108] on div "# Navigate the maze in less than 5 statements. while True : hero . moveRight ( …" at bounding box center [1034, 218] width 279 height 296
click at [926, 104] on div "# Navigate the maze in less than 5 statements. while True : hero . moveRight ( …" at bounding box center [1034, 218] width 279 height 296
click at [962, 94] on div "# Navigate the maze in less than 5 statements. while True : hero . moveRight ( …" at bounding box center [1034, 218] width 279 height 296
type textarea "while True:"
click at [913, 122] on div "# Navigate the maze in less than 5 statements. while True : hero . moveRight ( …" at bounding box center [1034, 218] width 279 height 296
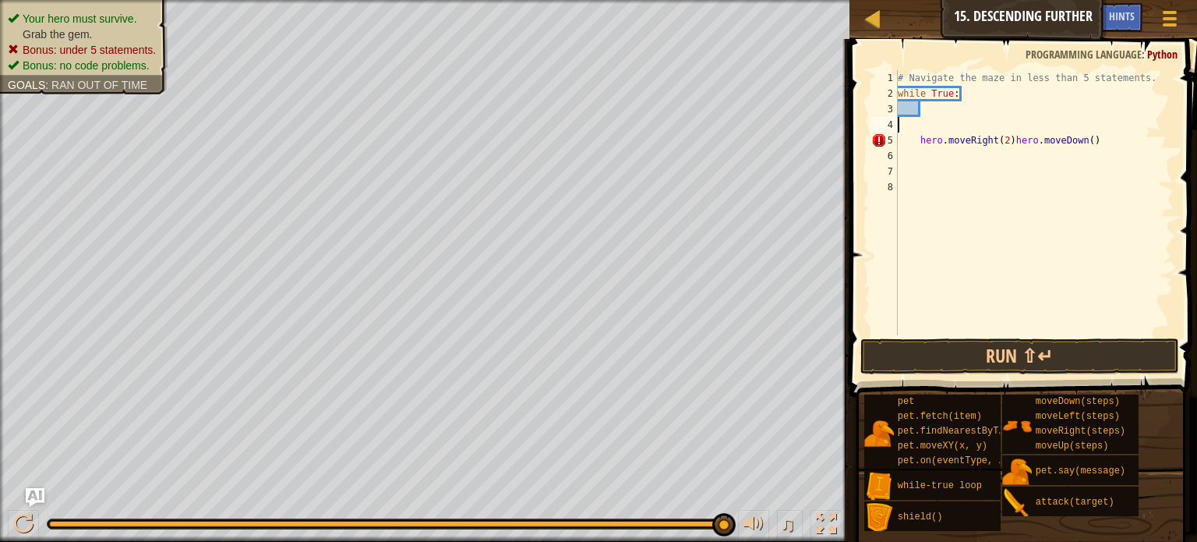
click at [969, 92] on div "# Navigate the maze in less than 5 statements. while True : hero . moveRight ( …" at bounding box center [1034, 218] width 279 height 296
click at [919, 141] on div "# Navigate the maze in less than 5 statements. while True : hero . moveRight ( …" at bounding box center [1034, 218] width 279 height 296
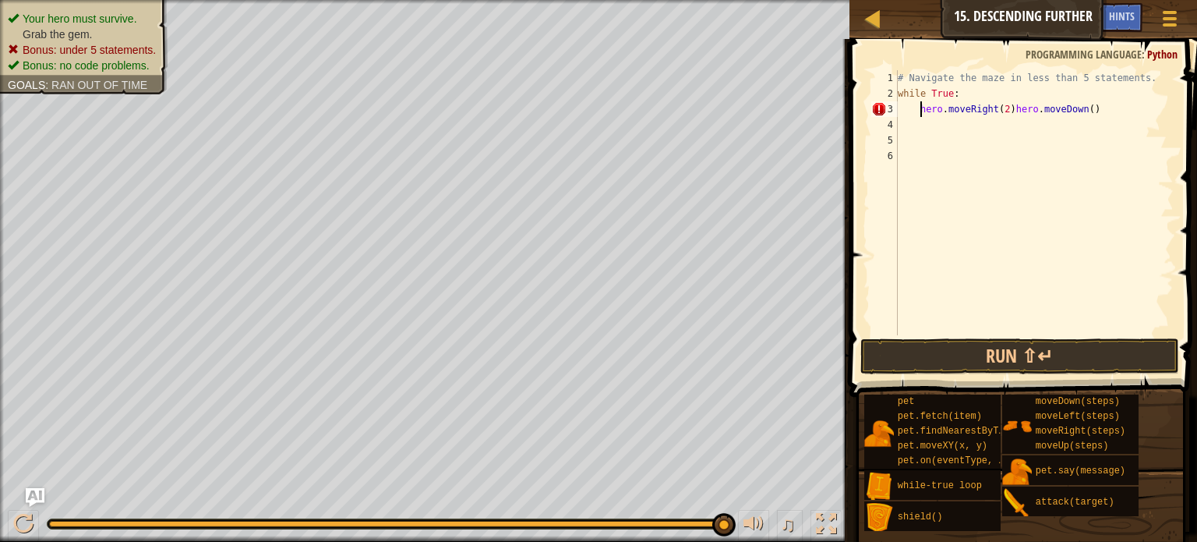
click at [962, 93] on div "# Navigate the maze in less than 5 statements. while True : hero . moveRight ( …" at bounding box center [1034, 218] width 279 height 296
type textarea "w"
type textarea "h"
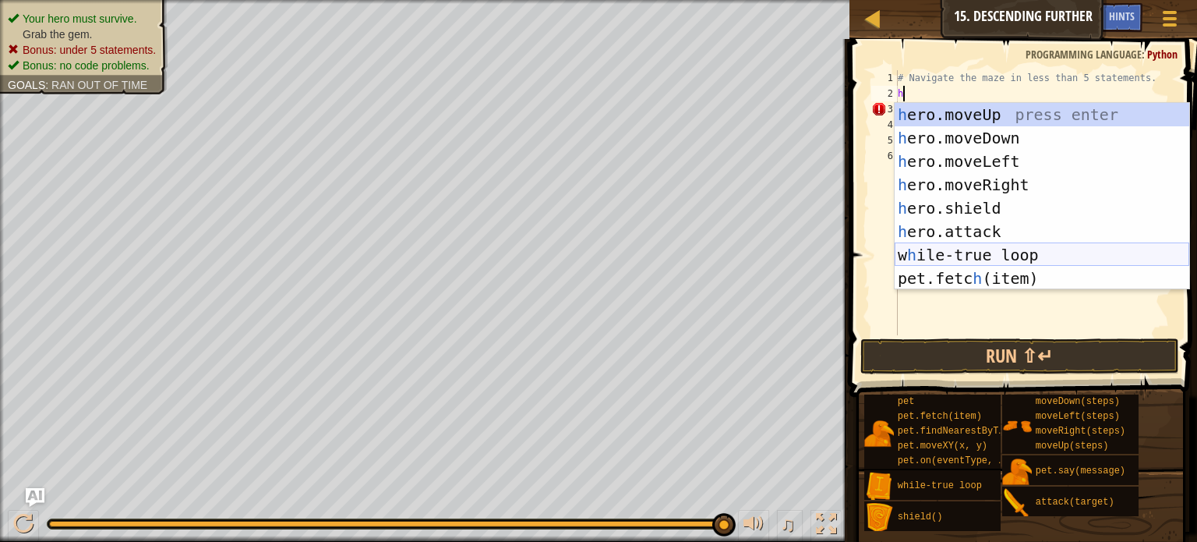
click at [960, 257] on div "h ero.moveUp press enter h ero.moveDown press enter h ero.moveLeft press enter …" at bounding box center [1042, 220] width 295 height 234
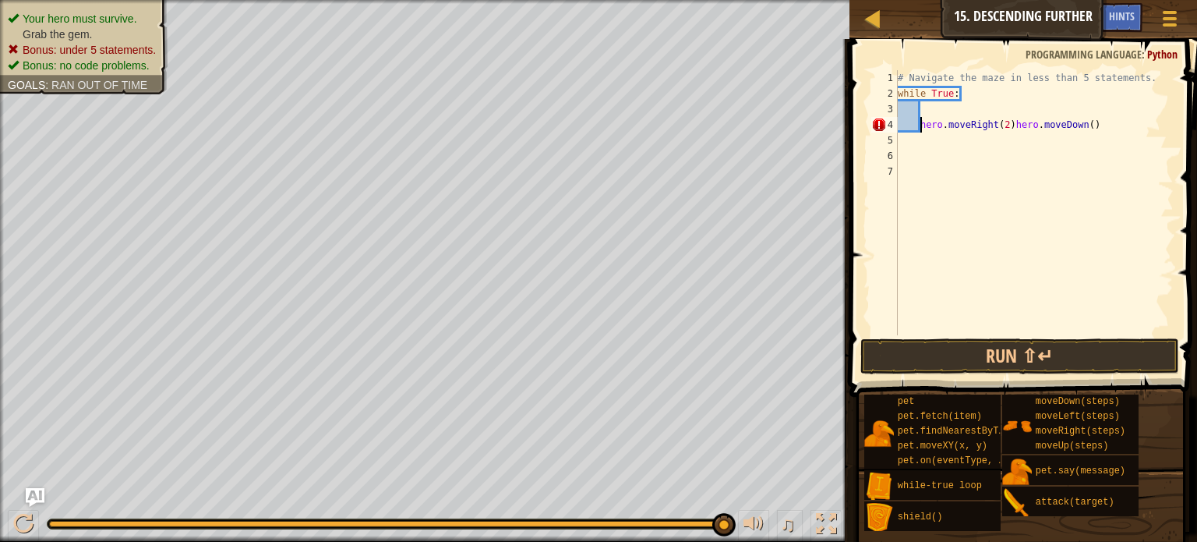
click at [922, 124] on div "# Navigate the maze in less than 5 statements. while True : hero . moveRight ( …" at bounding box center [1034, 218] width 279 height 296
click at [1011, 125] on div "# Navigate the maze in less than 5 statements. while True : hero . moveRight ( …" at bounding box center [1034, 218] width 279 height 296
click at [912, 125] on div "# Navigate the maze in less than 5 statements. while True : hero . moveRight ( …" at bounding box center [1034, 218] width 279 height 296
click at [983, 97] on div "# Navigate the maze in less than 5 statements. while True : hero . moveRight ( …" at bounding box center [1034, 218] width 279 height 296
type textarea "w"
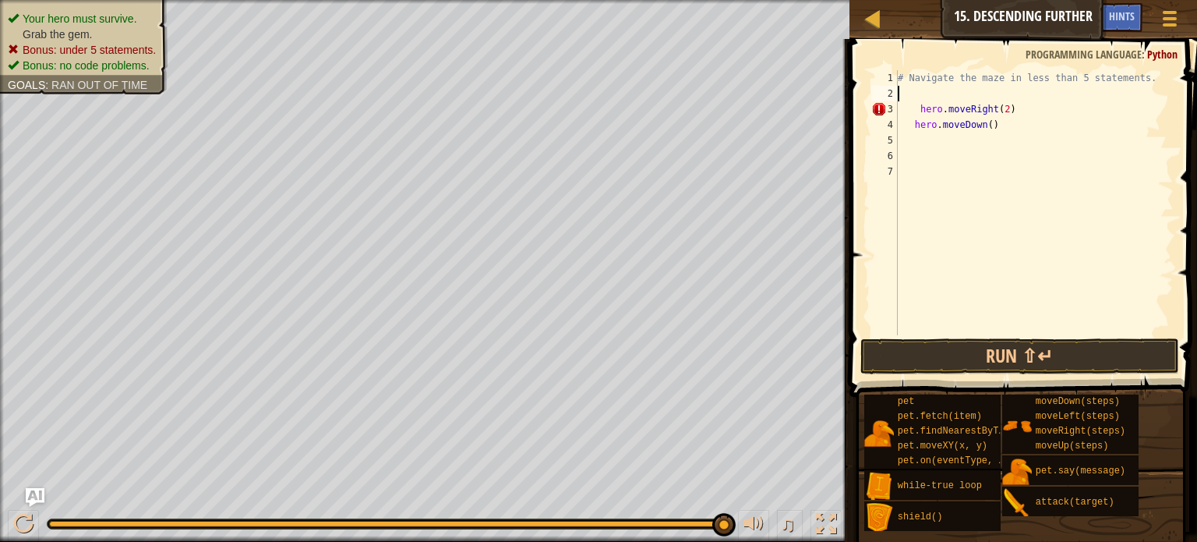
type textarea "h"
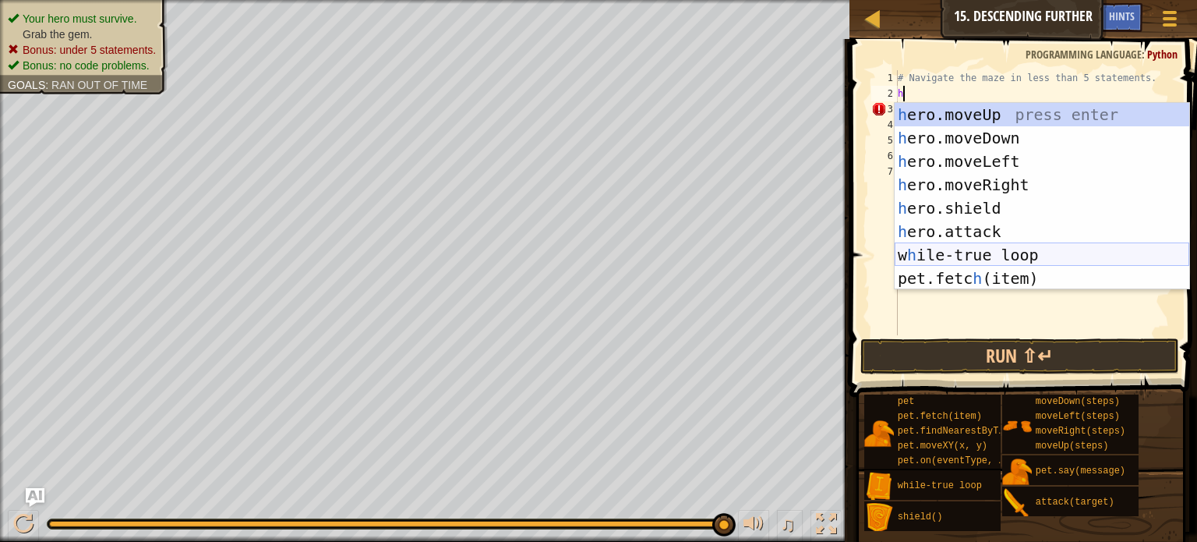
click at [991, 256] on div "h ero.moveUp press enter h ero.moveDown press enter h ero.moveLeft press enter …" at bounding box center [1042, 220] width 295 height 234
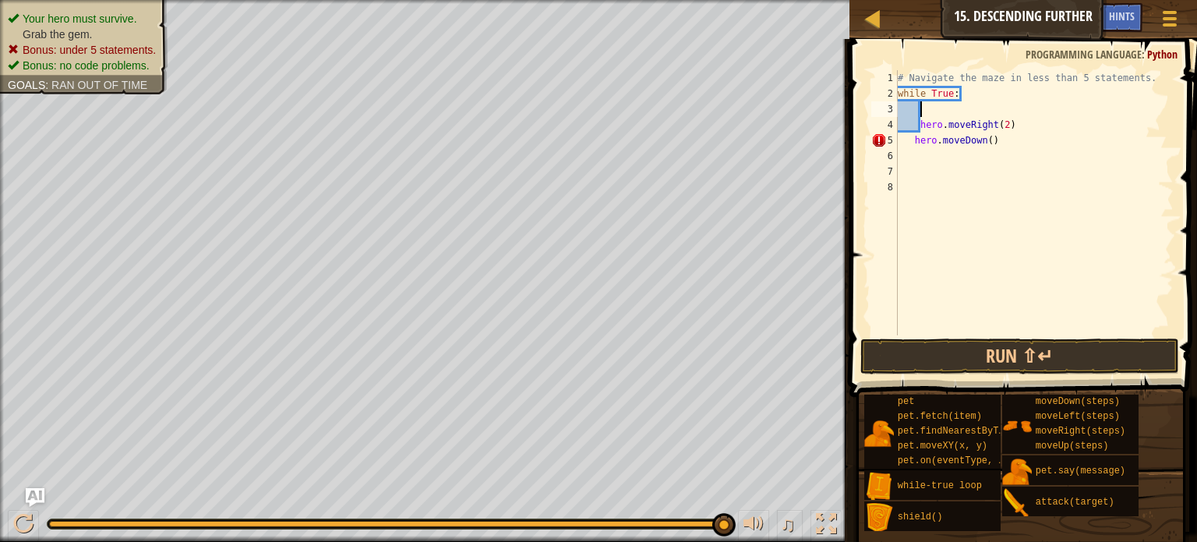
click at [911, 138] on div "# Navigate the maze in less than 5 statements. while True : hero . moveRight ( …" at bounding box center [1034, 218] width 279 height 296
click at [919, 142] on div "# Navigate the maze in less than 5 statements. while True : hero . moveRight ( …" at bounding box center [1034, 218] width 279 height 296
click at [916, 142] on div "# Navigate the maze in less than 5 statements. while True : hero . moveRight ( …" at bounding box center [1034, 218] width 279 height 296
click at [919, 128] on div "# Navigate the maze in less than 5 statements. while True : hero . moveRight ( …" at bounding box center [1034, 218] width 279 height 296
click at [899, 131] on div "# Navigate the maze in less than 5 statements. while True : hero . moveRight ( …" at bounding box center [1034, 218] width 279 height 296
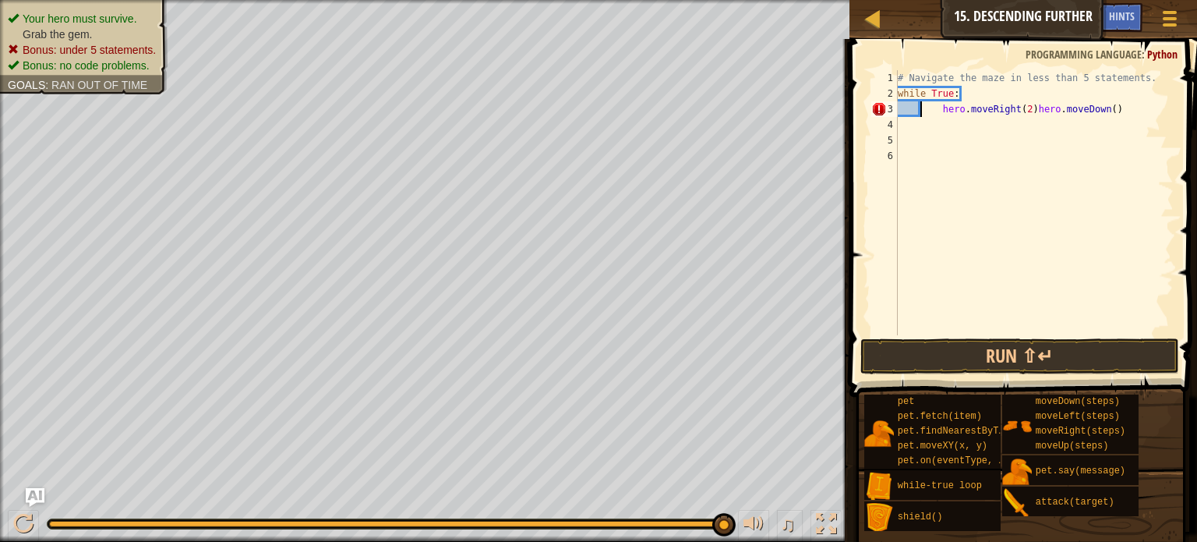
click at [943, 110] on div "# Navigate the maze in less than 5 statements. while True : hero . moveRight ( …" at bounding box center [1034, 218] width 279 height 296
click at [993, 93] on div "# Navigate the maze in less than 5 statements. hero . moveRight ( 2 ) hero . mo…" at bounding box center [1034, 218] width 279 height 296
click at [898, 93] on div "# Navigate the maze in less than 5 statements. hero . moveRight ( 2 ) hero . mo…" at bounding box center [1034, 218] width 279 height 296
type textarea "hero.moveRight(2)"
click at [901, 90] on div "# Navigate the maze in less than 5 statements. hero . moveRight ( 2 ) hero . mo…" at bounding box center [1034, 218] width 279 height 296
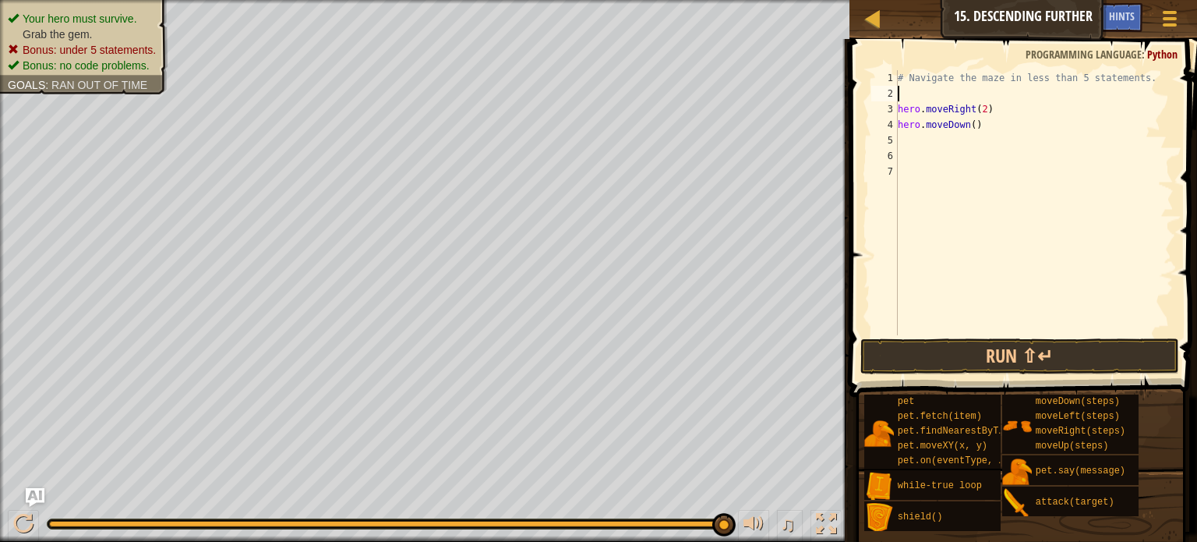
type textarea "h"
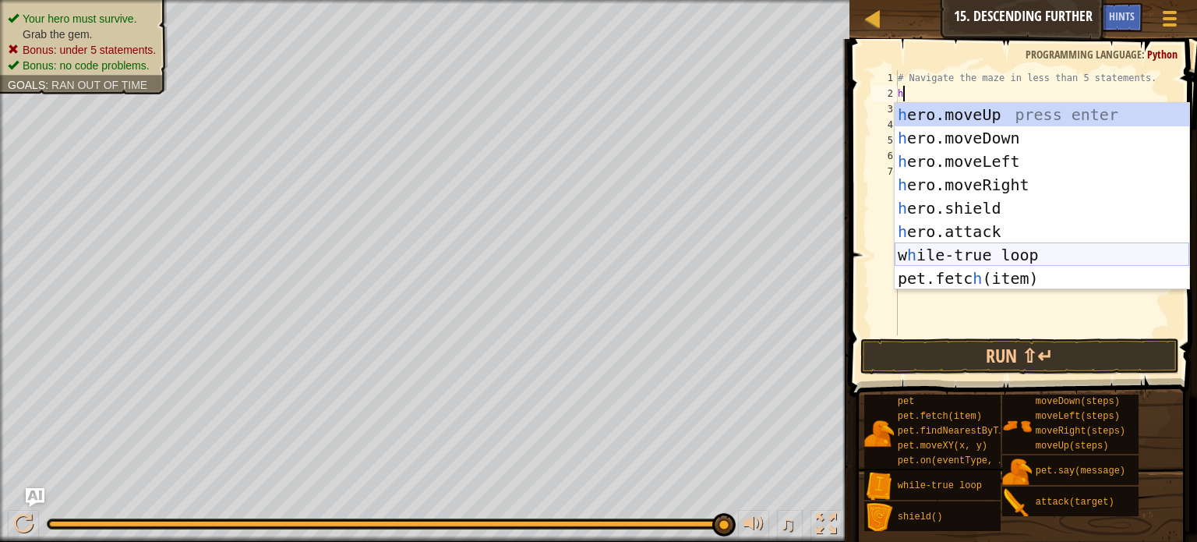
click at [974, 249] on div "h ero.moveUp press enter h ero.moveDown press enter h ero.moveLeft press enter …" at bounding box center [1042, 220] width 295 height 234
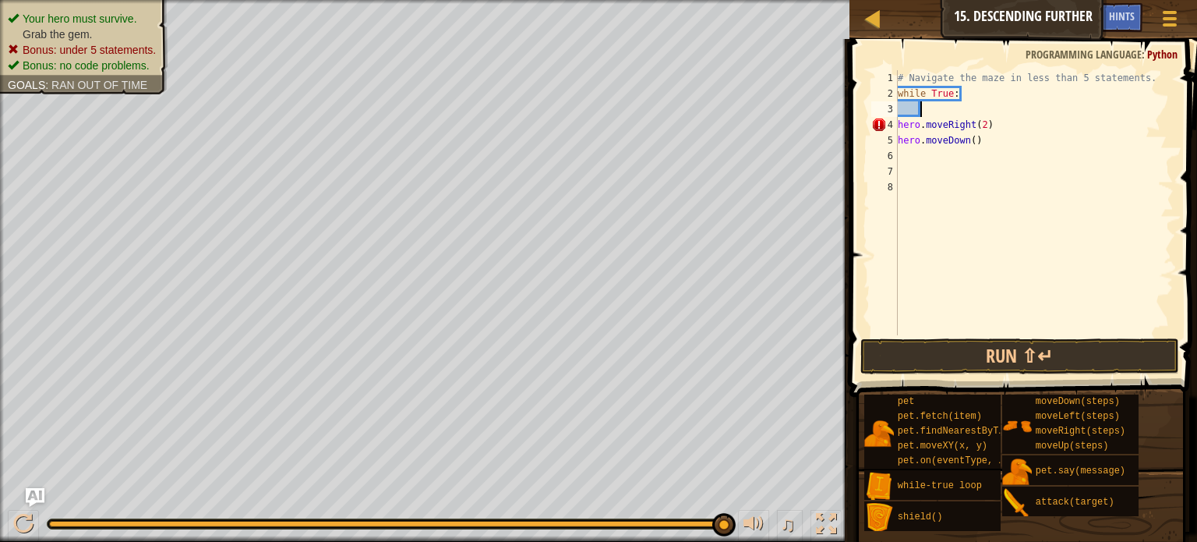
click at [902, 132] on div "# Navigate the maze in less than 5 statements. while True : hero . moveRight ( …" at bounding box center [1034, 218] width 279 height 296
click at [895, 135] on div "5" at bounding box center [884, 140] width 26 height 16
click at [895, 137] on div "5" at bounding box center [884, 140] width 26 height 16
click at [898, 124] on div "4" at bounding box center [884, 125] width 26 height 16
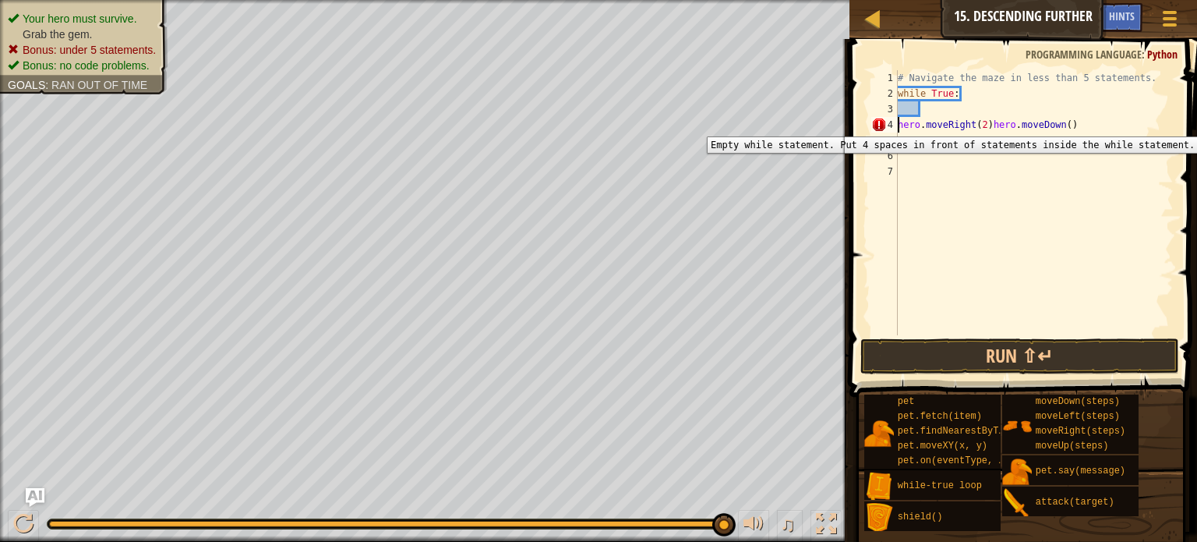
click at [898, 125] on div "4" at bounding box center [884, 125] width 26 height 16
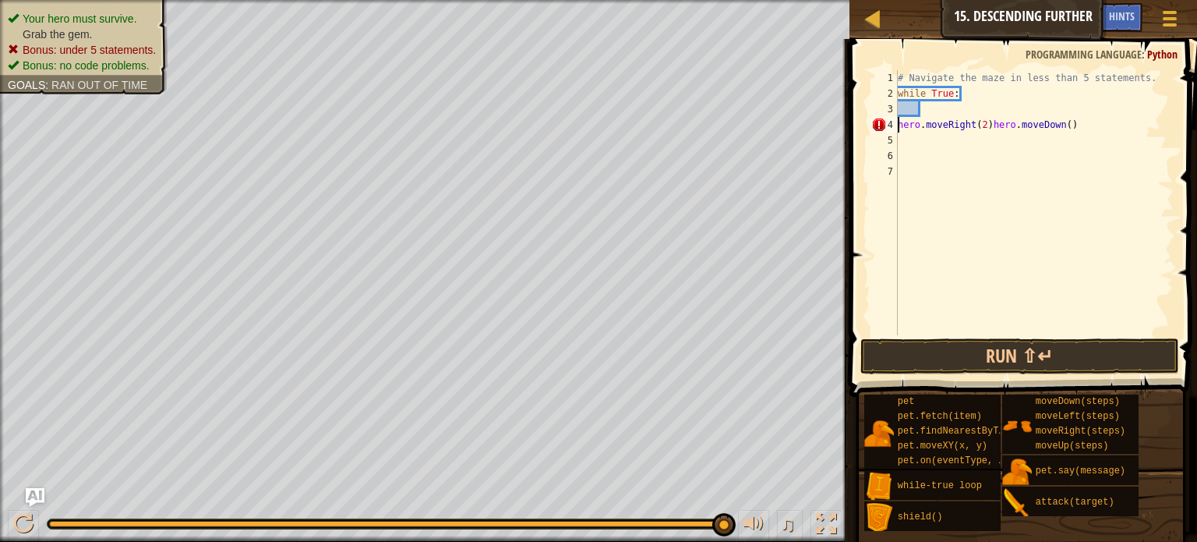
click at [898, 125] on div "4" at bounding box center [884, 125] width 26 height 16
click at [1018, 110] on div "# Navigate the maze in less than 5 statements. while True : hero . moveRight ( …" at bounding box center [1034, 218] width 279 height 296
type textarea "hero.moveDown()"
click at [980, 363] on button "Run ⇧↵" at bounding box center [1019, 356] width 319 height 36
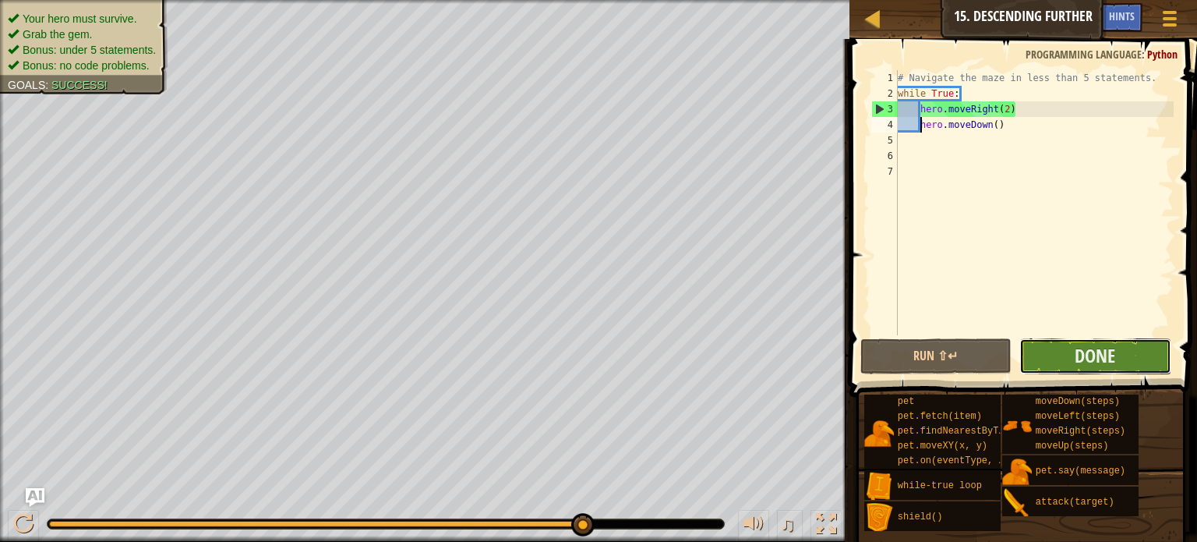
click at [1047, 355] on button "Done" at bounding box center [1095, 356] width 152 height 36
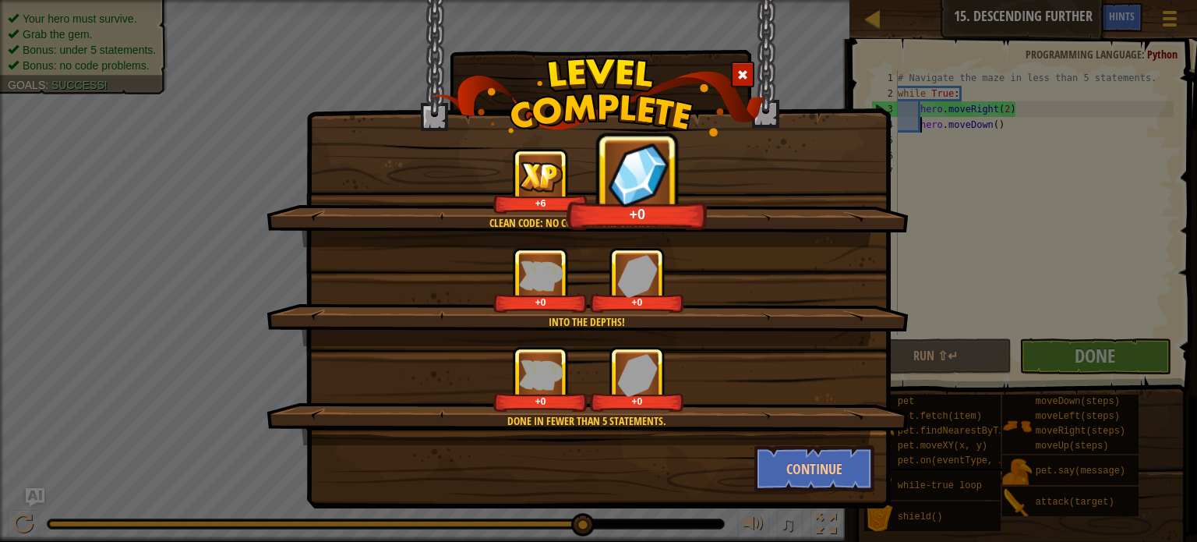
click at [860, 436] on div "Done in fewer than 5 statements. +0 +0" at bounding box center [587, 395] width 642 height 99
click at [854, 470] on button "Continue" at bounding box center [814, 468] width 121 height 47
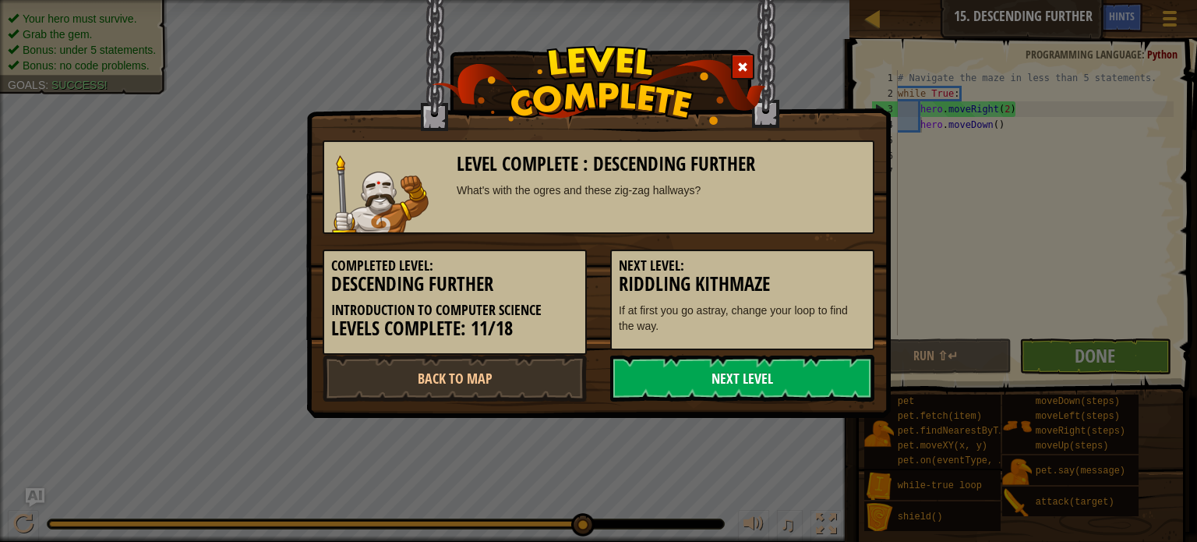
click at [692, 389] on link "Next Level" at bounding box center [742, 378] width 264 height 47
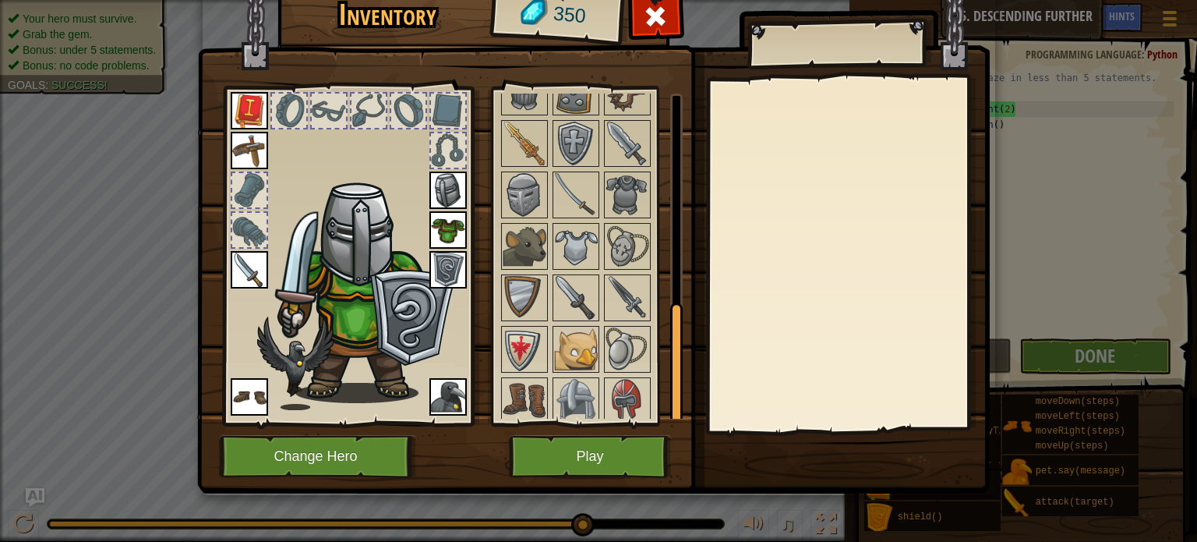
scroll to position [569, 0]
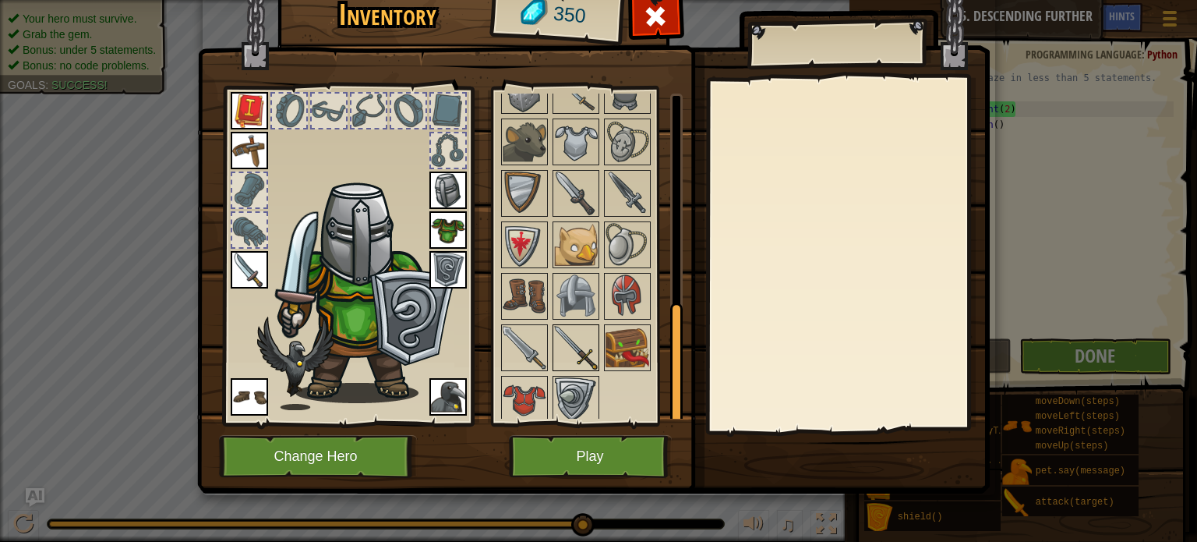
click at [577, 334] on img at bounding box center [576, 348] width 44 height 44
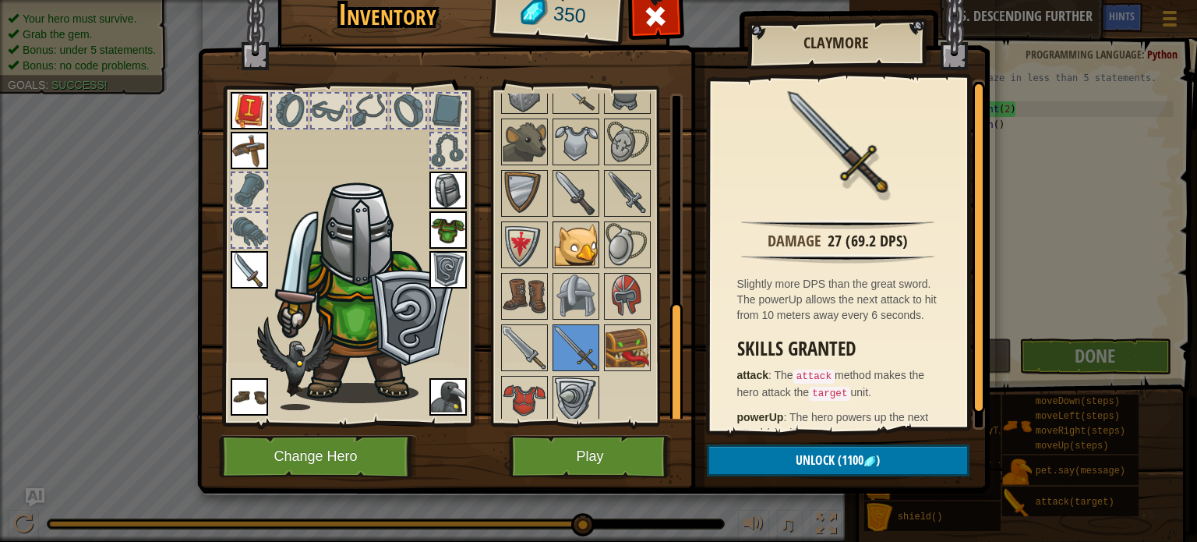
click at [578, 223] on img at bounding box center [576, 245] width 44 height 44
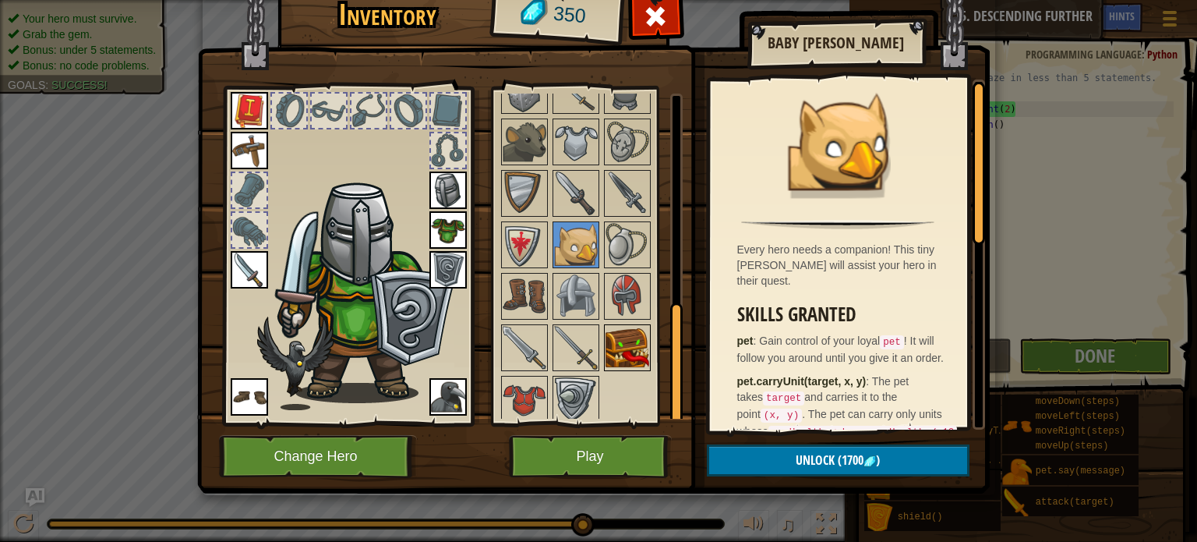
click at [630, 352] on img at bounding box center [627, 348] width 44 height 44
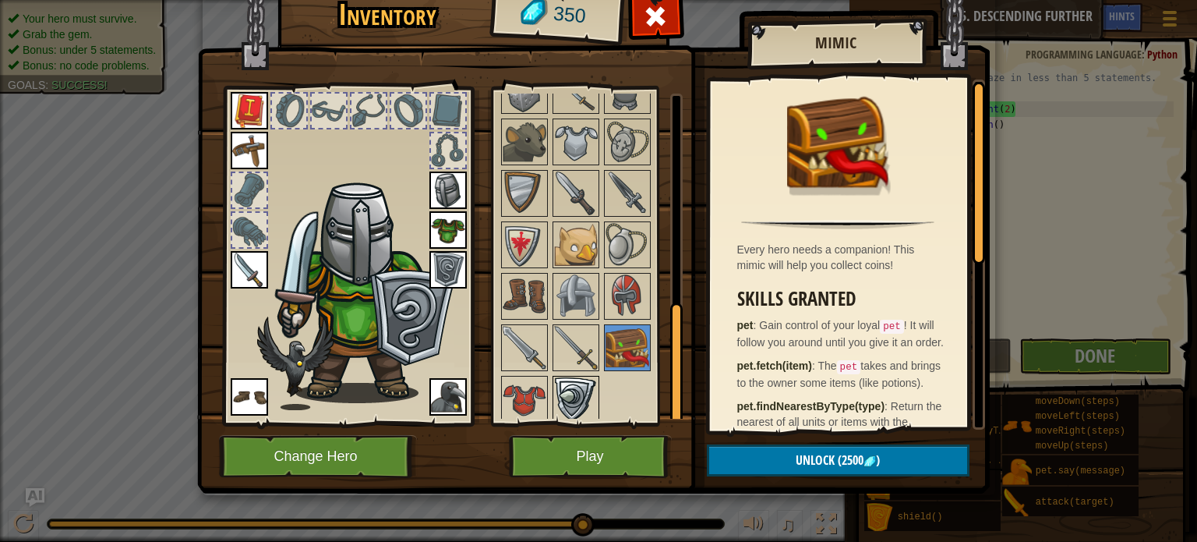
click at [570, 399] on img at bounding box center [576, 399] width 44 height 44
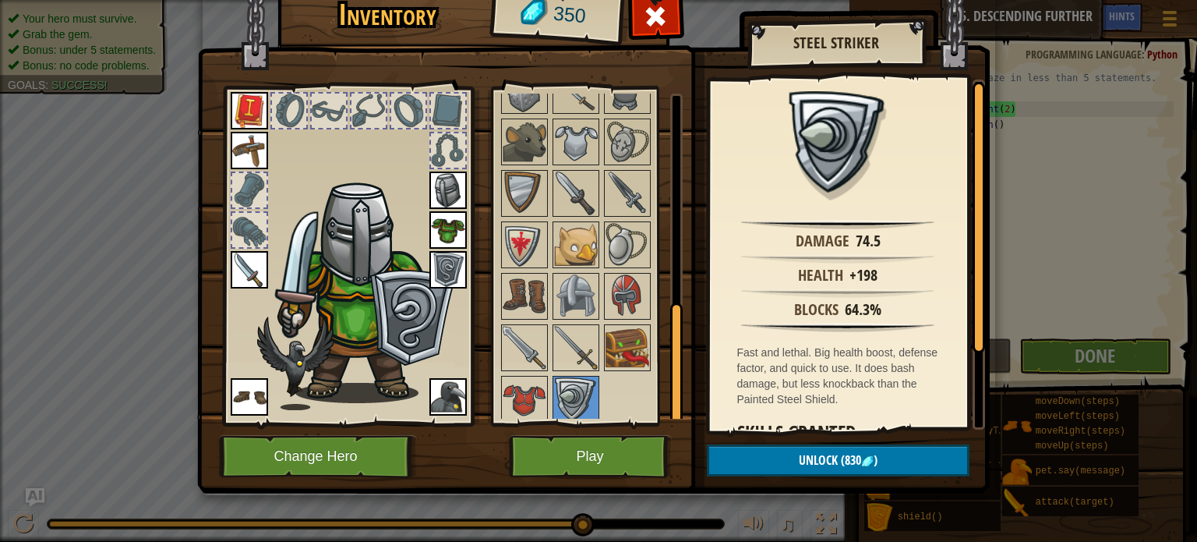
click at [547, 397] on div at bounding box center [591, 90] width 184 height 669
click at [535, 396] on img at bounding box center [525, 399] width 44 height 44
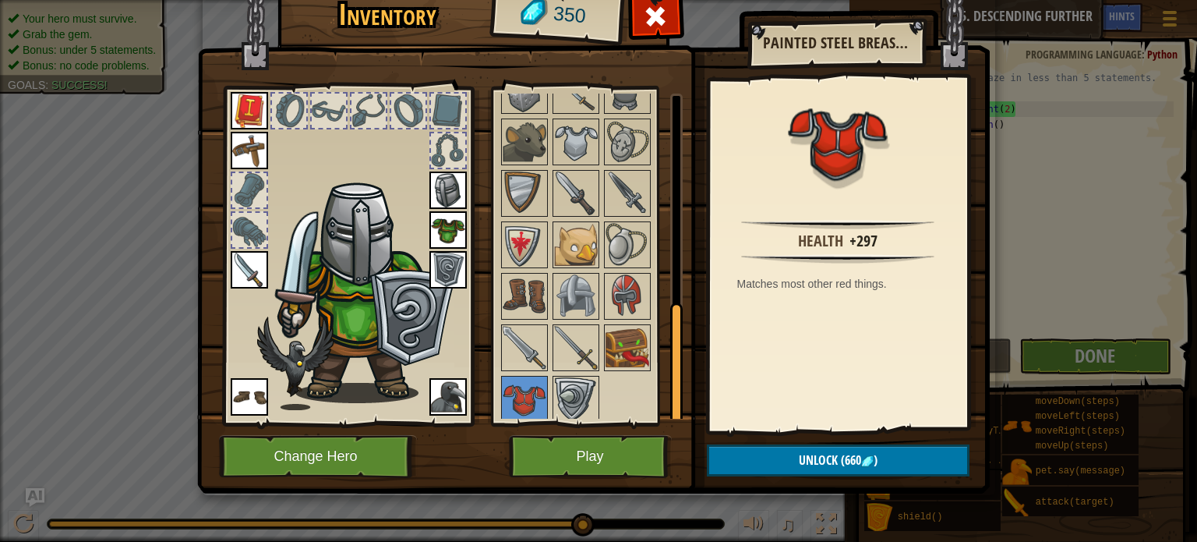
click at [456, 231] on img at bounding box center [447, 229] width 37 height 37
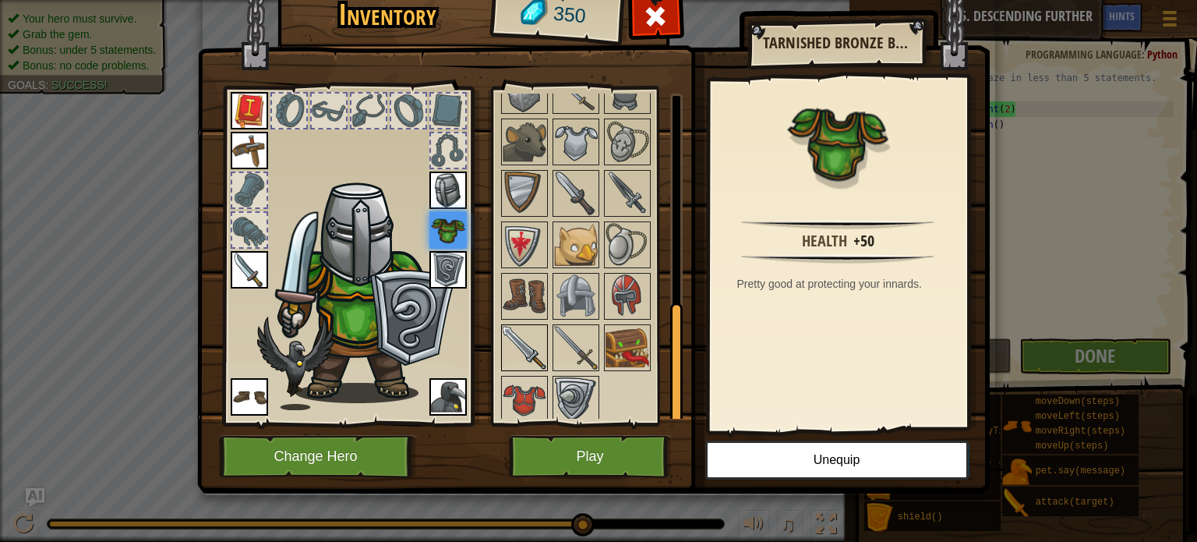
click at [518, 326] on img at bounding box center [525, 348] width 44 height 44
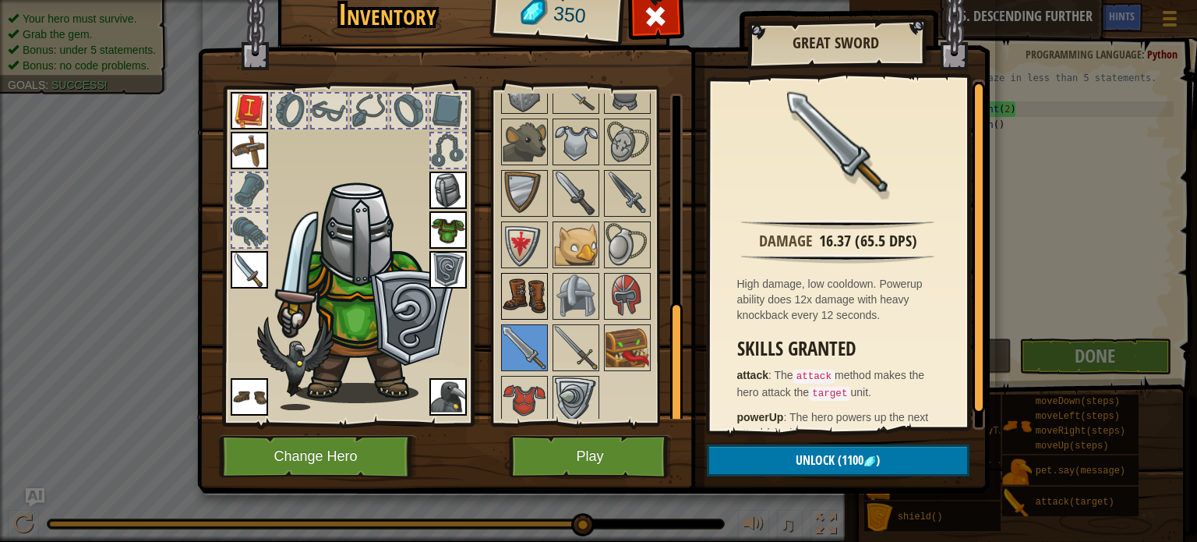
click at [531, 280] on img at bounding box center [525, 296] width 44 height 44
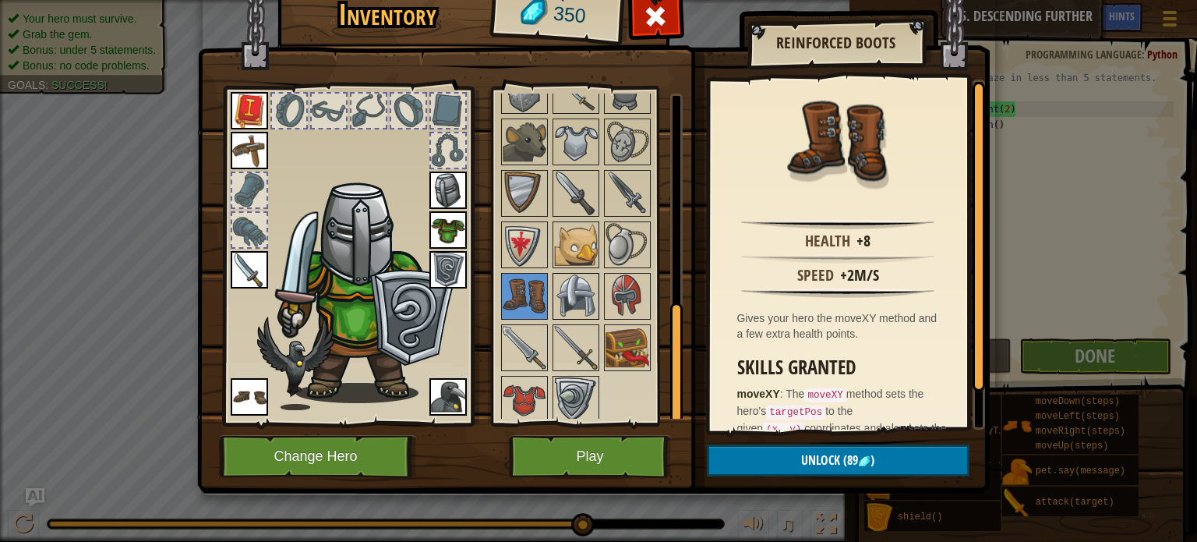
click at [562, 295] on img at bounding box center [576, 296] width 44 height 44
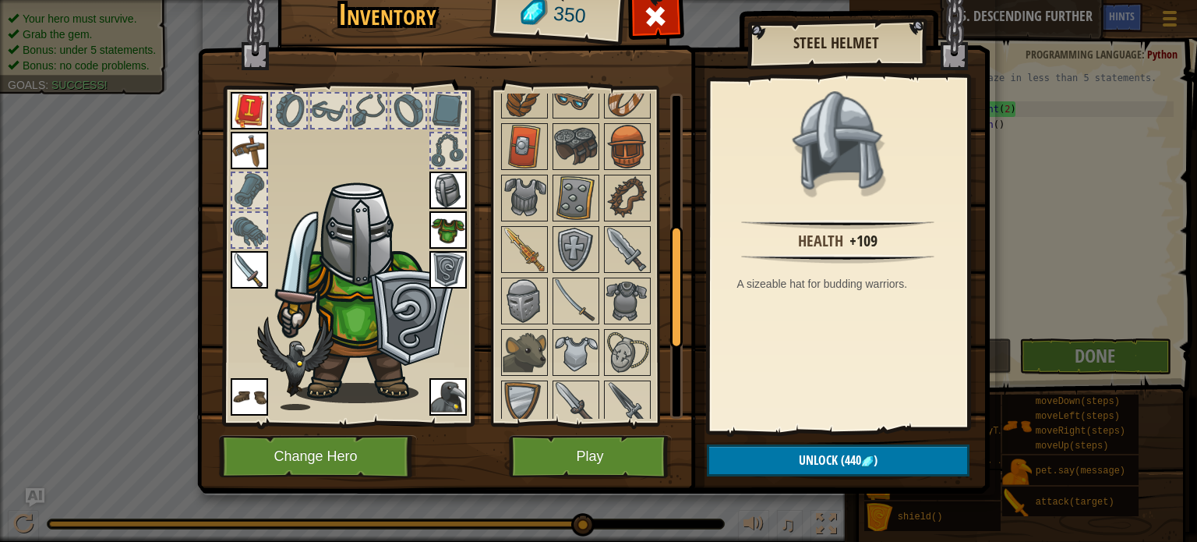
scroll to position [358, 0]
click at [524, 291] on img at bounding box center [525, 302] width 44 height 44
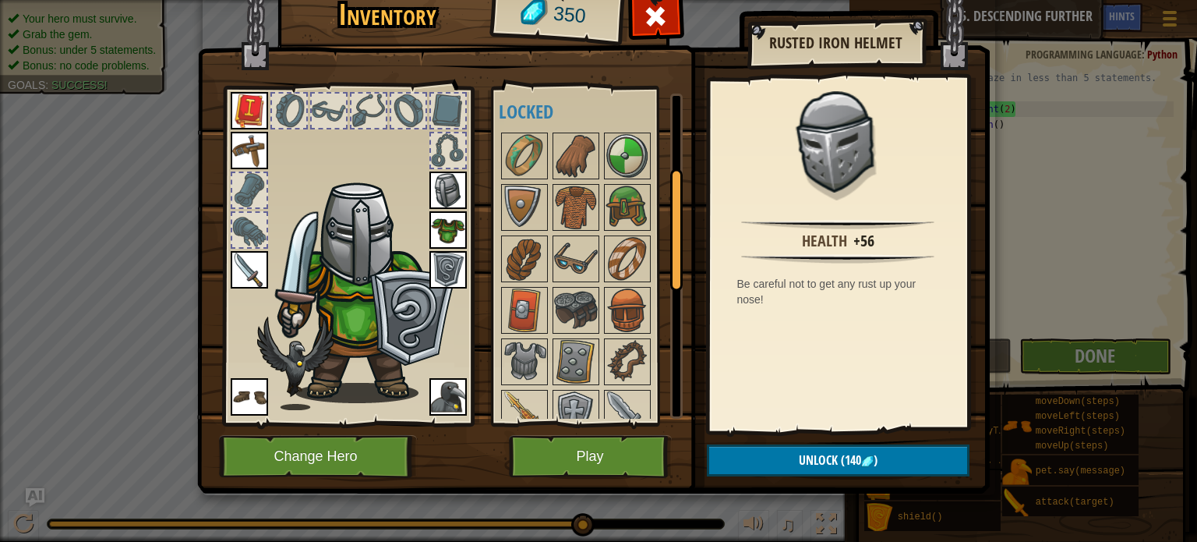
scroll to position [201, 0]
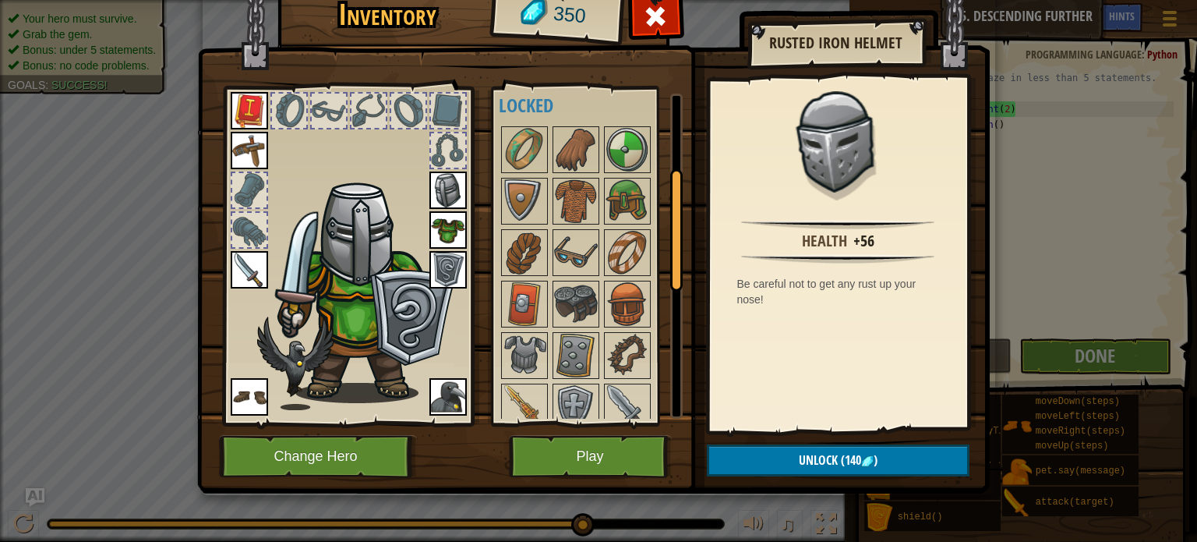
click at [443, 197] on img at bounding box center [447, 189] width 37 height 37
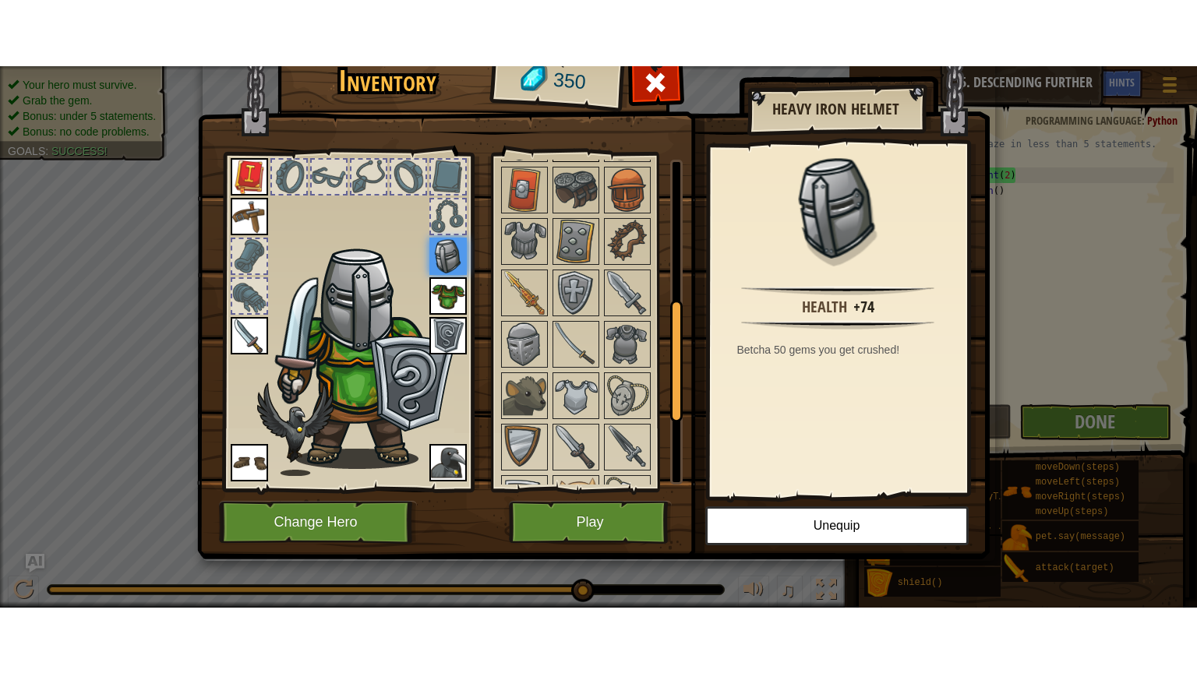
scroll to position [380, 0]
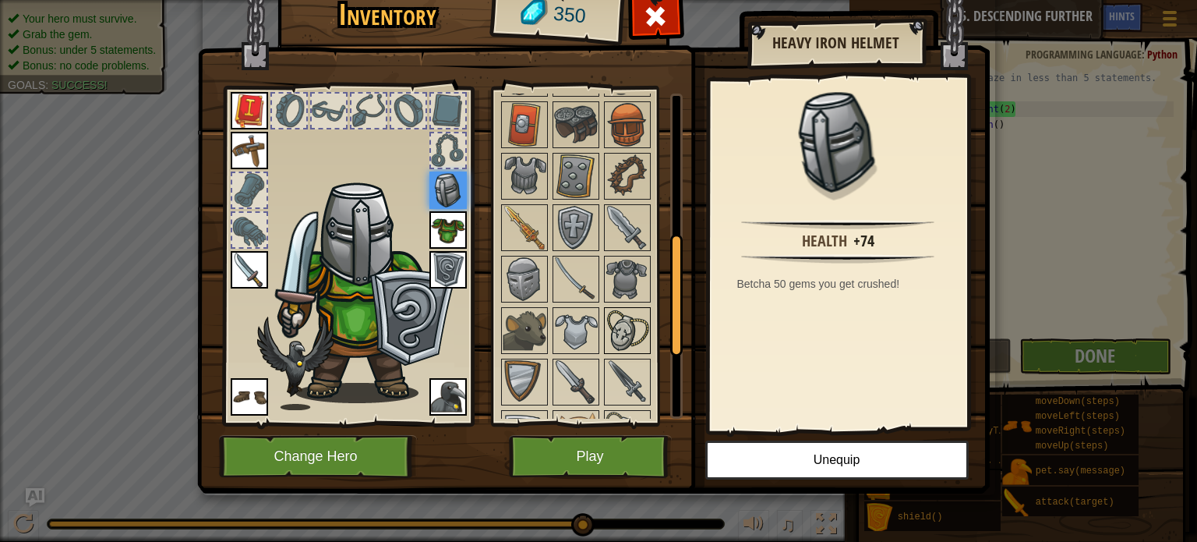
click at [624, 317] on img at bounding box center [627, 331] width 44 height 44
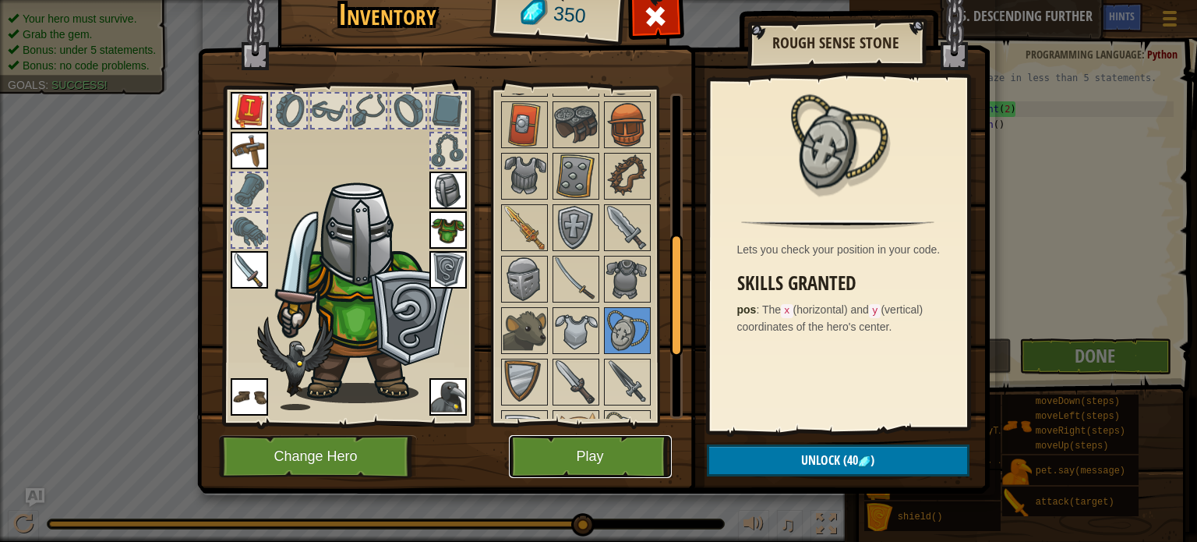
click at [556, 457] on button "Play" at bounding box center [590, 456] width 163 height 43
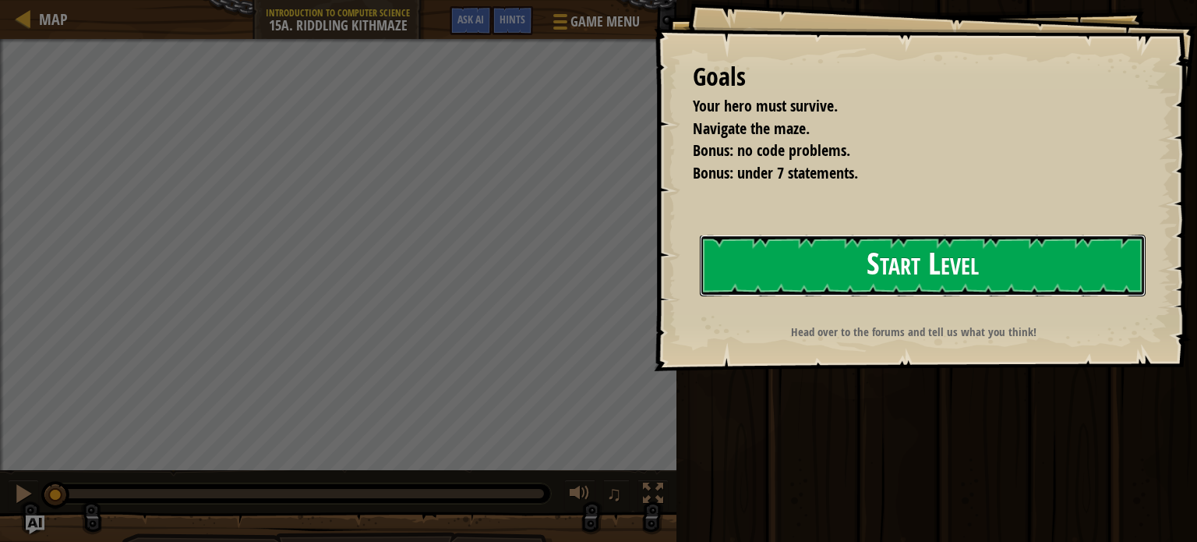
click at [780, 271] on button "Start Level" at bounding box center [923, 266] width 446 height 62
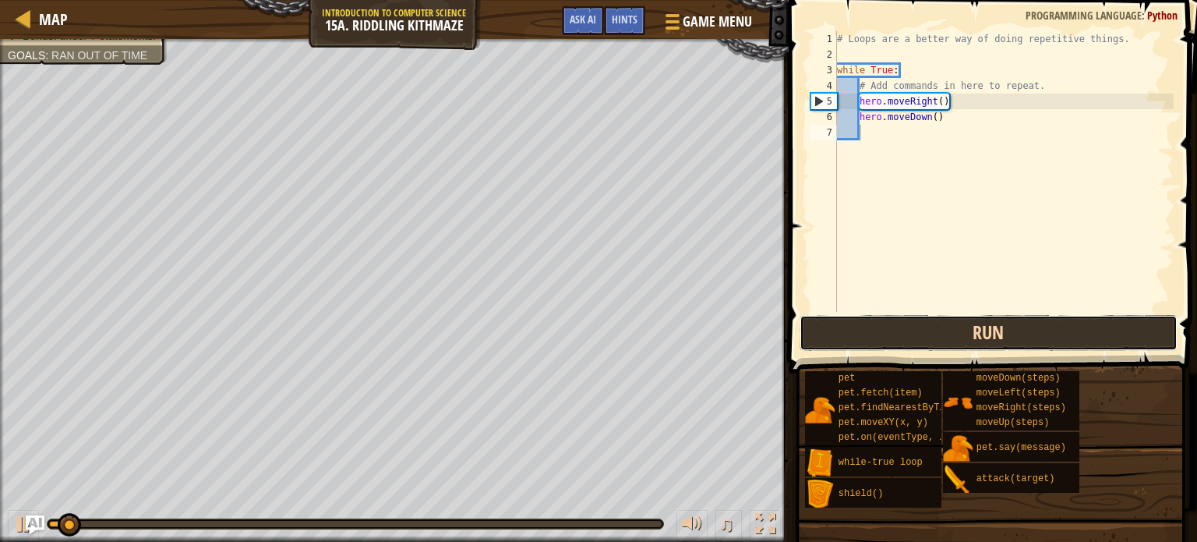
click at [925, 339] on button "Run" at bounding box center [988, 333] width 378 height 36
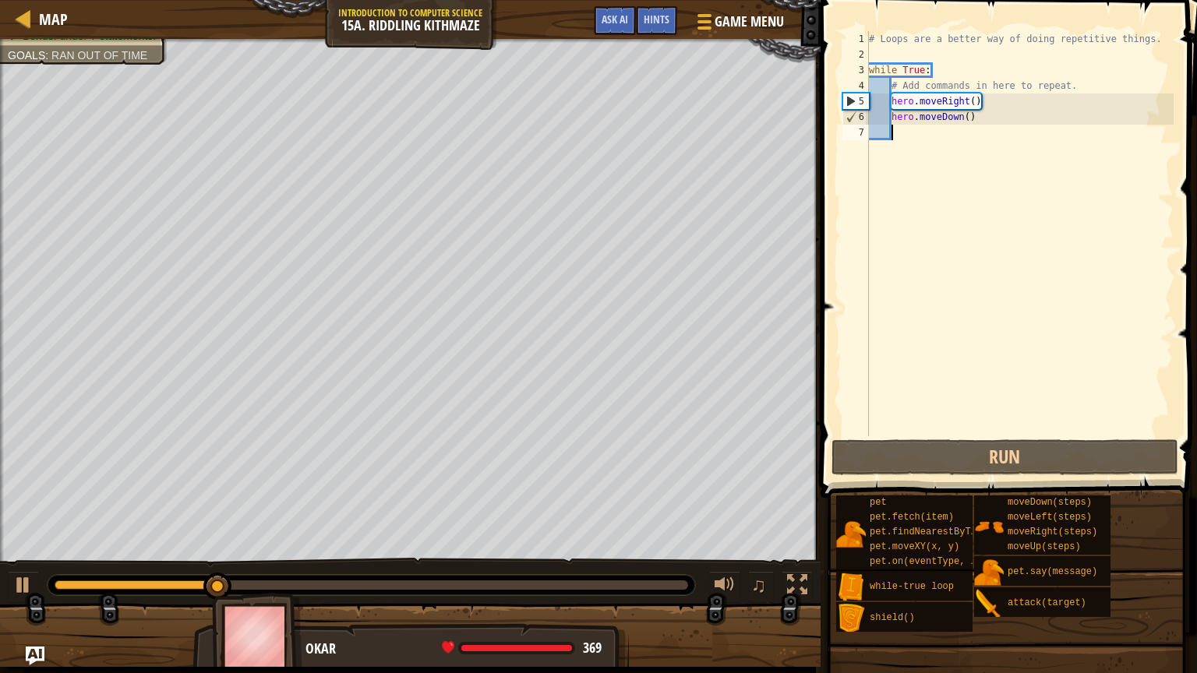
click at [979, 97] on div "# Loops are a better way of doing repetitive things. while True : # Add command…" at bounding box center [1020, 249] width 308 height 436
click at [976, 96] on div "# Loops are a better way of doing repetitive things. while True : # Add command…" at bounding box center [1020, 249] width 308 height 436
click at [984, 122] on div "# Loops are a better way of doing repetitive things. while True : # Add command…" at bounding box center [1020, 249] width 308 height 436
type textarea "hero.moveDown()"
click at [983, 115] on div "# Loops are a better way of doing repetitive things. while True : # Add command…" at bounding box center [1020, 249] width 308 height 436
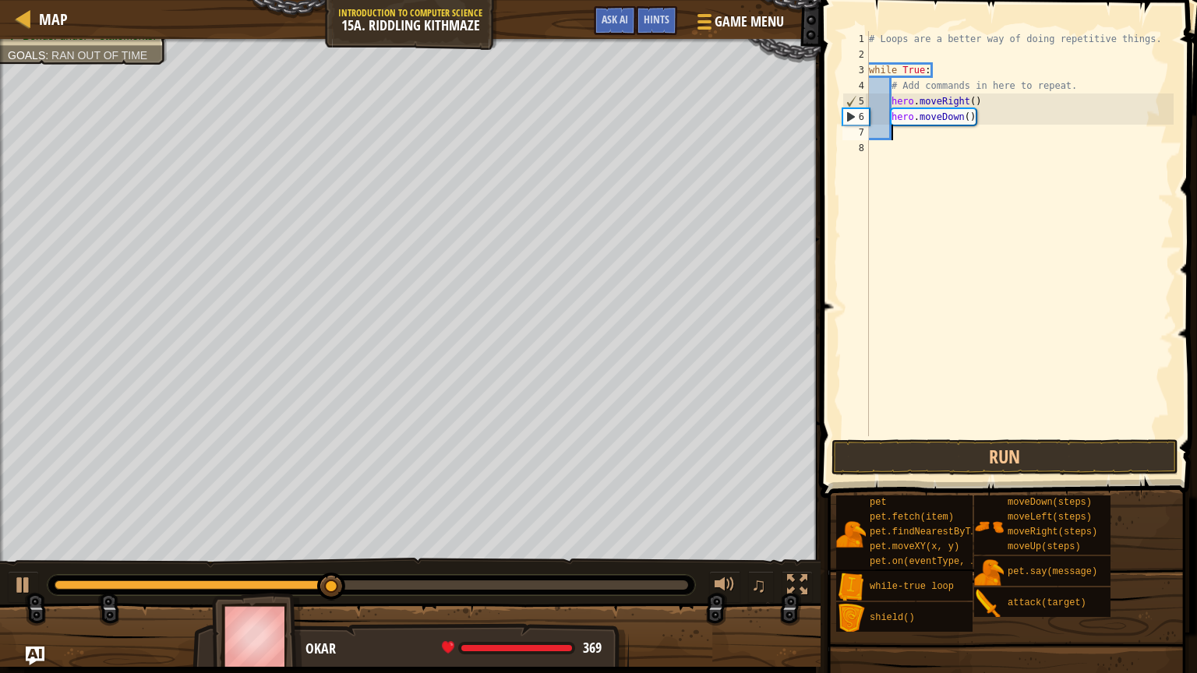
type textarea "r"
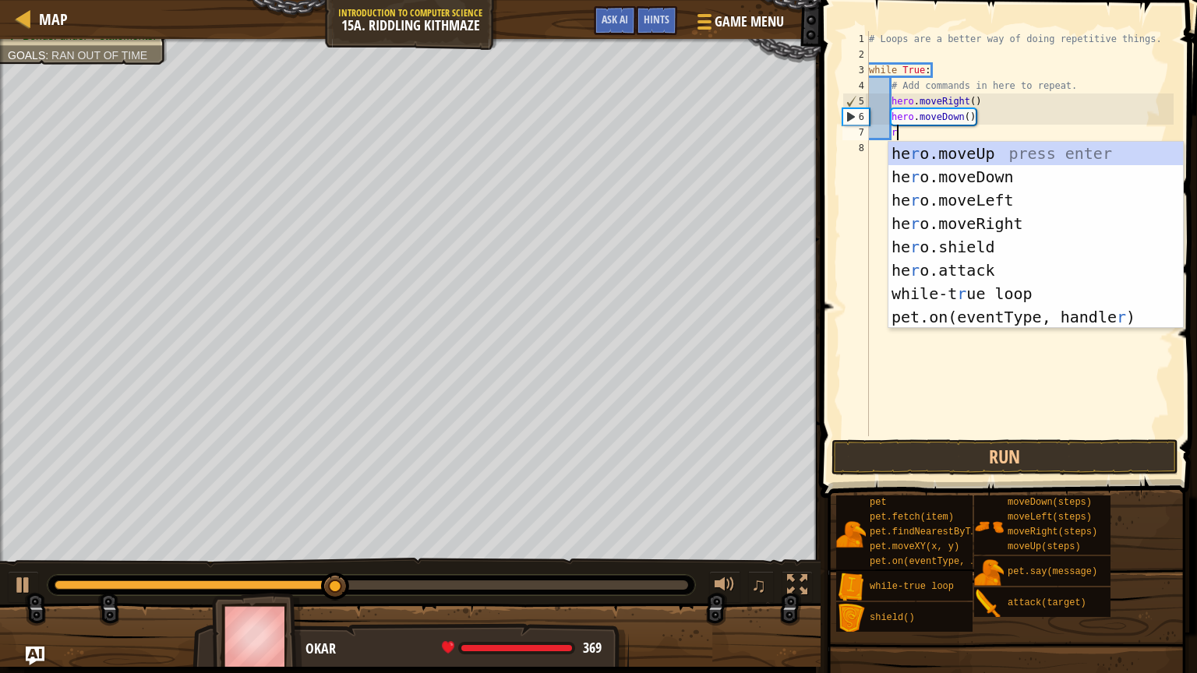
scroll to position [7, 1]
click at [1022, 223] on div "he r o.moveUp press enter he r o.moveDown press enter he r o.moveLeft press ent…" at bounding box center [1035, 259] width 295 height 234
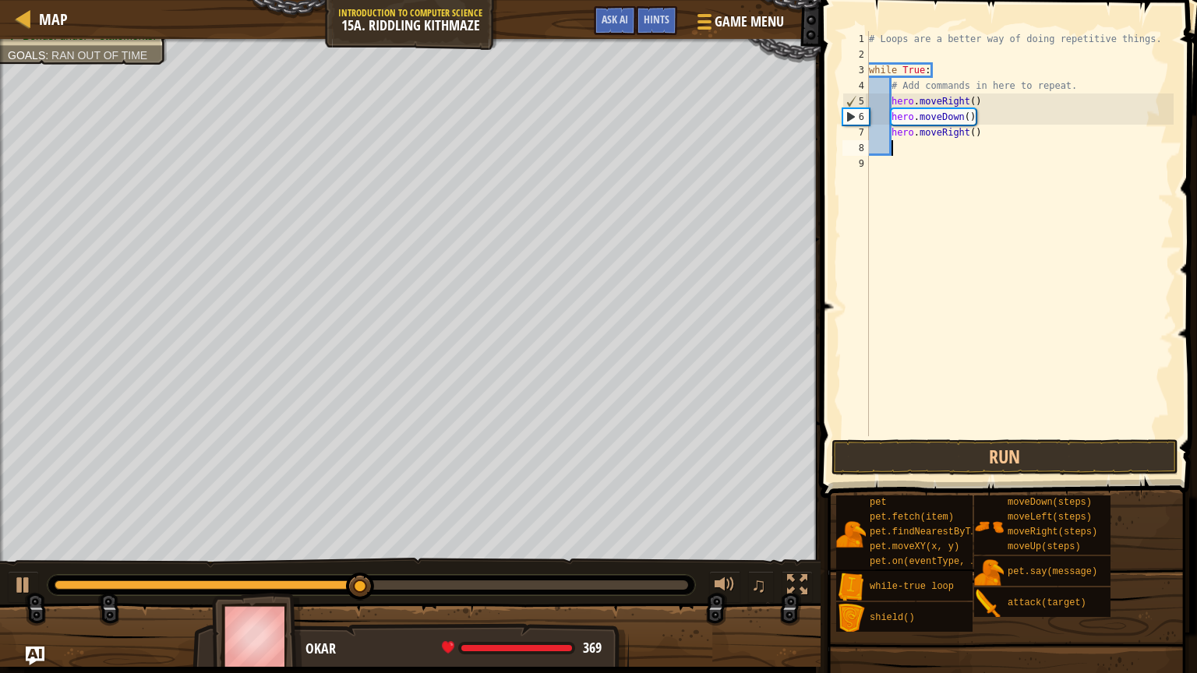
scroll to position [7, 0]
click at [978, 132] on div "# Loops are a better way of doing repetitive things. while True : # Add command…" at bounding box center [1020, 249] width 308 height 436
type textarea "hero.moveRight(2)"
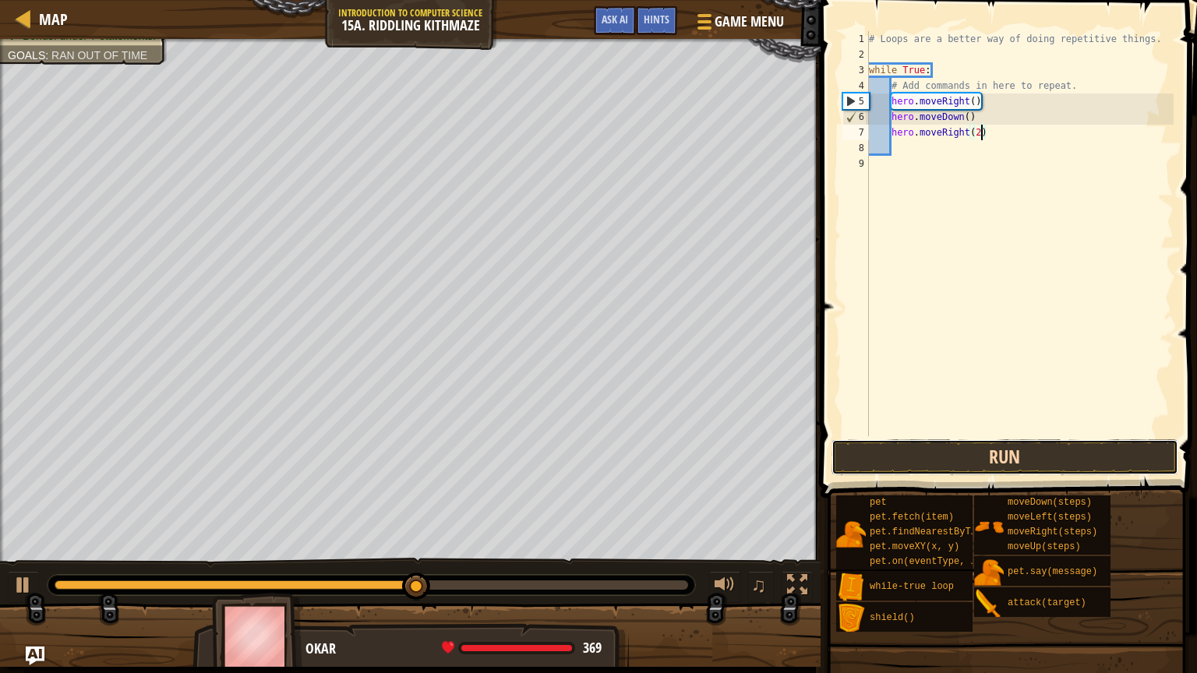
click at [1096, 444] on button "Run" at bounding box center [1004, 457] width 347 height 36
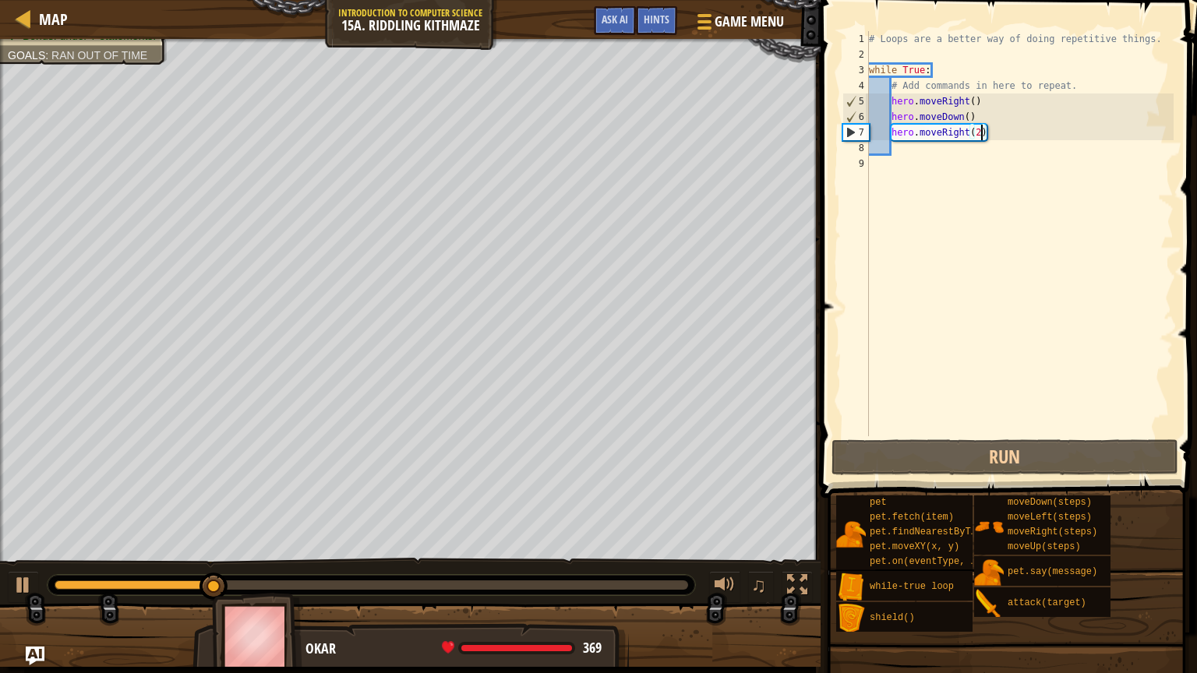
click at [988, 154] on div "# Loops are a better way of doing repetitive things. while True : # Add command…" at bounding box center [1020, 249] width 308 height 436
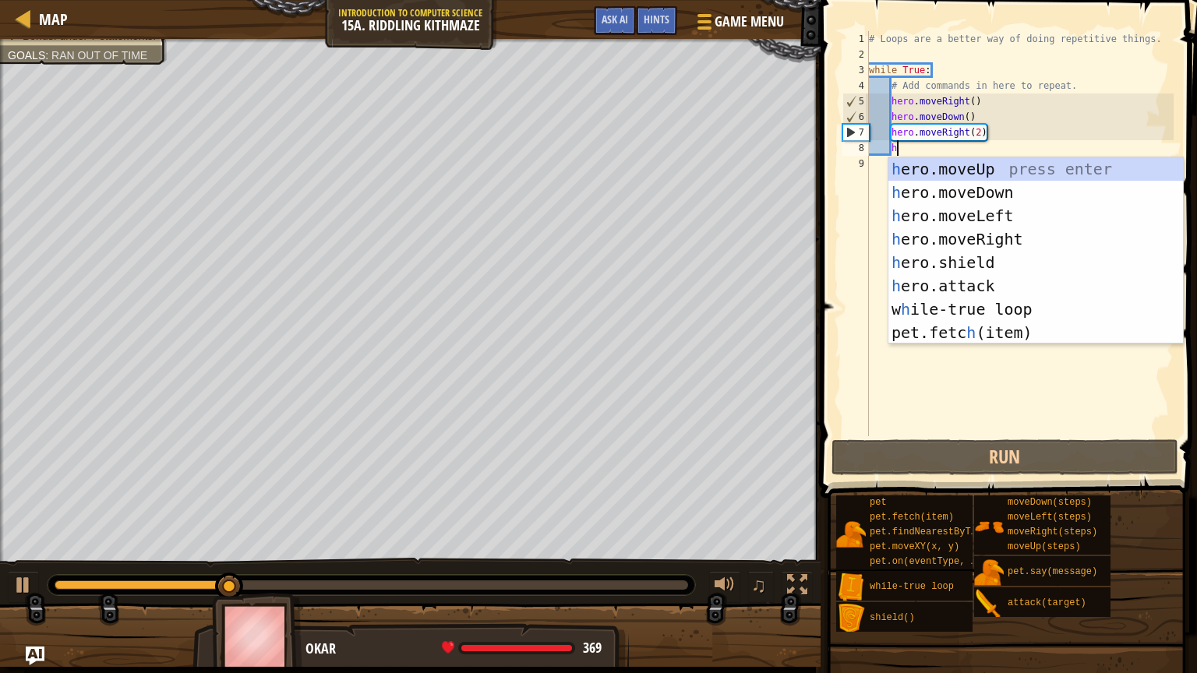
type textarea "h"
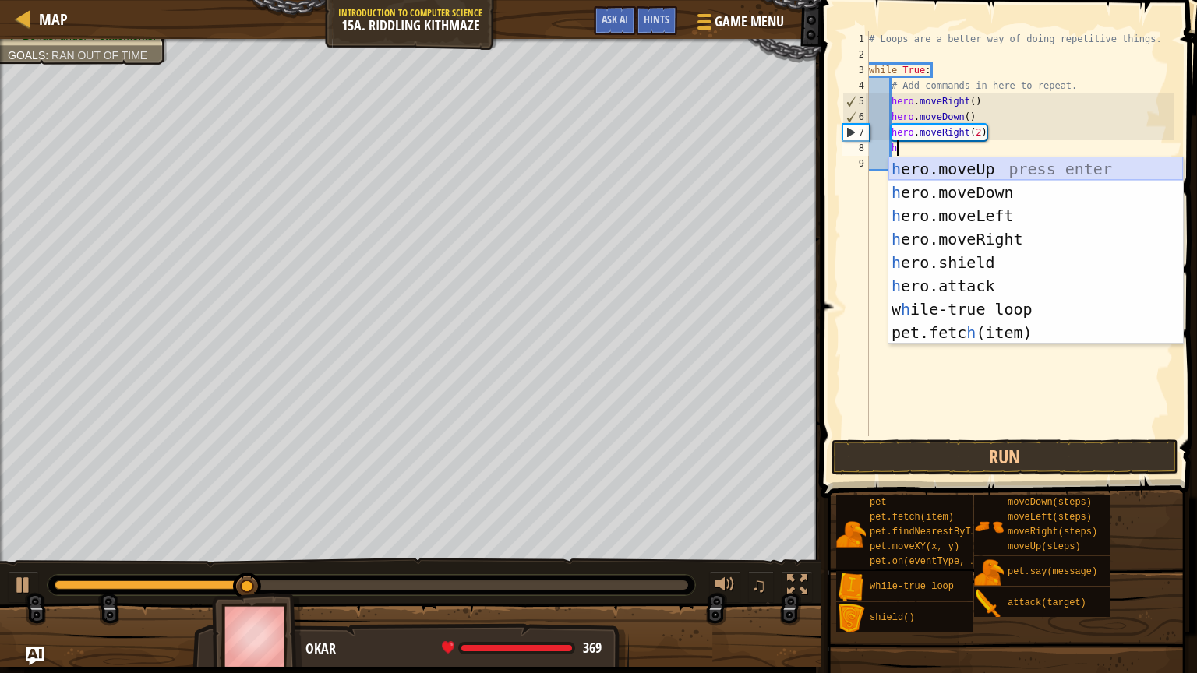
click at [975, 174] on div "h ero.moveUp press enter h ero.moveDown press enter h ero.moveLeft press enter …" at bounding box center [1035, 274] width 295 height 234
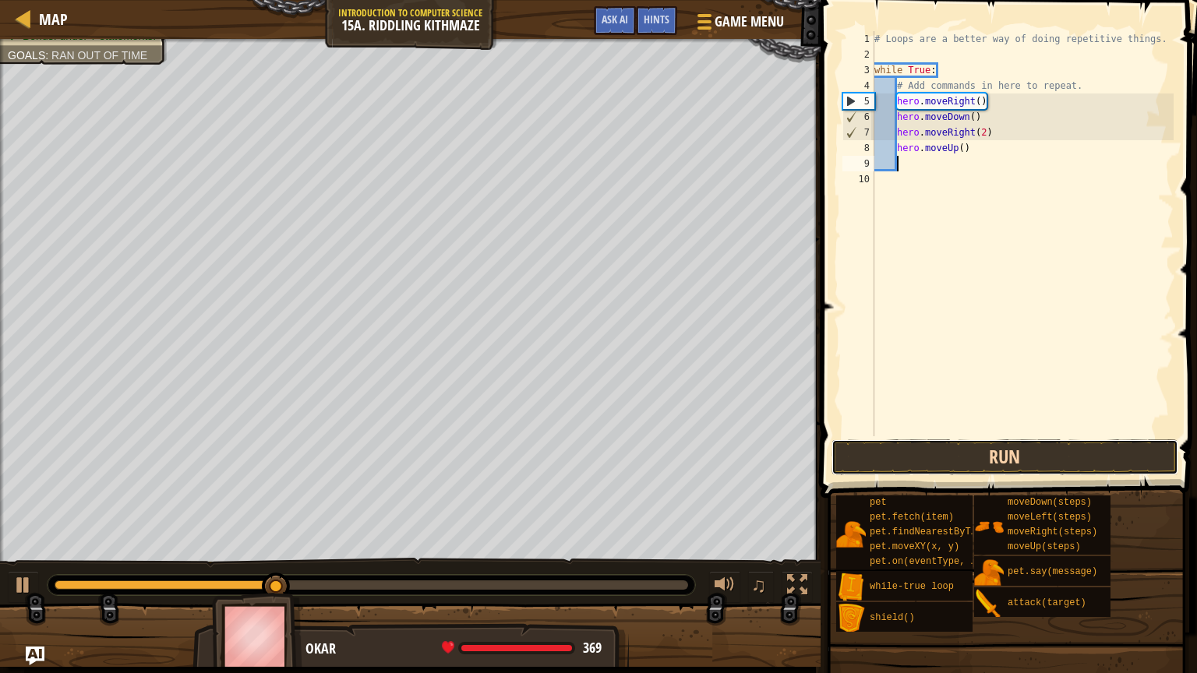
click at [953, 450] on button "Run" at bounding box center [1004, 457] width 347 height 36
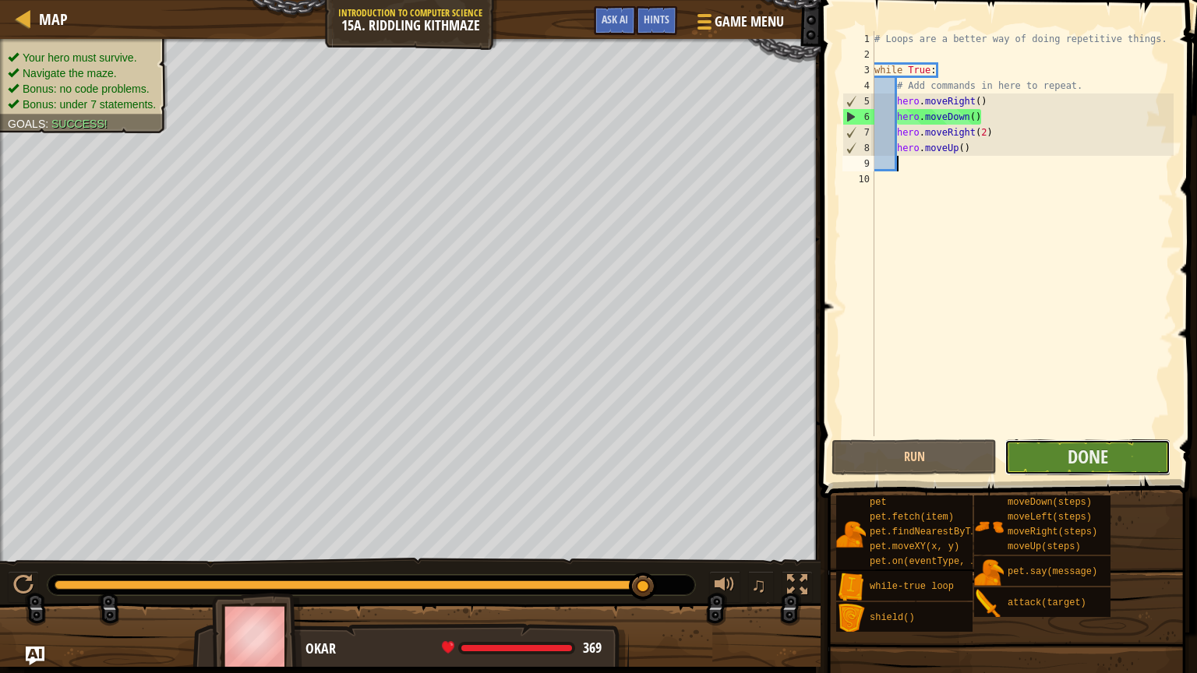
click at [1070, 475] on button "Done" at bounding box center [1086, 457] width 165 height 36
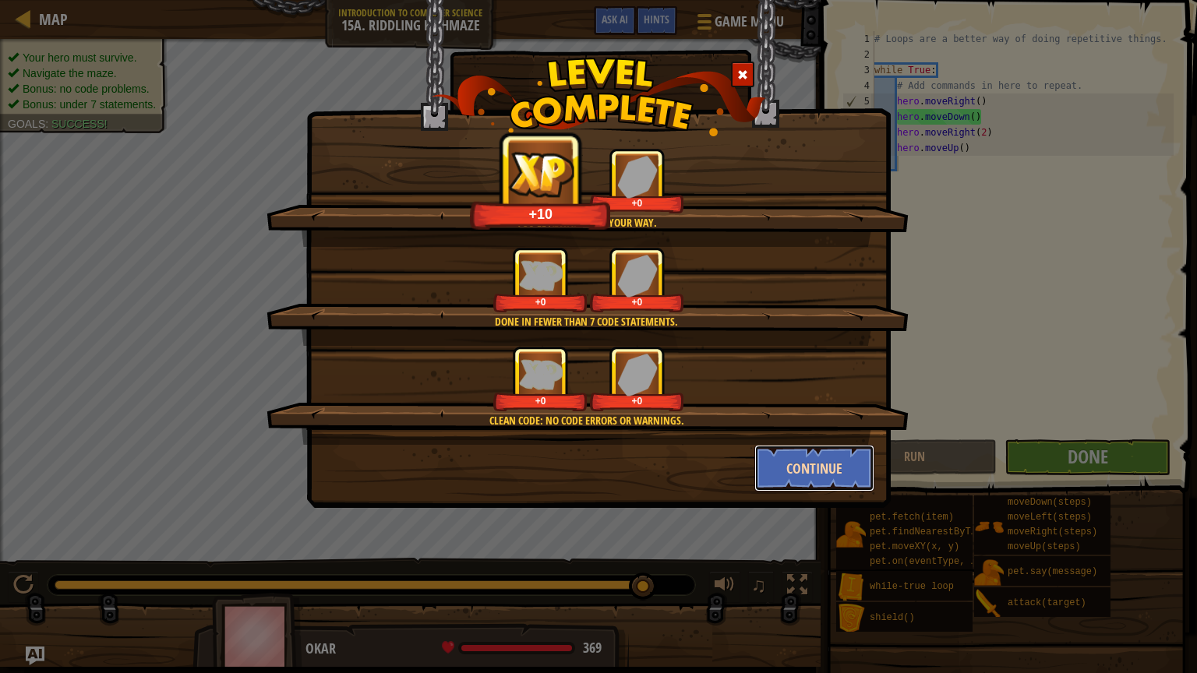
click at [842, 453] on button "Continue" at bounding box center [814, 468] width 121 height 47
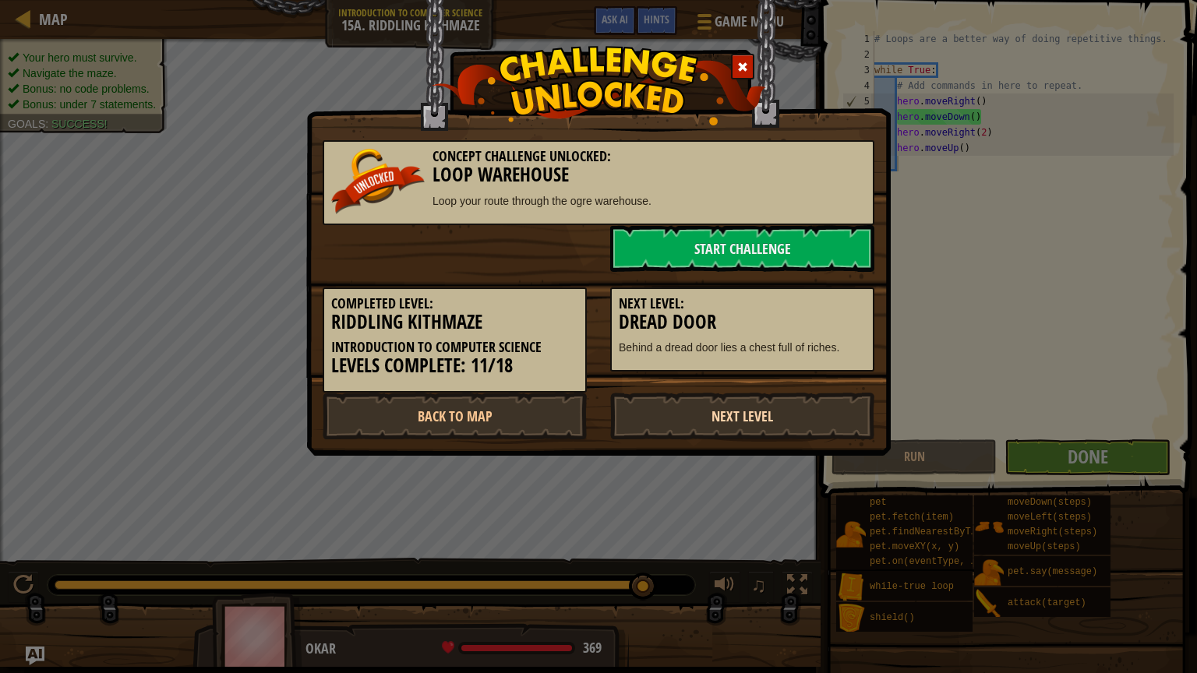
click at [709, 405] on link "Next Level" at bounding box center [742, 416] width 264 height 47
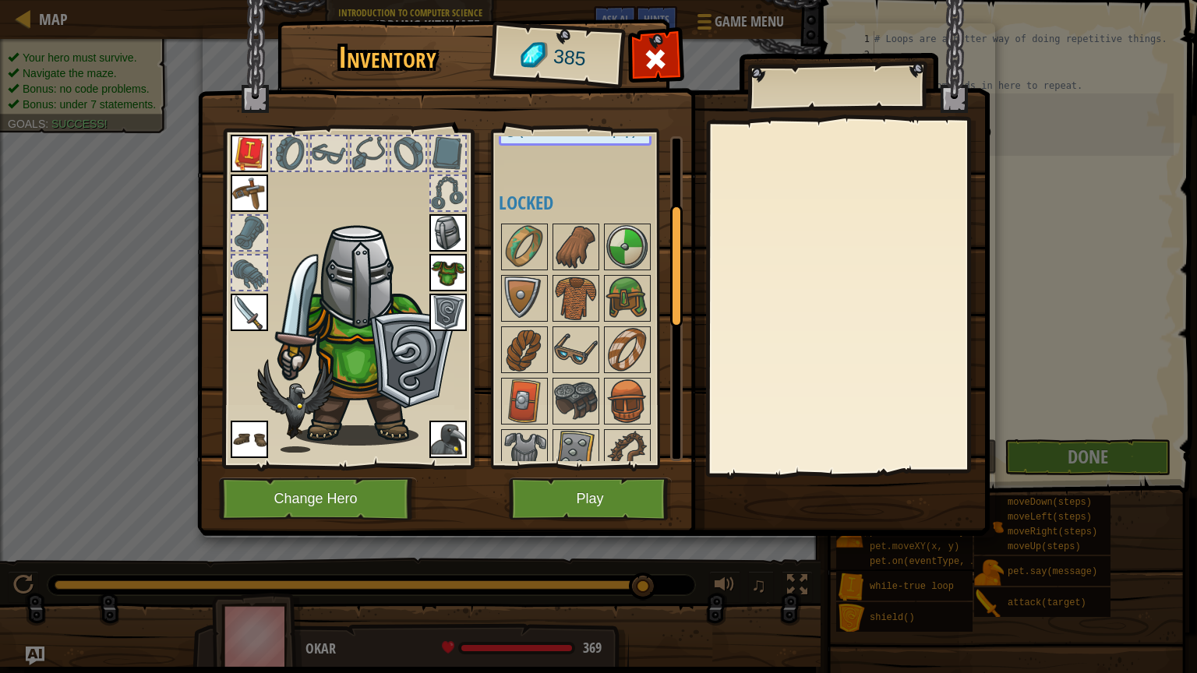
scroll to position [203, 0]
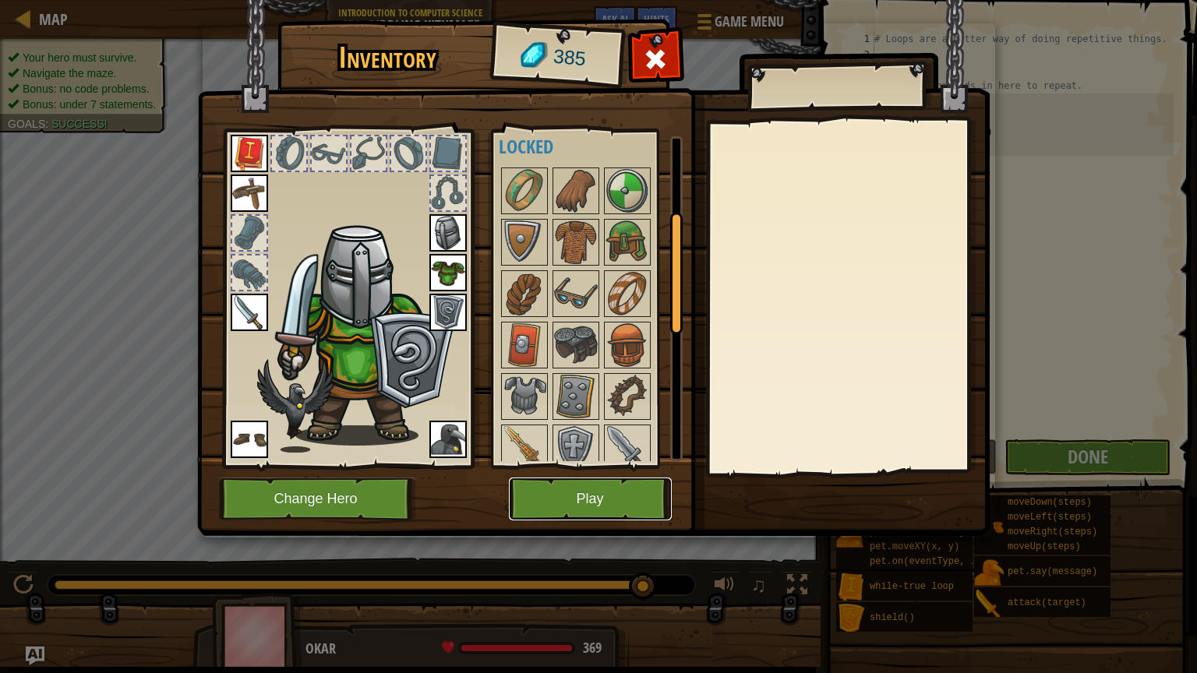
click at [571, 501] on button "Play" at bounding box center [590, 499] width 163 height 43
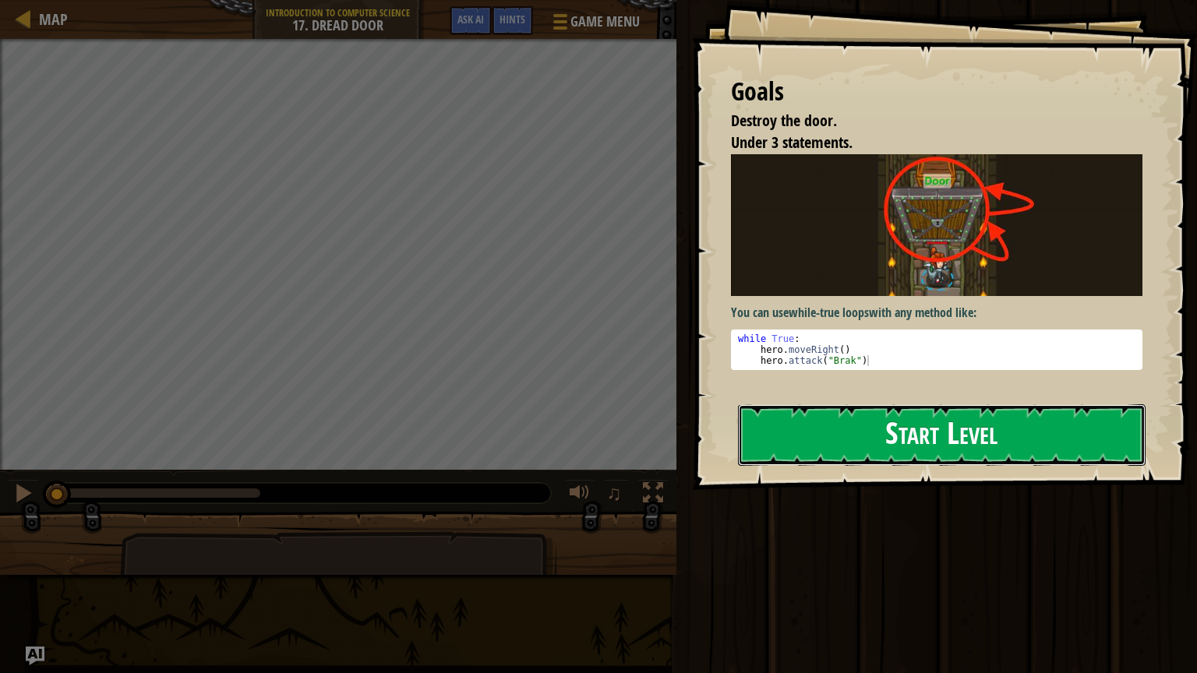
click at [912, 446] on button "Start Level" at bounding box center [942, 435] width 408 height 62
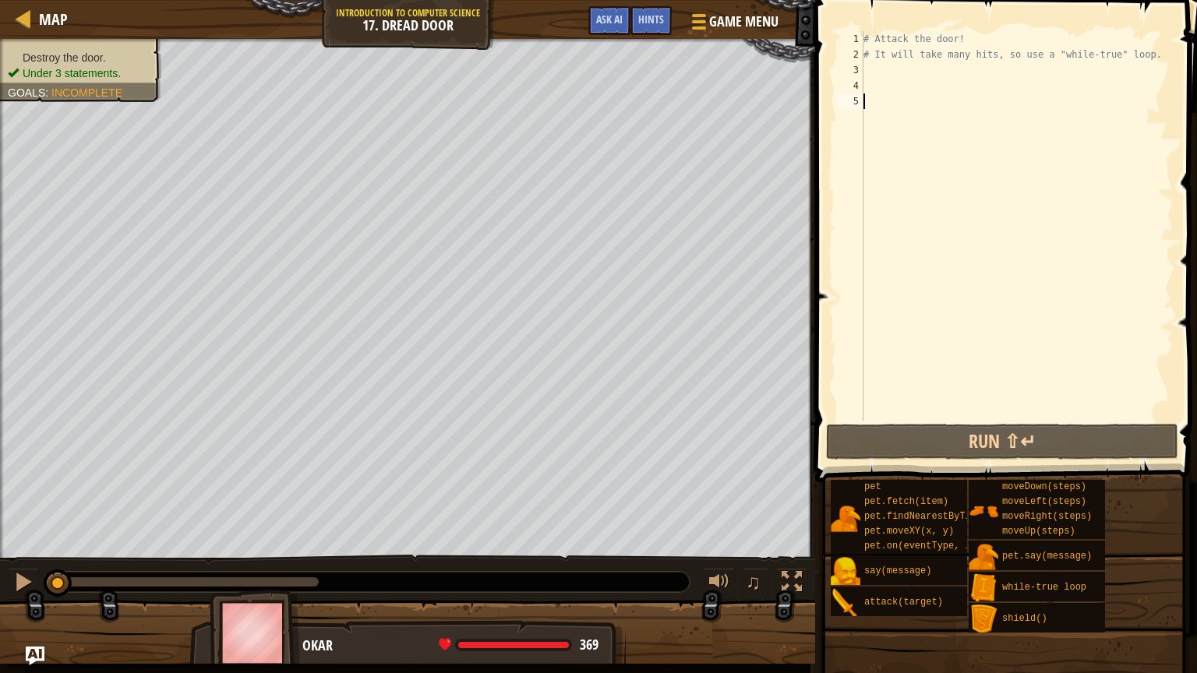
click at [911, 92] on div "# Attack the door! # It will take many hits, so use a "while-true" loop." at bounding box center [1016, 241] width 313 height 421
click at [912, 96] on div "# Attack the door! # It will take many hits, so use a "while-true" loop." at bounding box center [1016, 241] width 313 height 421
type textarea "h"
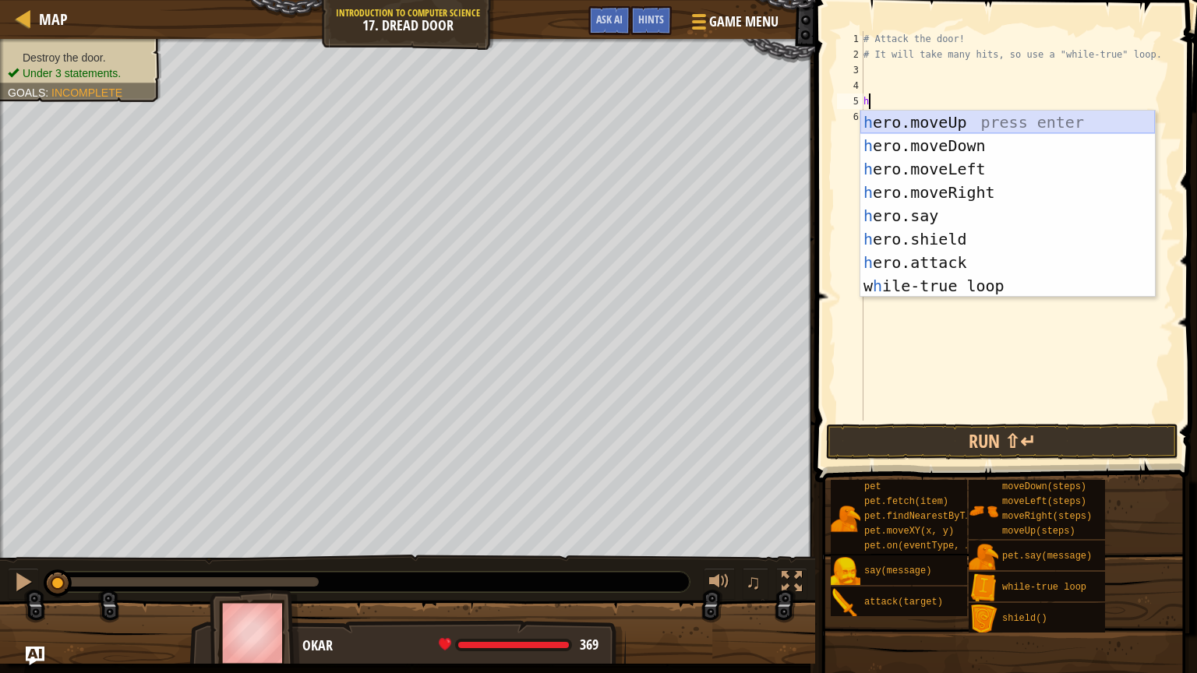
click at [914, 116] on div "h ero.moveUp press enter h ero.moveDown press enter h ero.moveLeft press enter …" at bounding box center [1007, 228] width 295 height 234
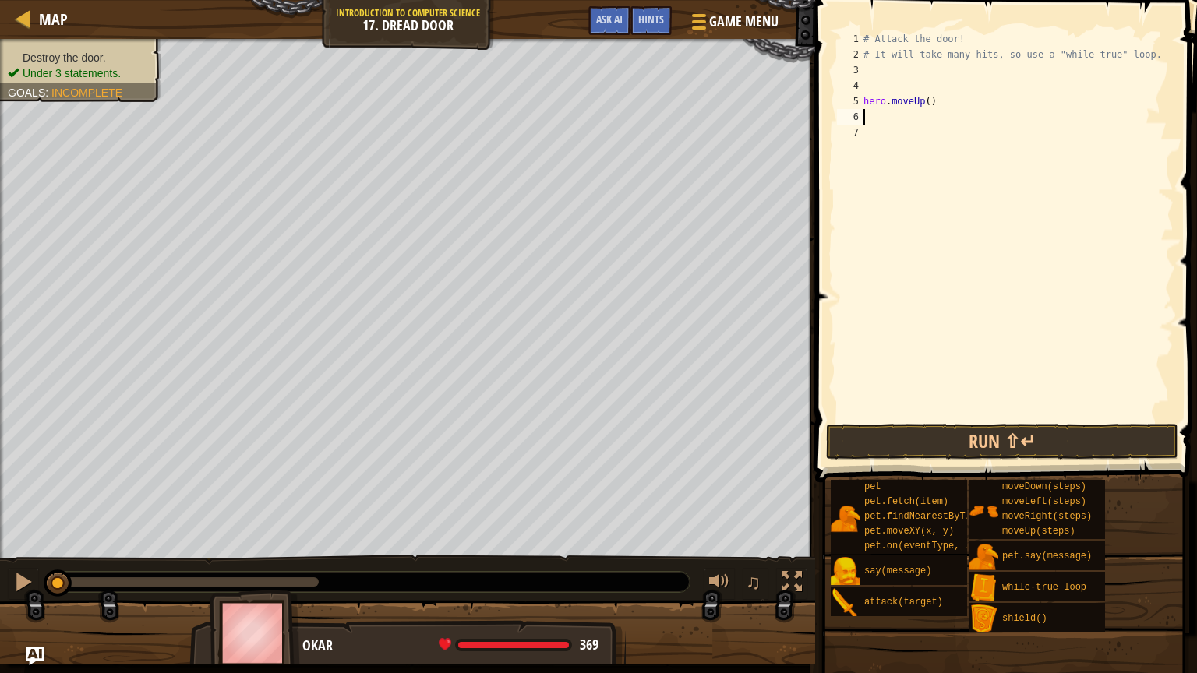
click at [914, 116] on div "# Attack the door! # It will take many hits, so use a "while-true" loop. hero .…" at bounding box center [1016, 241] width 313 height 421
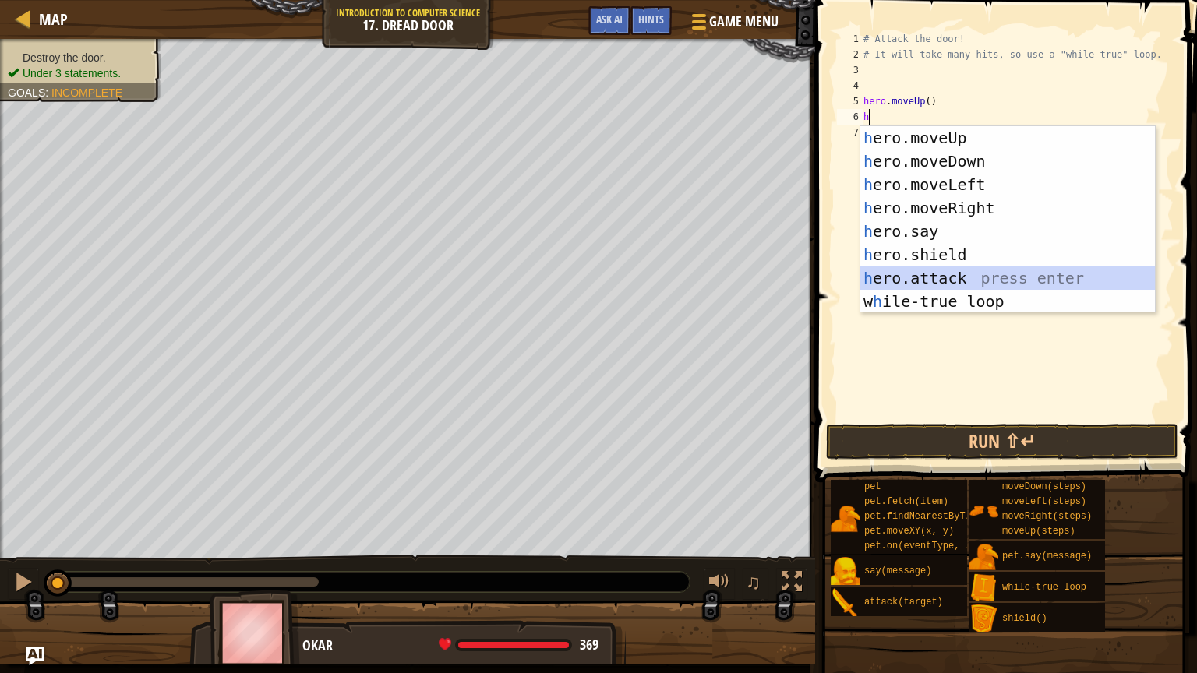
click at [909, 272] on div "h ero.moveUp press enter h ero.moveDown press enter h ero.moveLeft press enter …" at bounding box center [1007, 243] width 295 height 234
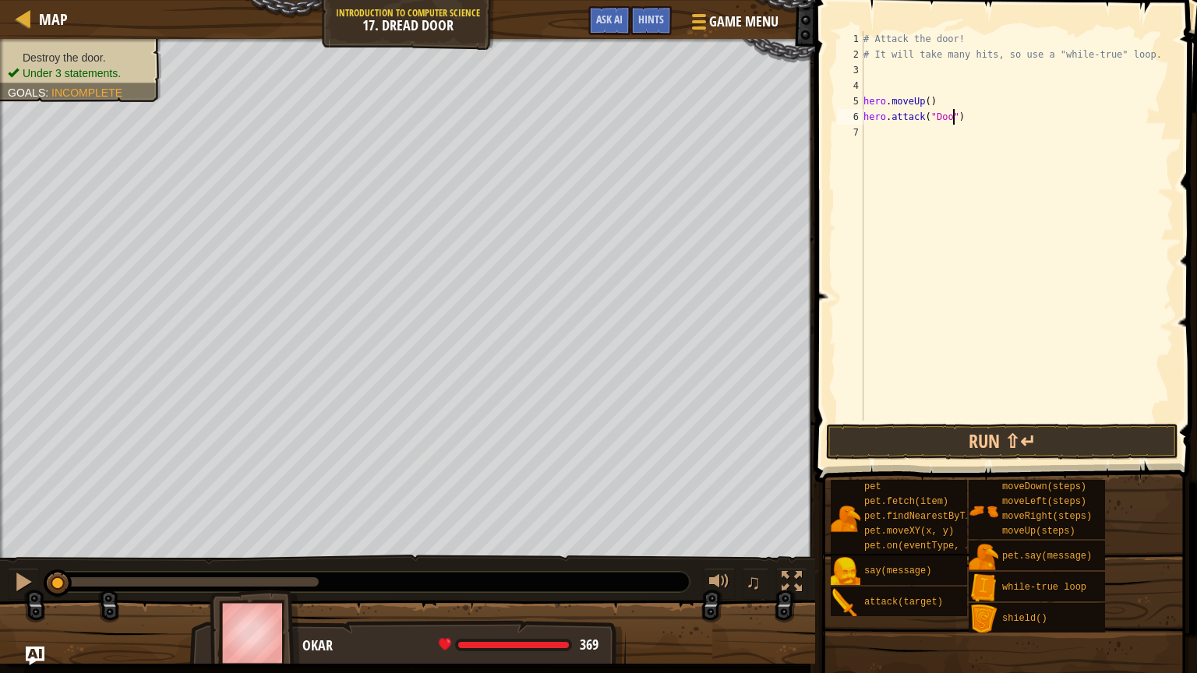
scroll to position [7, 7]
type textarea "hero.attack("Door")"
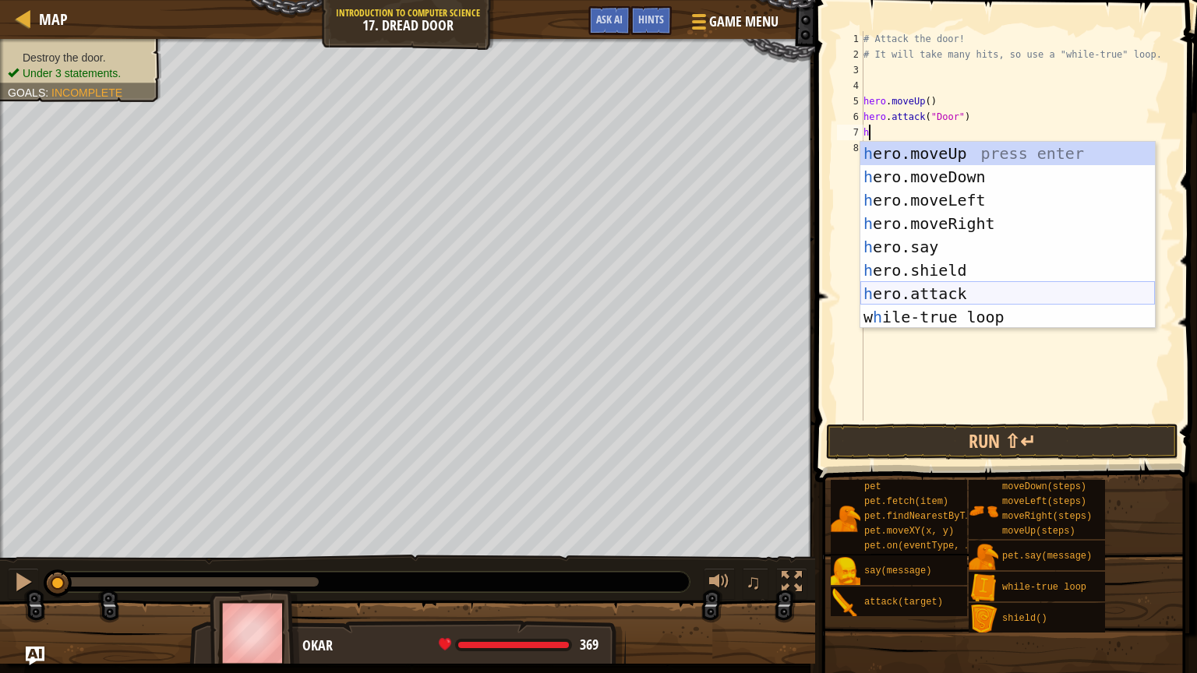
click at [984, 292] on div "h ero.moveUp press enter h ero.moveDown press enter h ero.moveLeft press enter …" at bounding box center [1007, 259] width 295 height 234
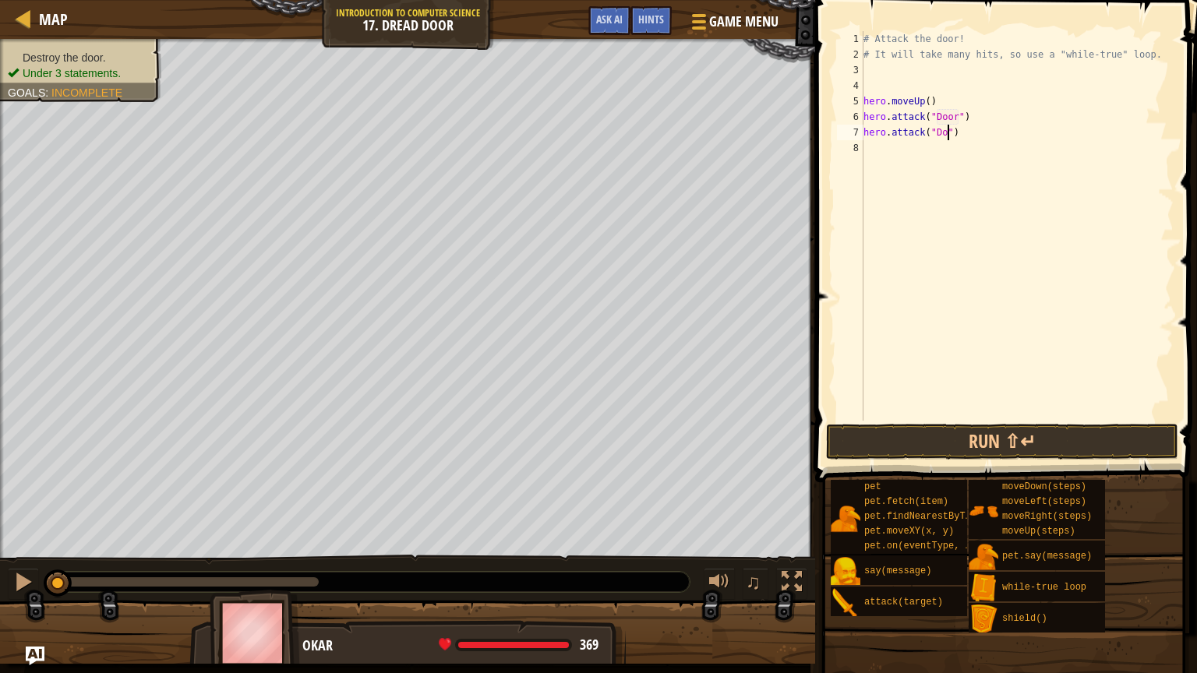
scroll to position [7, 7]
type textarea "hero.attack("Door")"
click at [1025, 446] on button "Run ⇧↵" at bounding box center [1002, 442] width 352 height 36
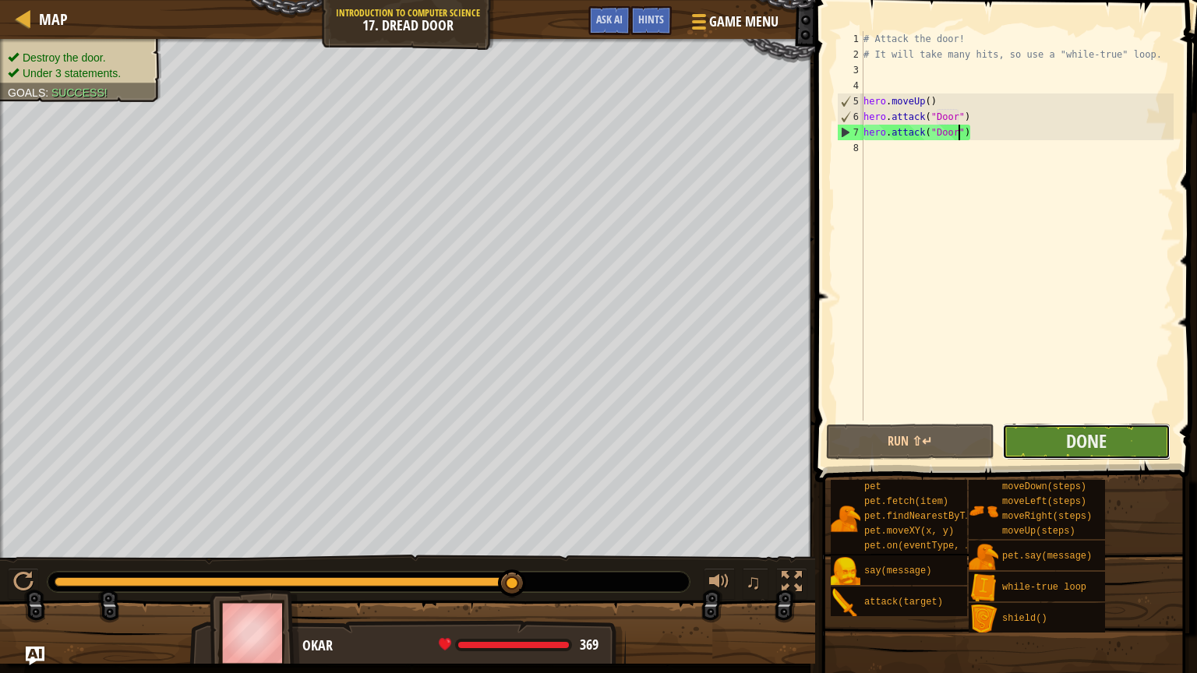
click at [1025, 442] on button "Done" at bounding box center [1086, 442] width 168 height 36
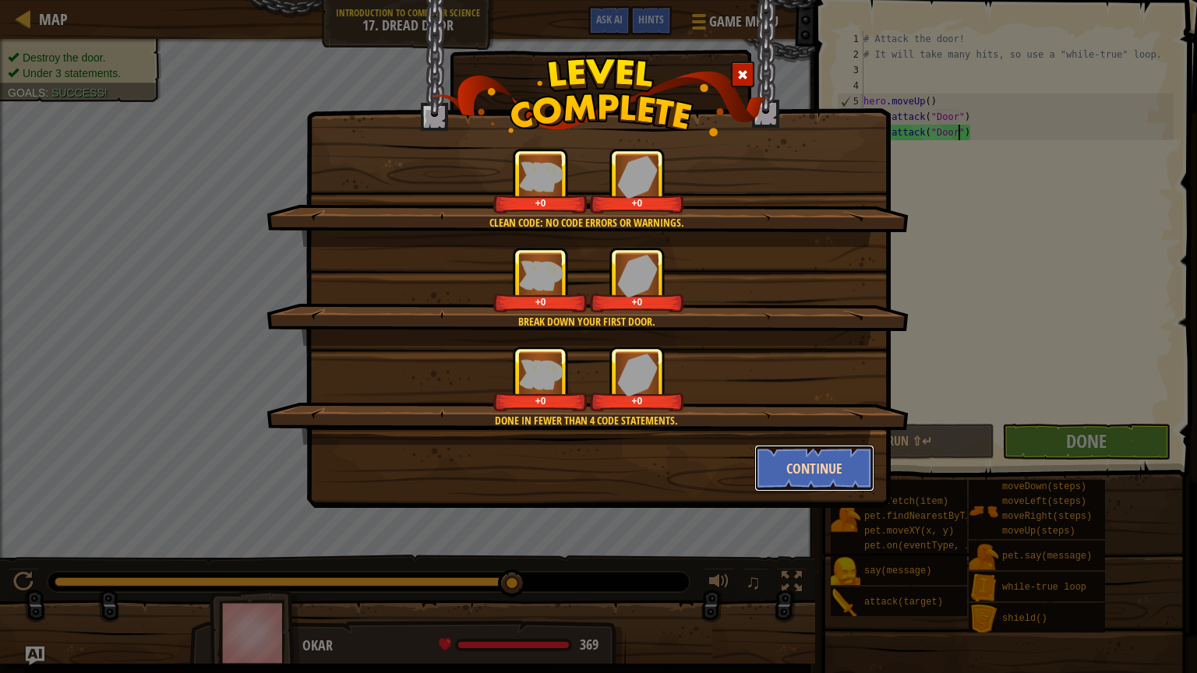
click at [797, 453] on button "Continue" at bounding box center [814, 468] width 121 height 47
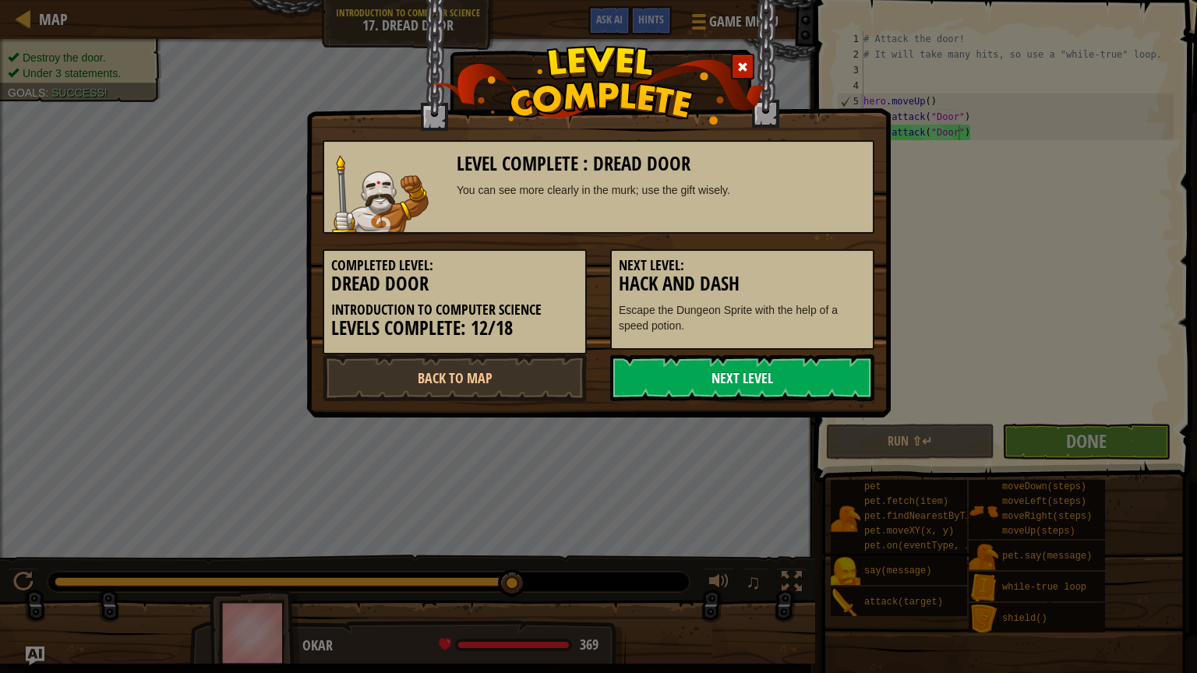
click at [752, 377] on link "Next Level" at bounding box center [742, 378] width 264 height 47
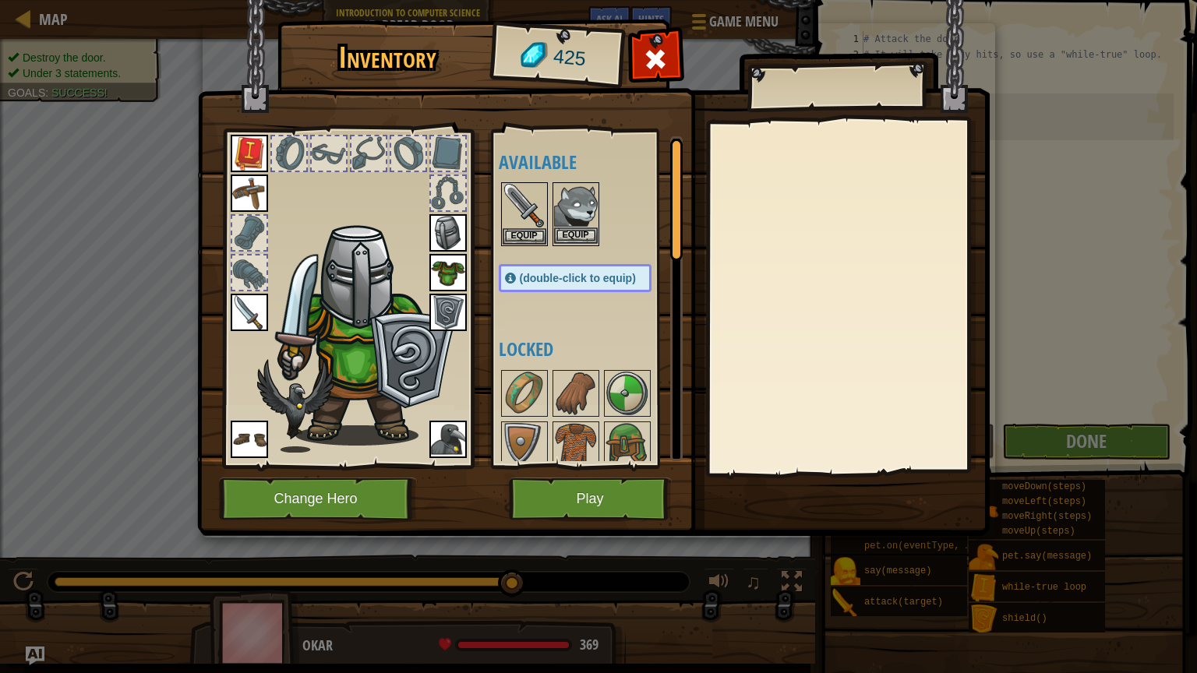
click at [572, 207] on img at bounding box center [576, 206] width 44 height 44
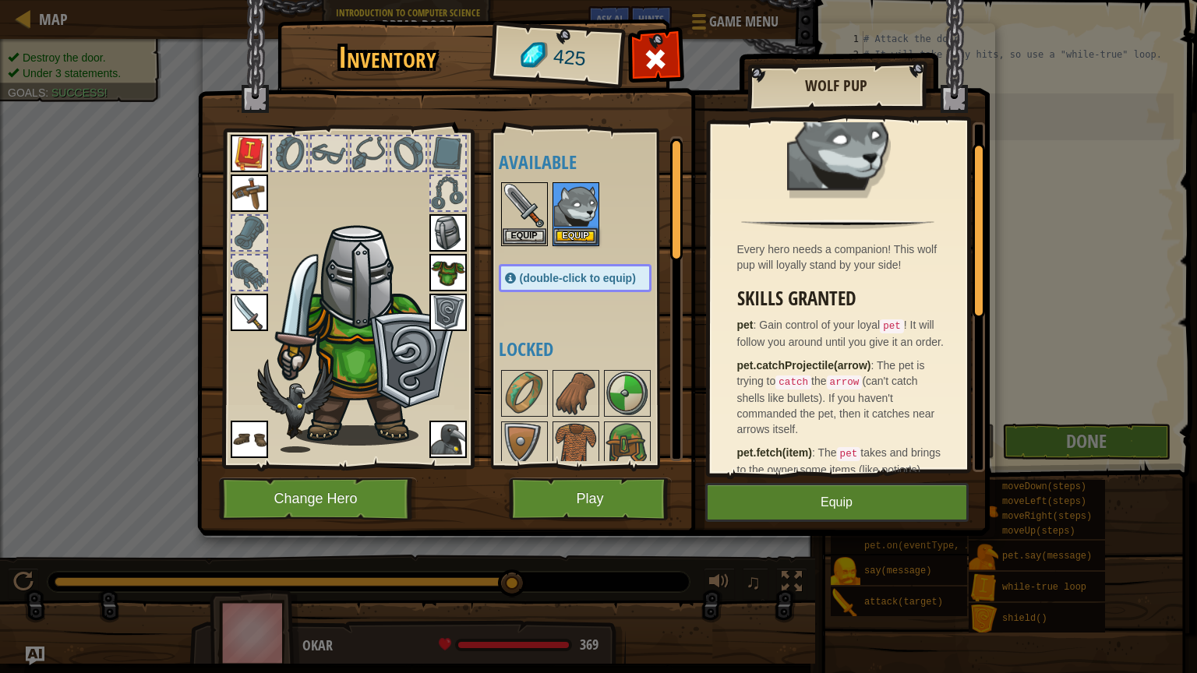
scroll to position [37, 0]
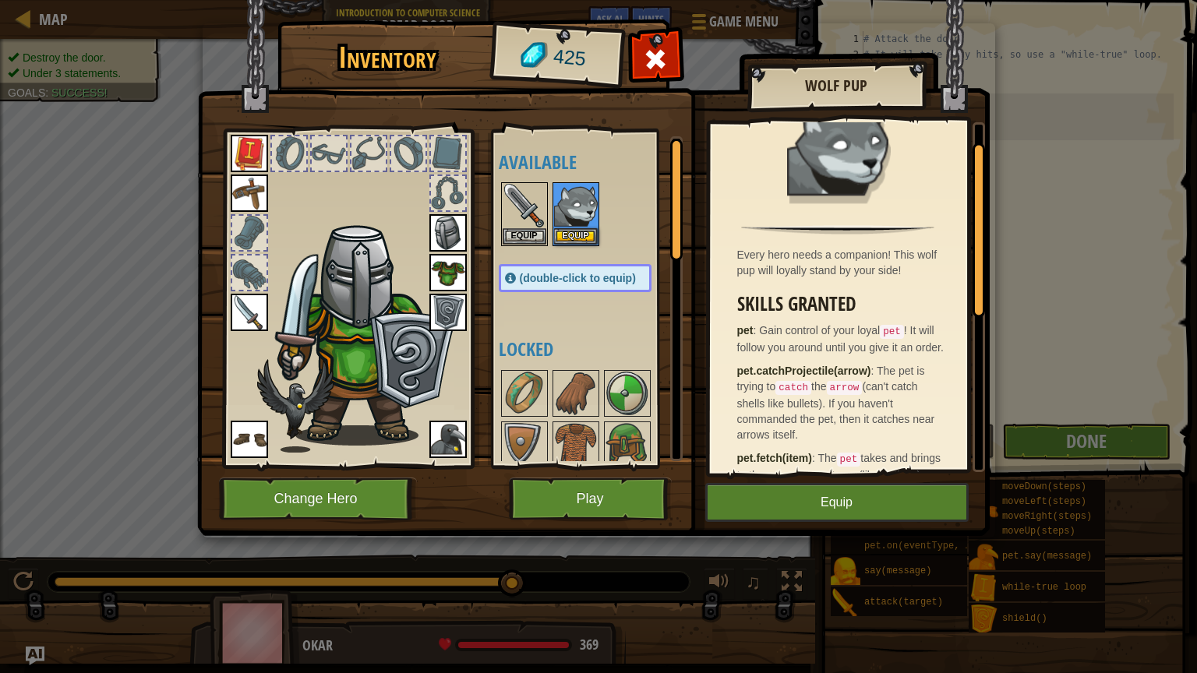
click at [443, 446] on img at bounding box center [447, 439] width 37 height 37
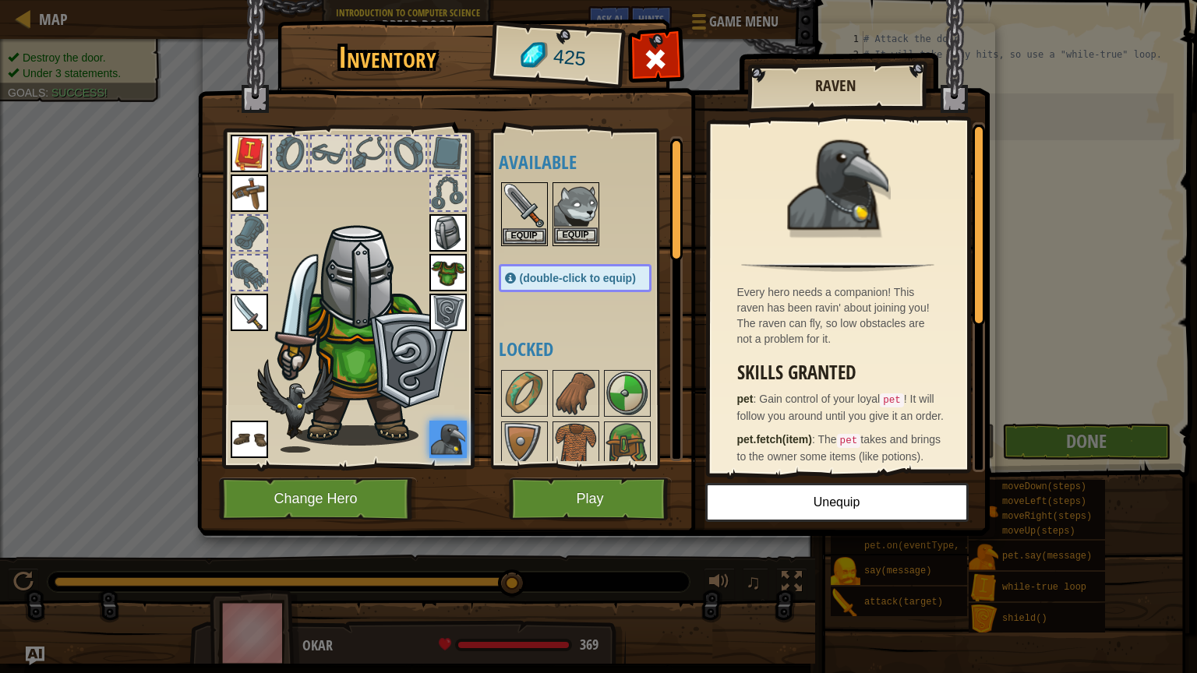
click at [572, 207] on img at bounding box center [576, 206] width 44 height 44
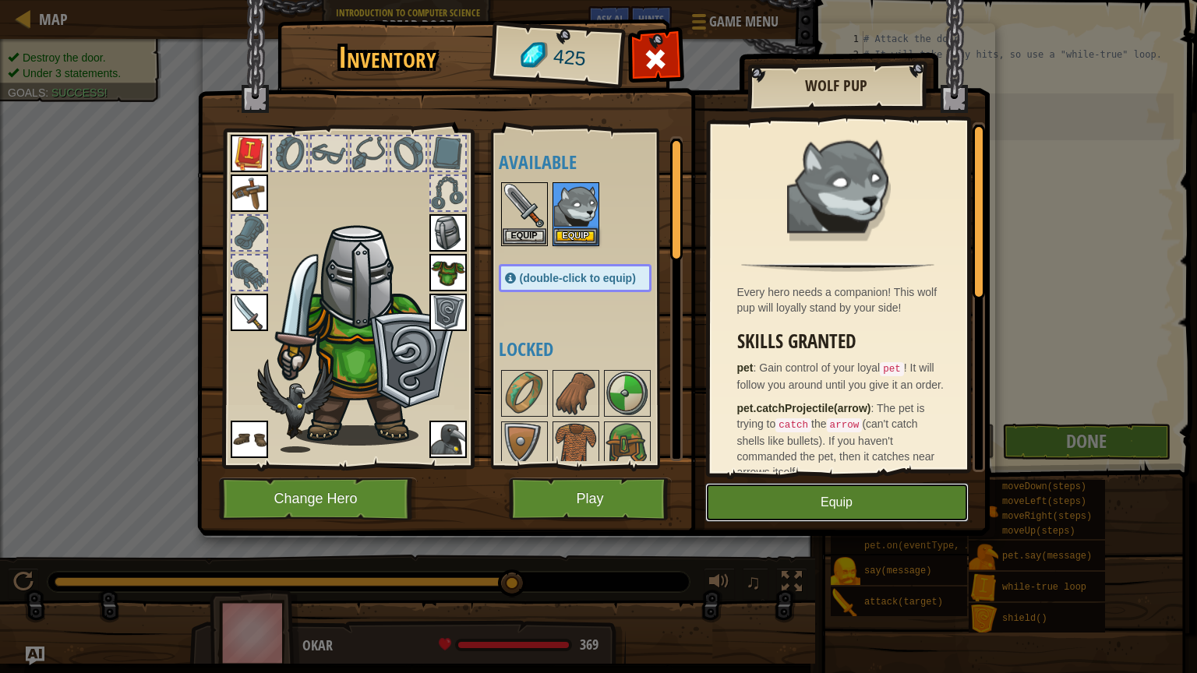
click at [778, 489] on button "Equip" at bounding box center [836, 502] width 263 height 39
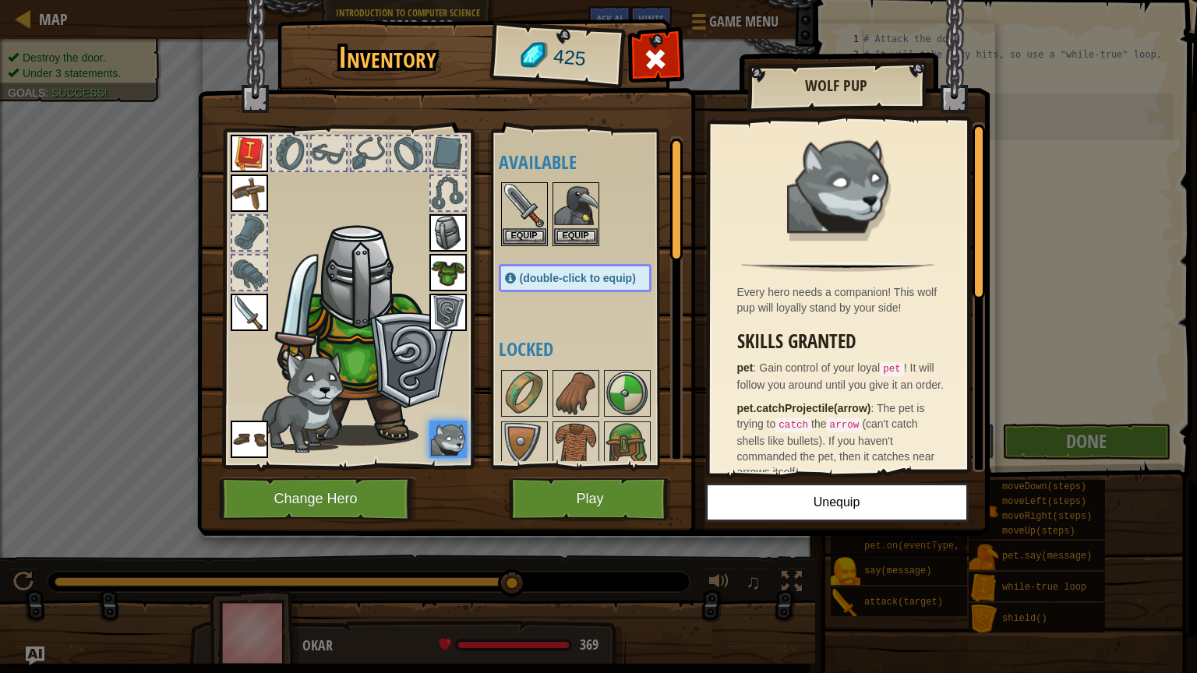
click at [573, 252] on div "Available Equip Equip Equip Equip Equip Equip Equip Equip Equip (double-click t…" at bounding box center [591, 298] width 184 height 325
click at [576, 243] on div "Equip" at bounding box center [575, 214] width 47 height 64
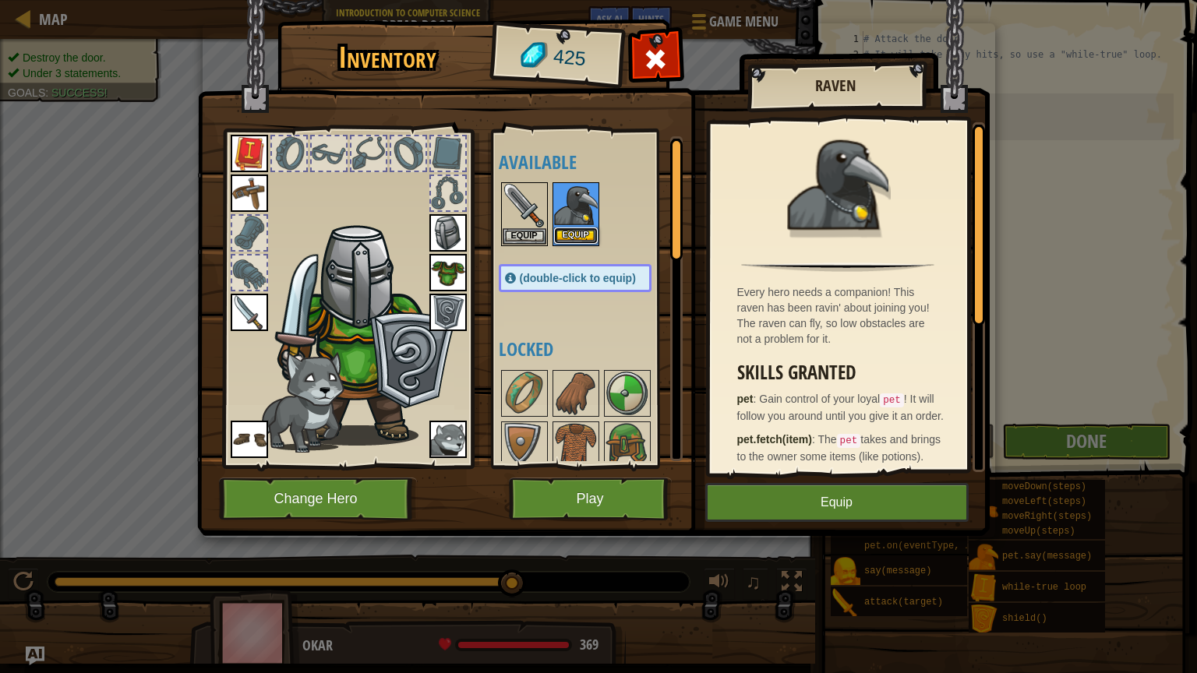
click at [582, 234] on button "Equip" at bounding box center [576, 236] width 44 height 16
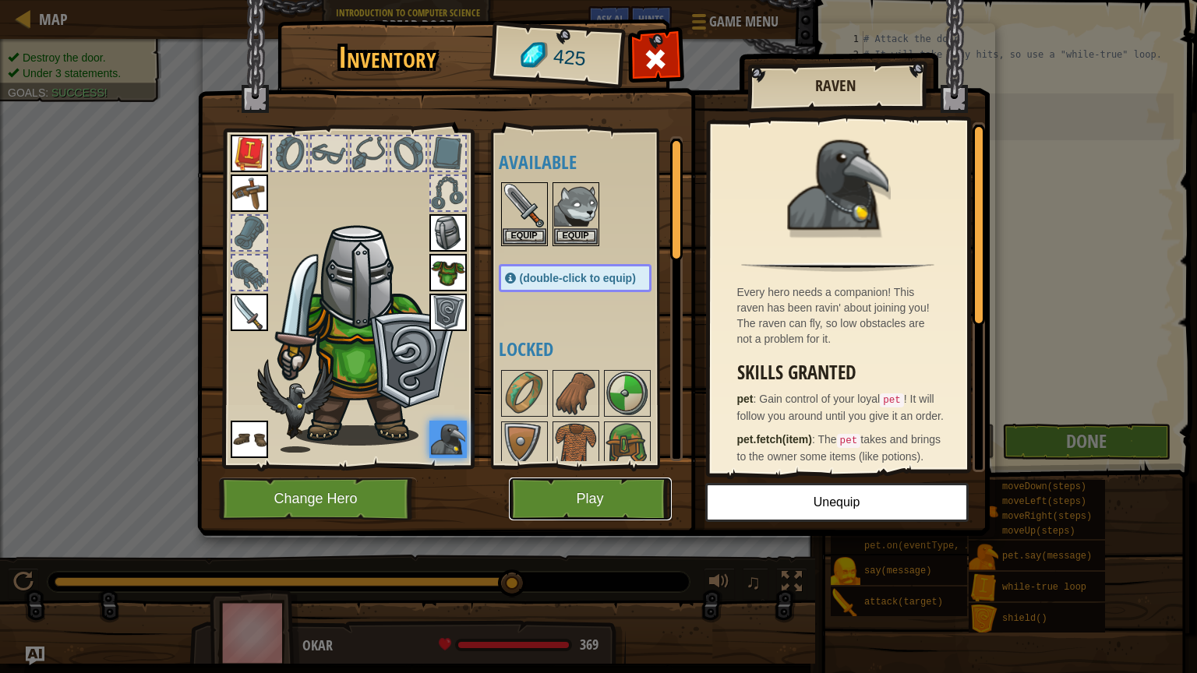
click at [605, 499] on button "Play" at bounding box center [590, 499] width 163 height 43
